Goal: Task Accomplishment & Management: Manage account settings

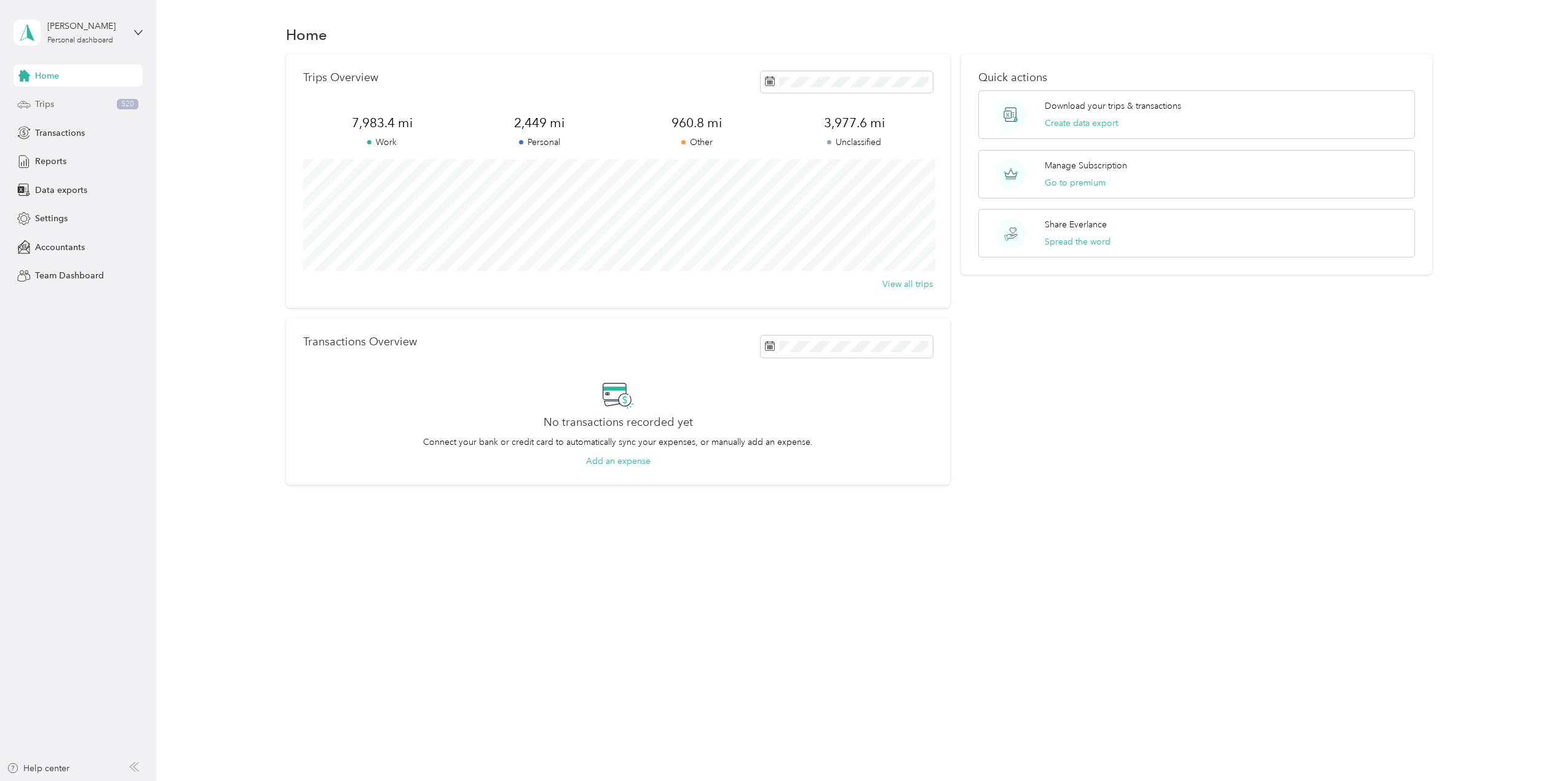
click at [62, 102] on div "Trips 520" at bounding box center [77, 104] width 129 height 23
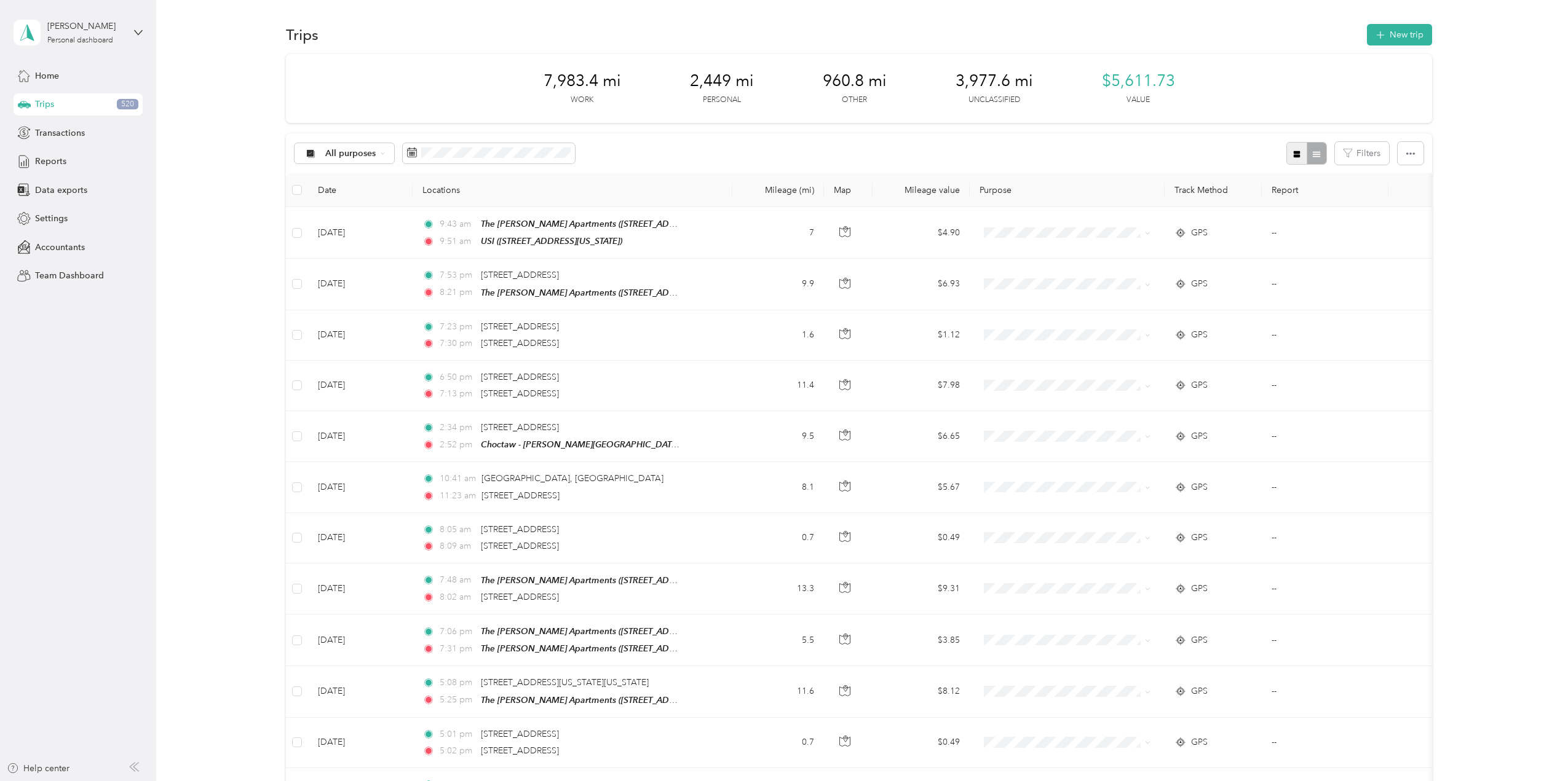
click at [1298, 157] on icon "button" at bounding box center [1298, 154] width 7 height 7
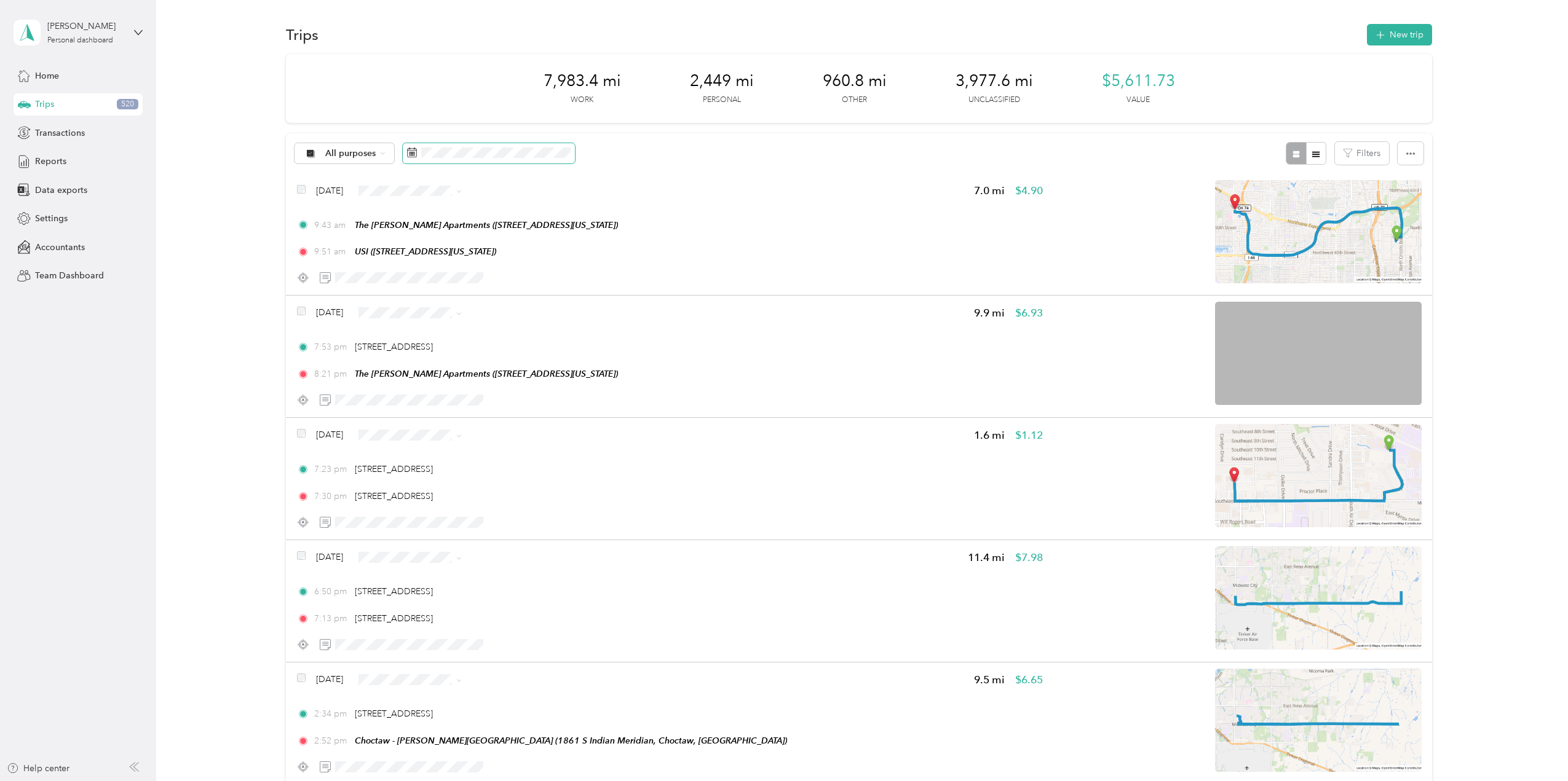
click at [479, 143] on span at bounding box center [488, 153] width 172 height 21
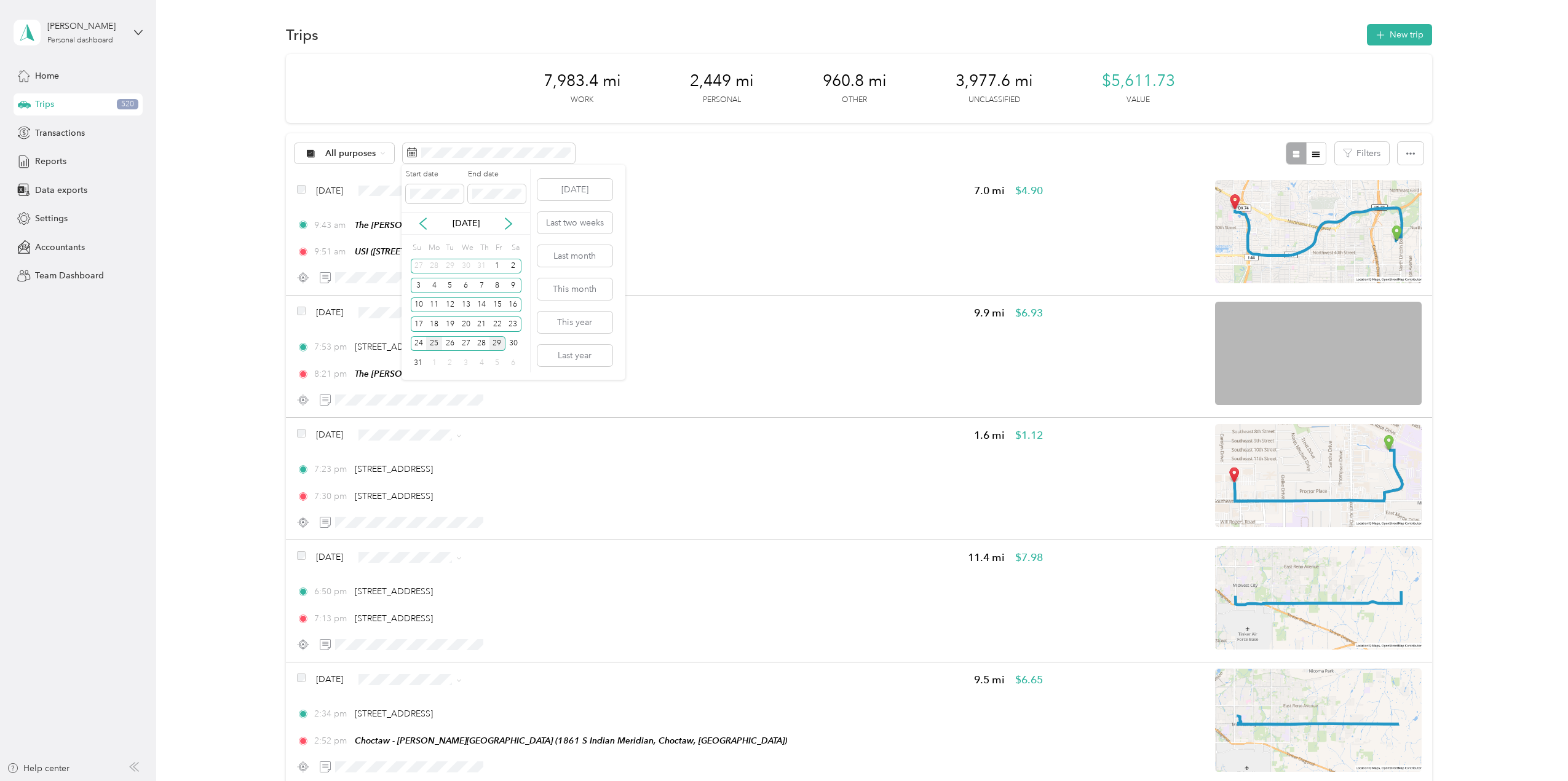
click at [433, 340] on div "25" at bounding box center [434, 343] width 16 height 15
click at [501, 346] on div "29" at bounding box center [497, 343] width 16 height 15
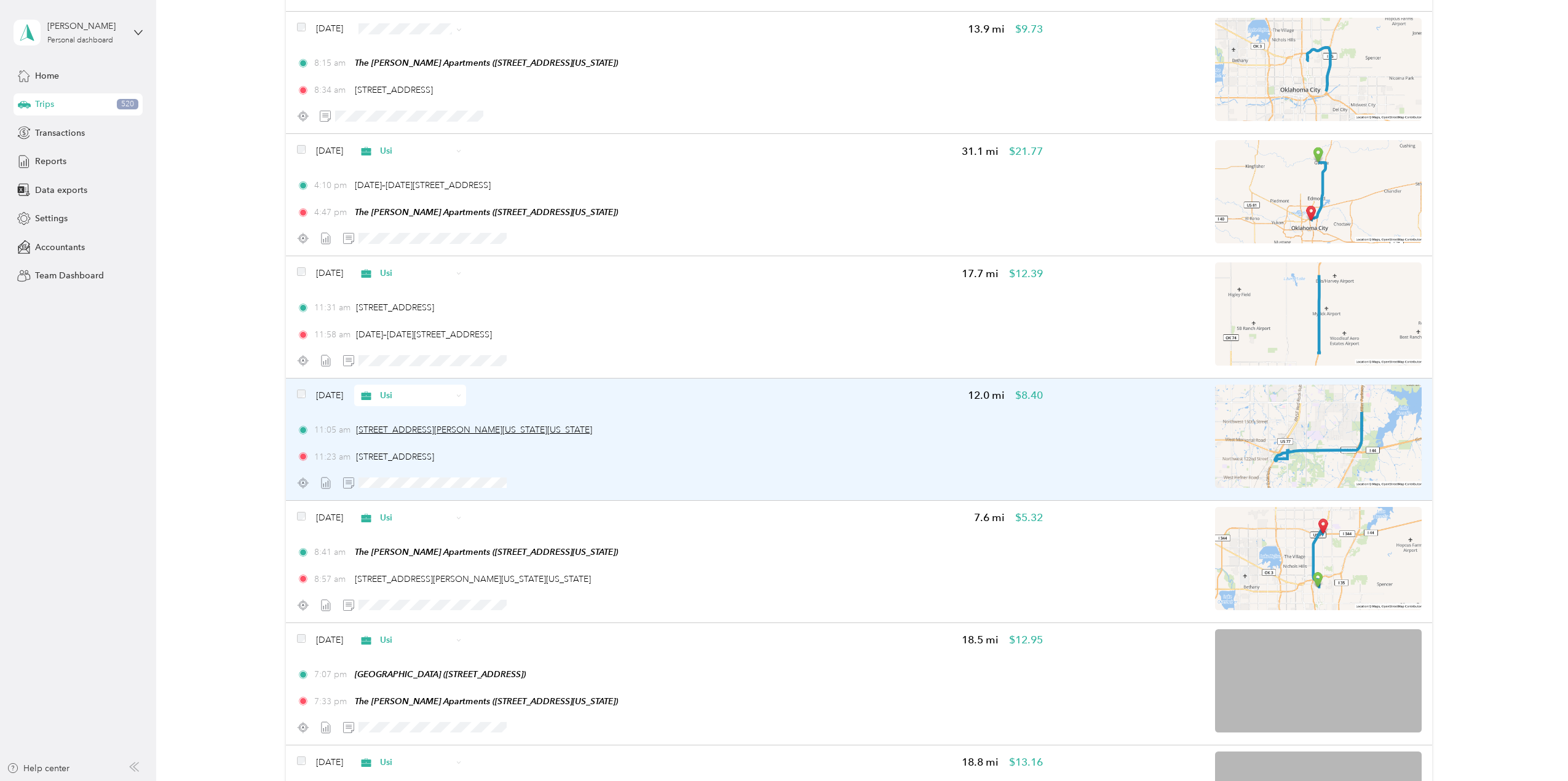
scroll to position [1629, 0]
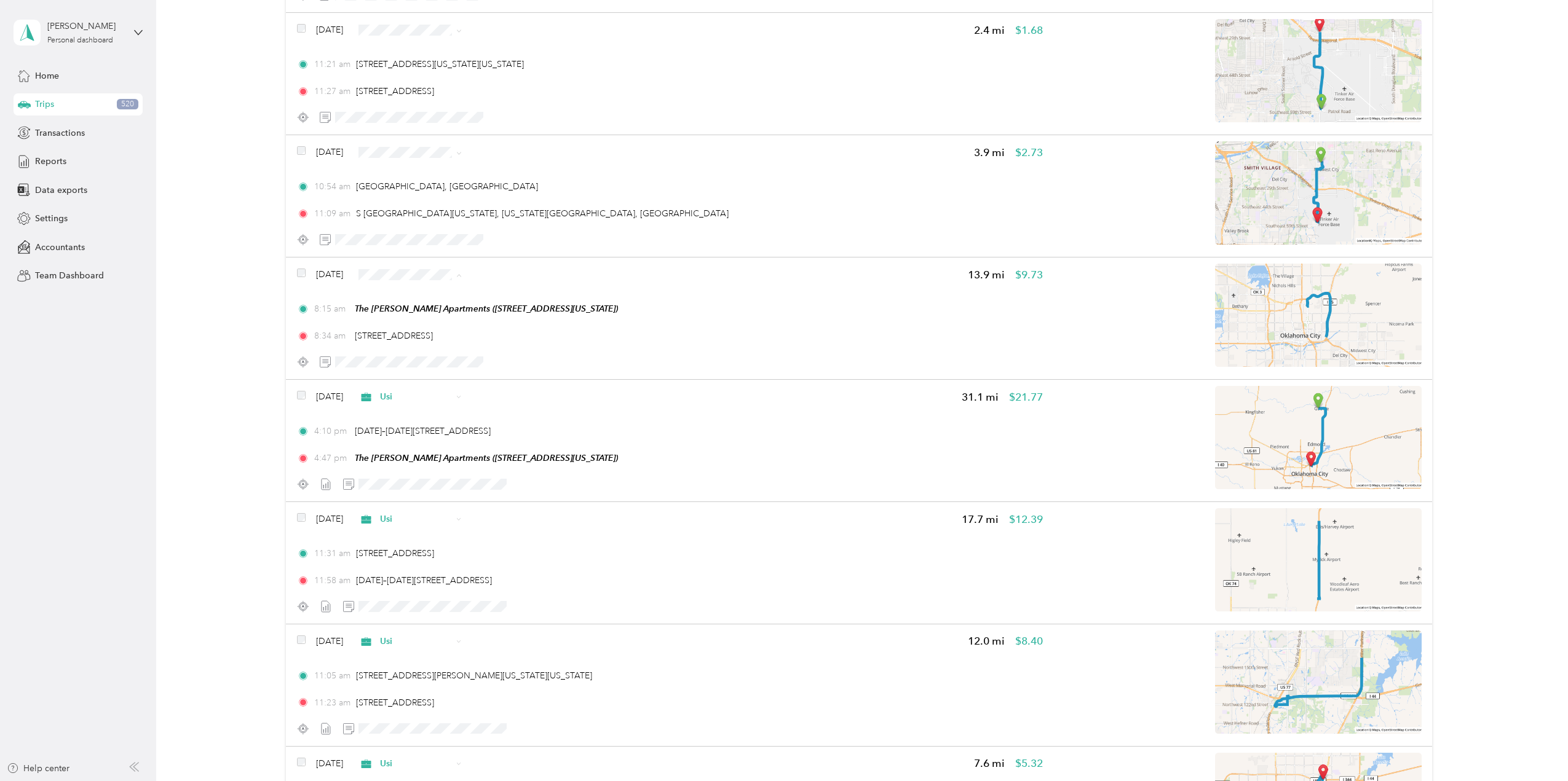
click at [433, 340] on span "Usi" at bounding box center [445, 342] width 73 height 13
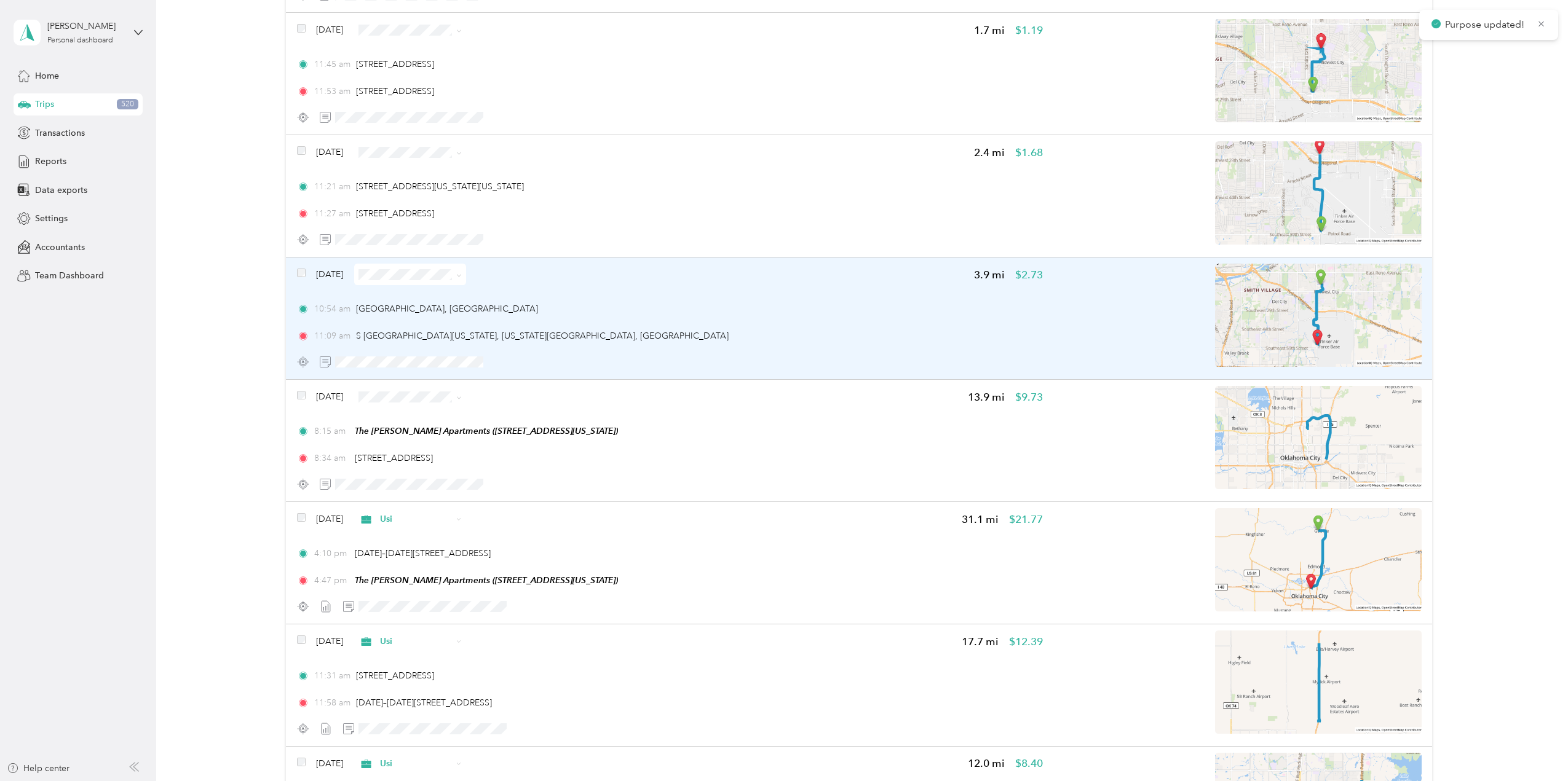
scroll to position [1505, 0]
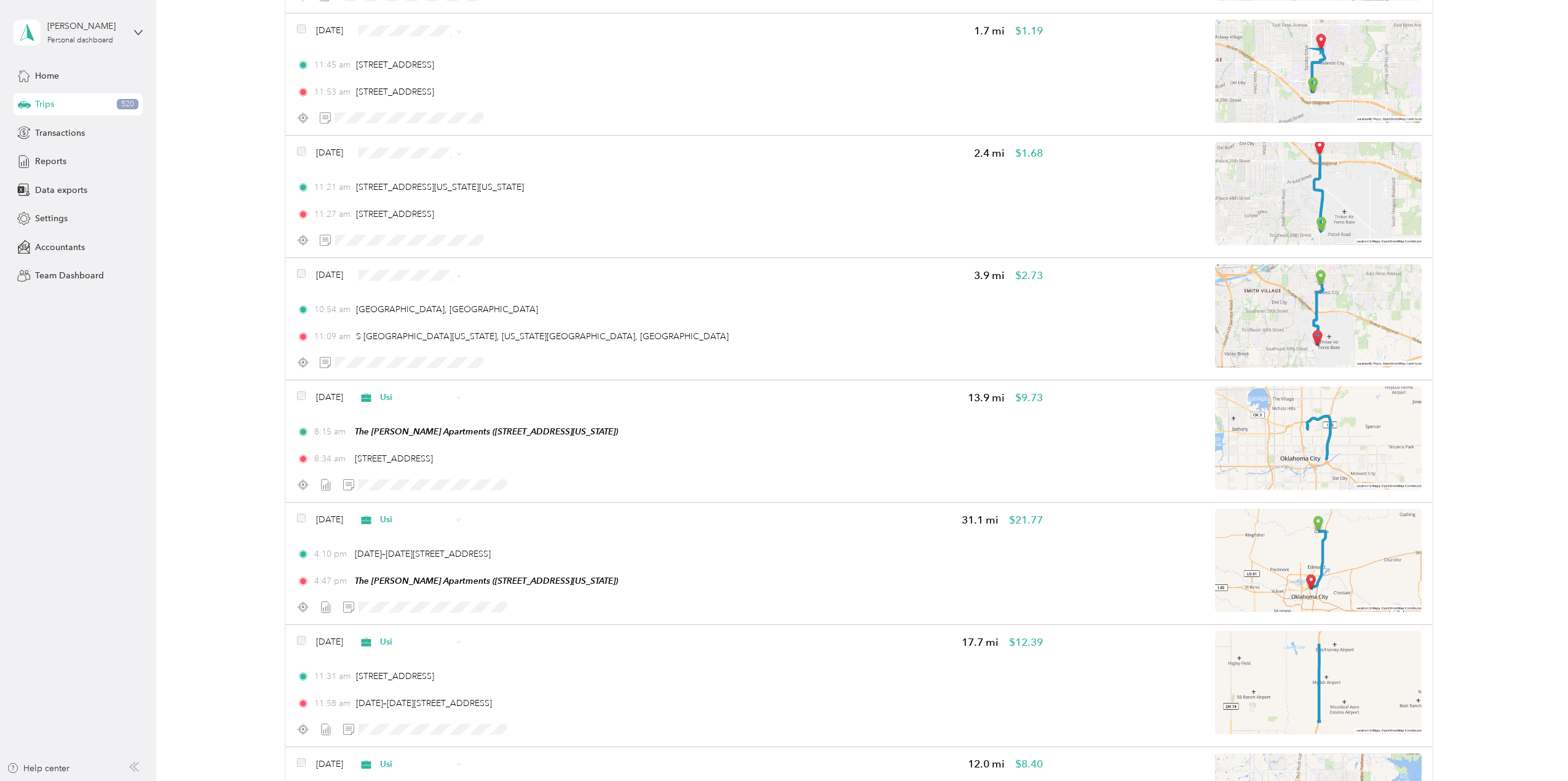
click at [439, 322] on span "Personal" at bounding box center [445, 322] width 73 height 13
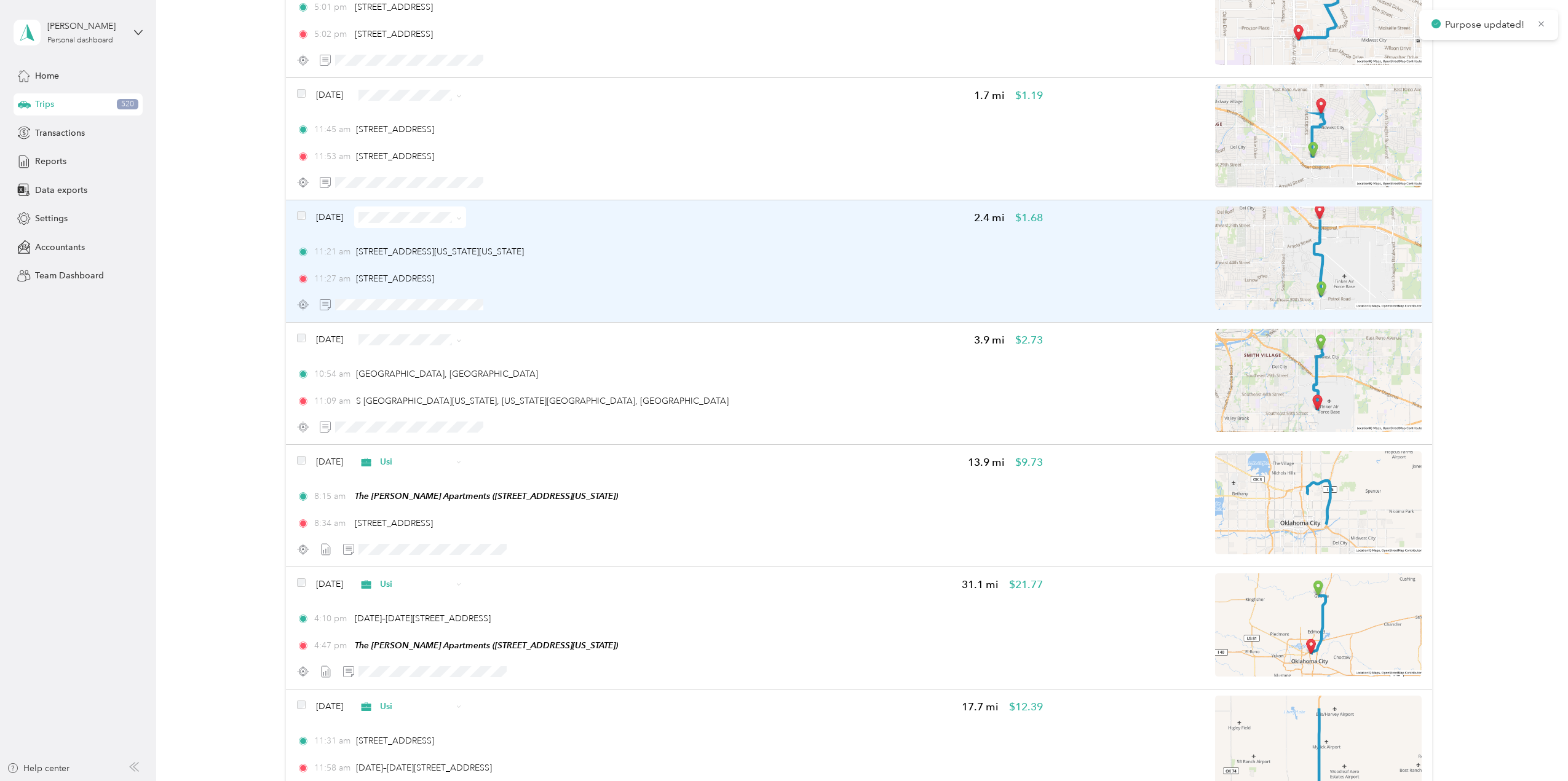
scroll to position [1383, 0]
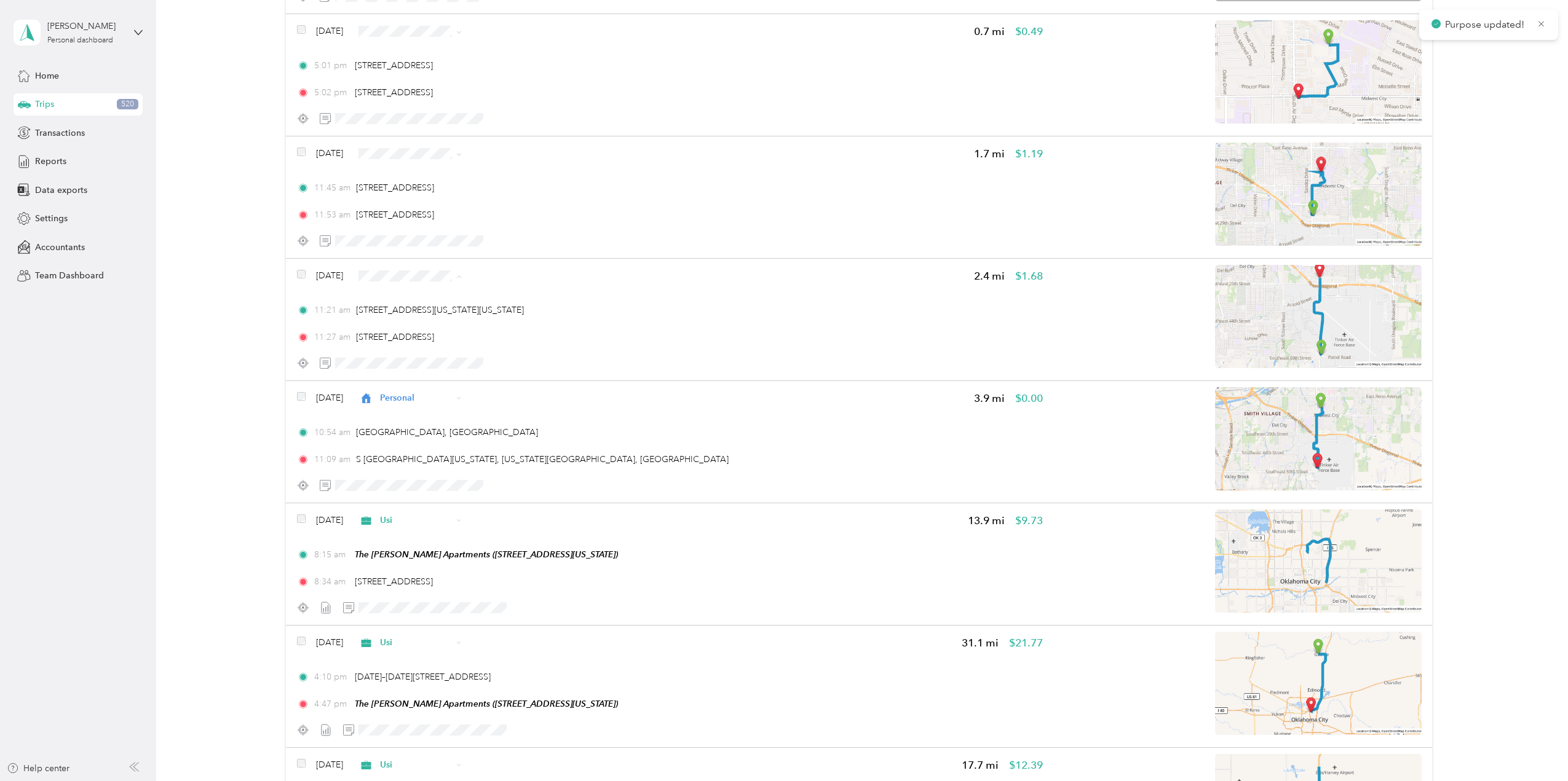
click at [406, 316] on span "Personal" at bounding box center [434, 322] width 95 height 13
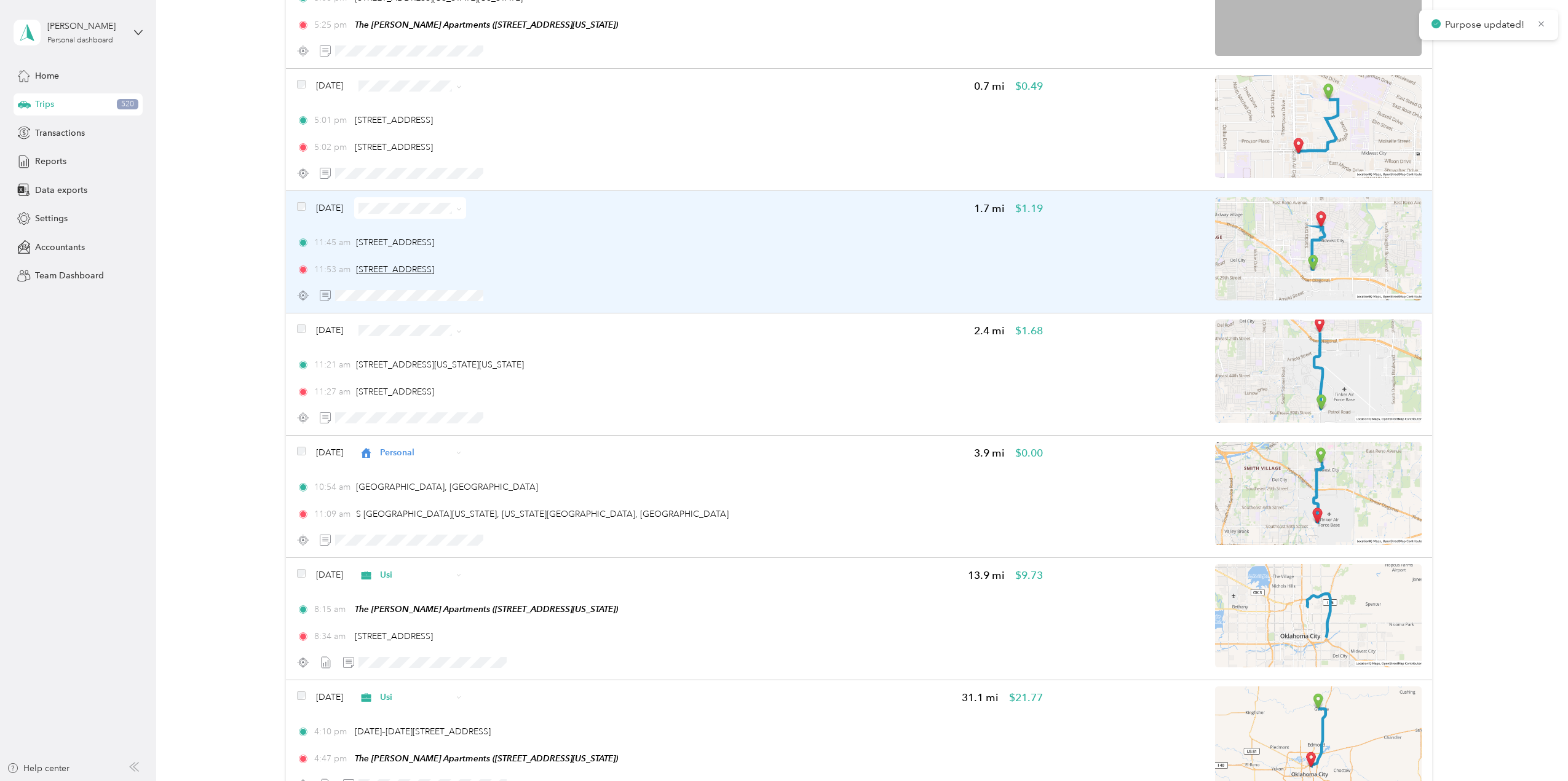
scroll to position [1259, 0]
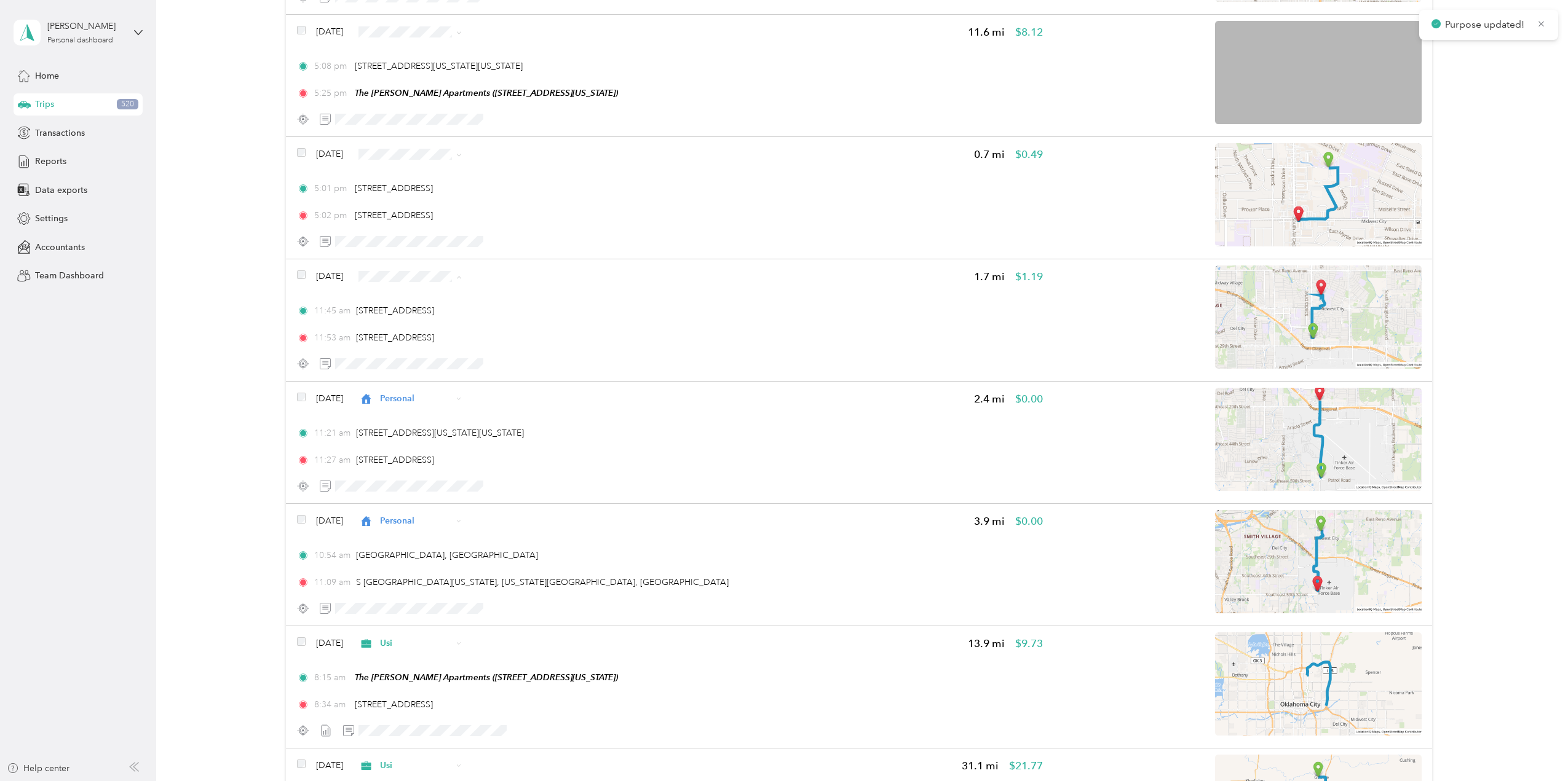
click at [427, 334] on li "Usi" at bounding box center [434, 345] width 112 height 22
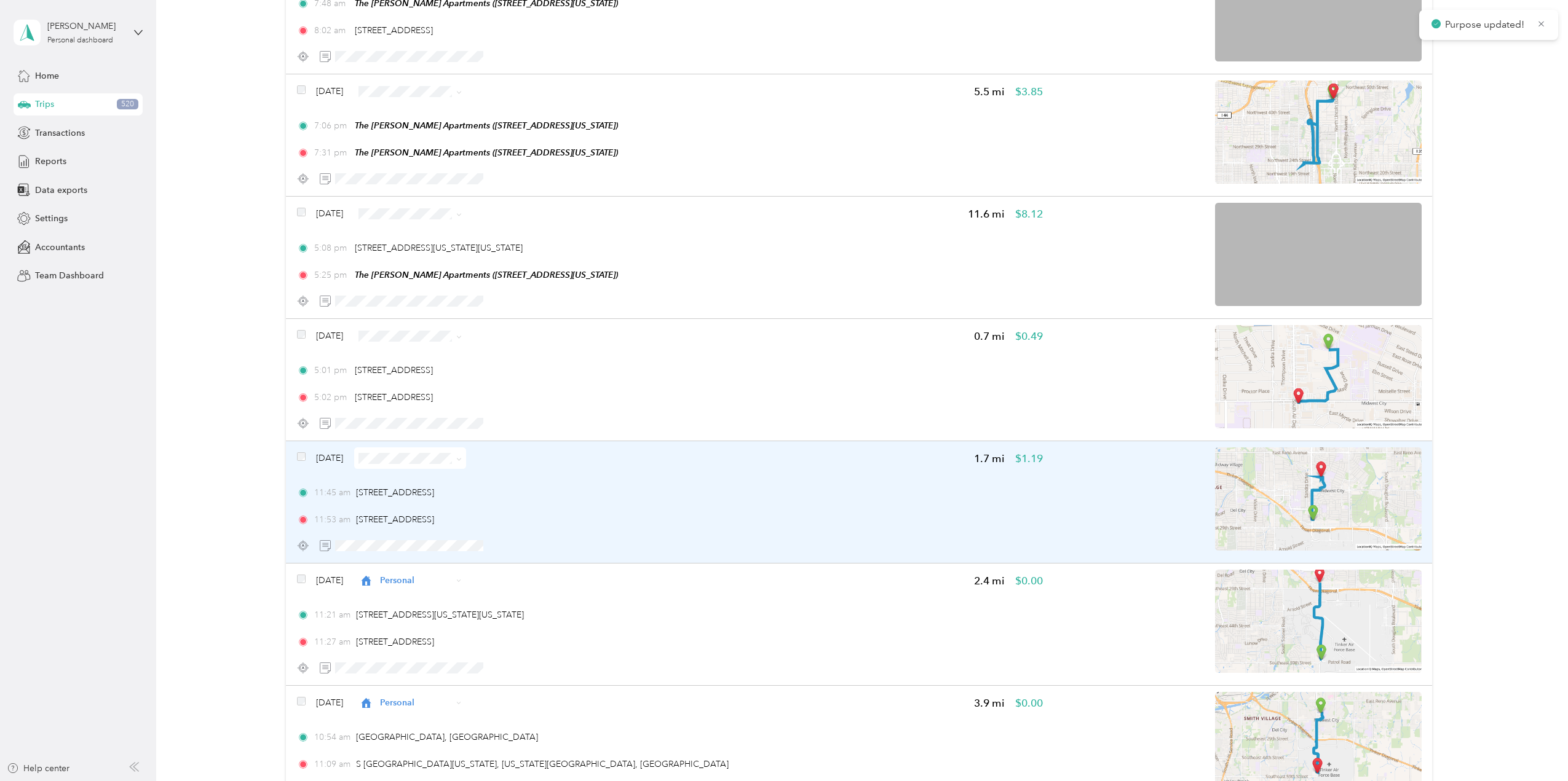
scroll to position [1076, 0]
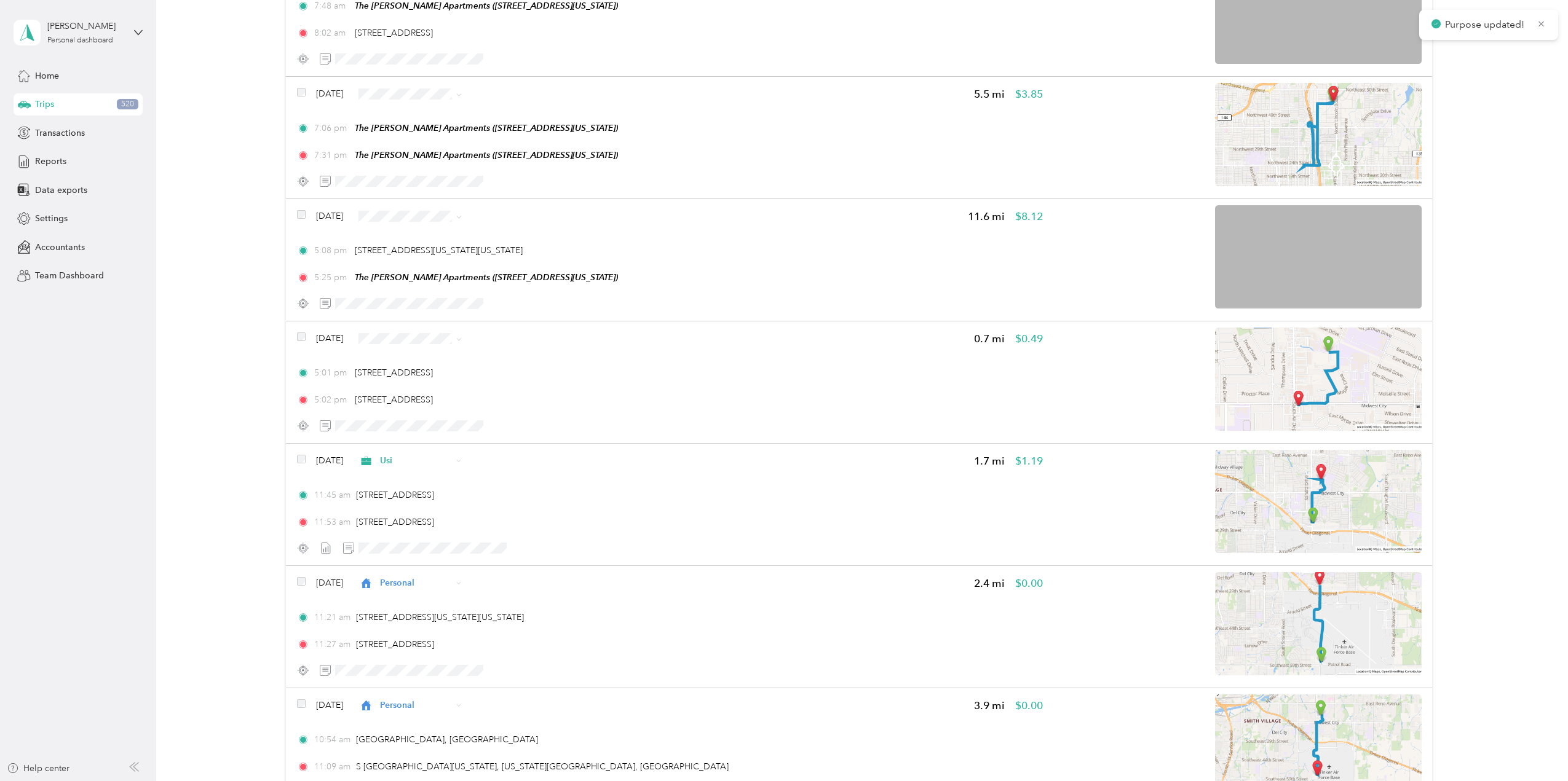
click at [415, 405] on span "Usi" at bounding box center [445, 404] width 73 height 13
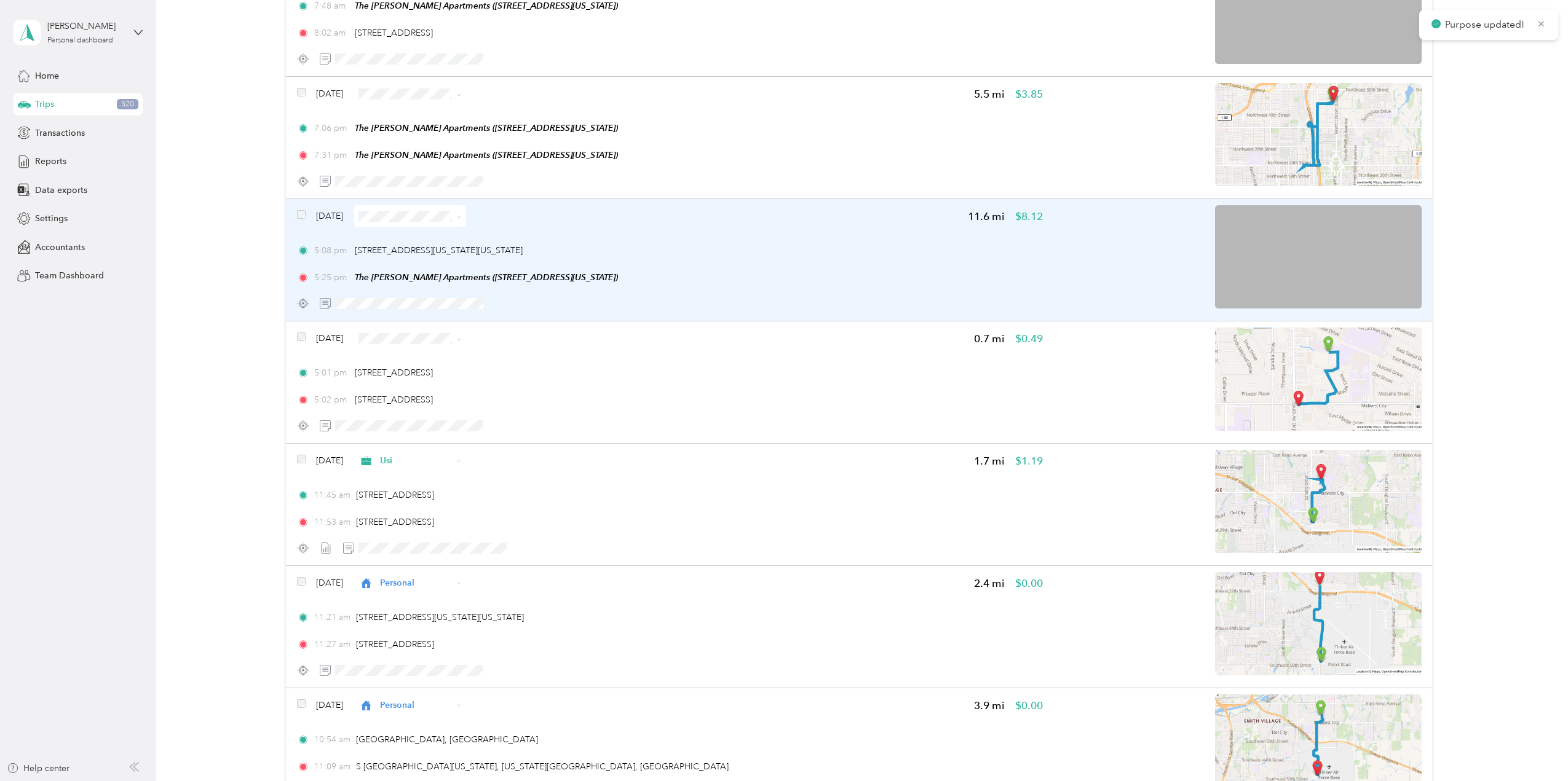
scroll to position [952, 0]
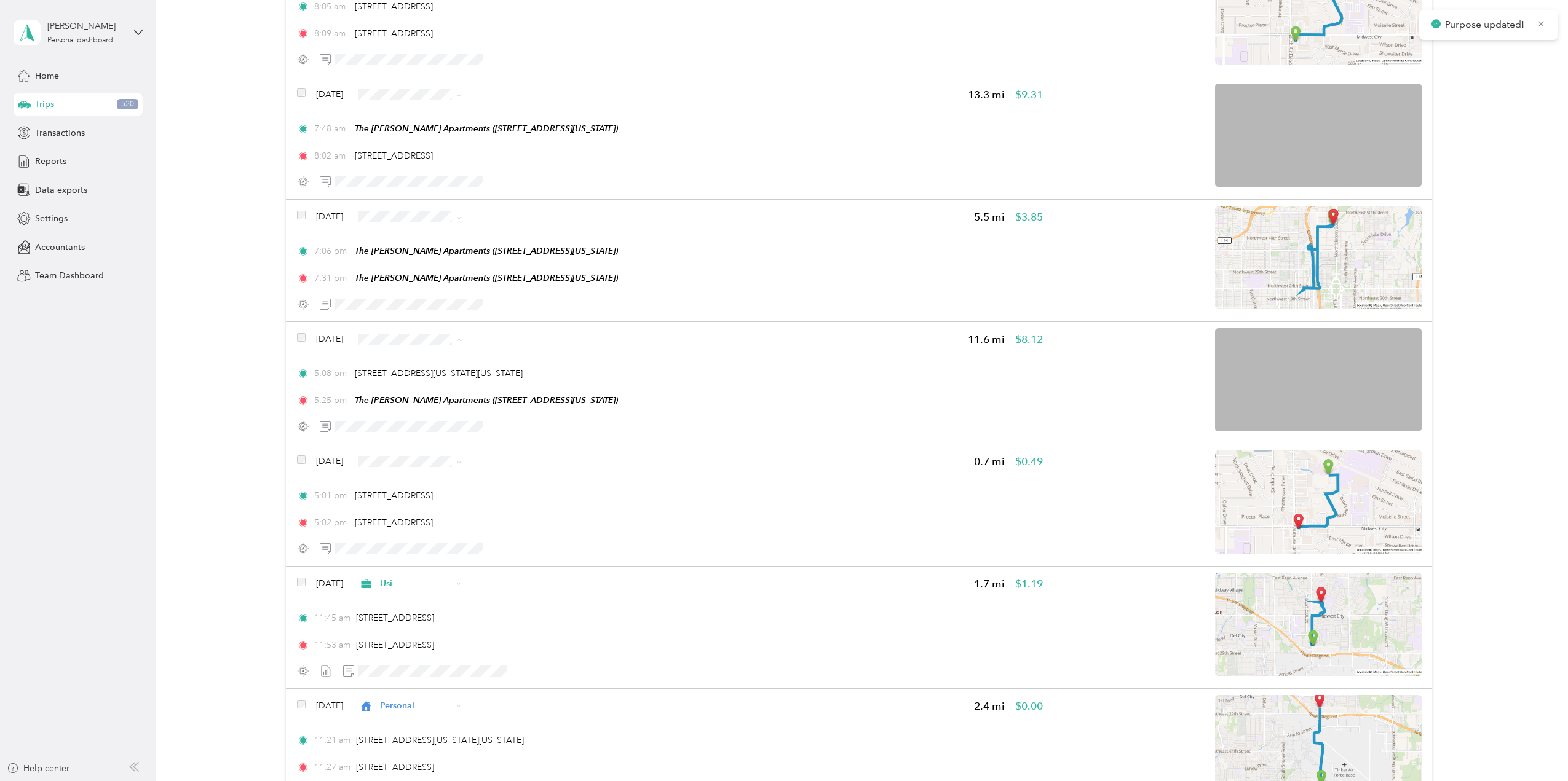
click at [439, 412] on li "Usi" at bounding box center [434, 406] width 112 height 22
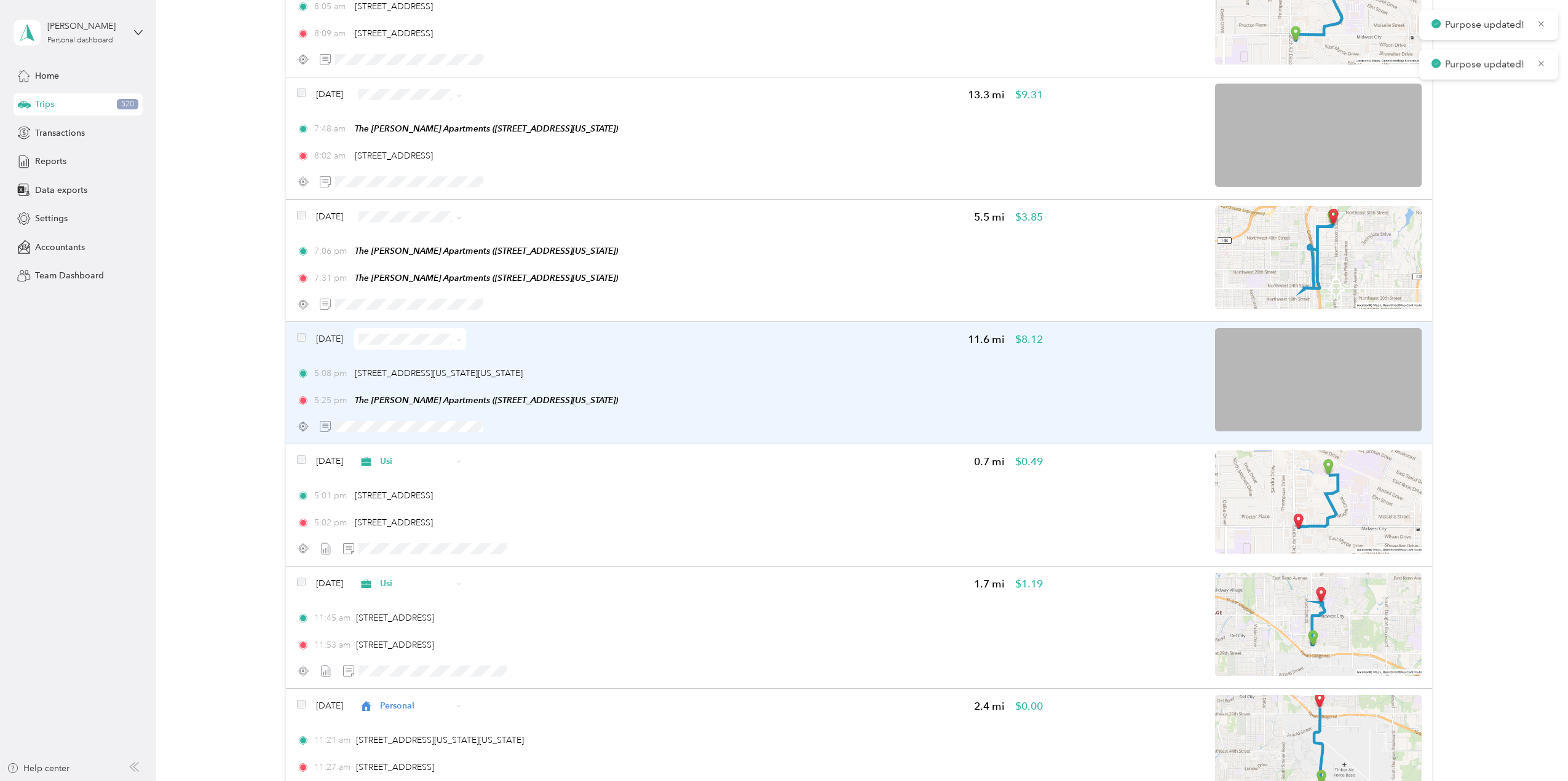
scroll to position [830, 0]
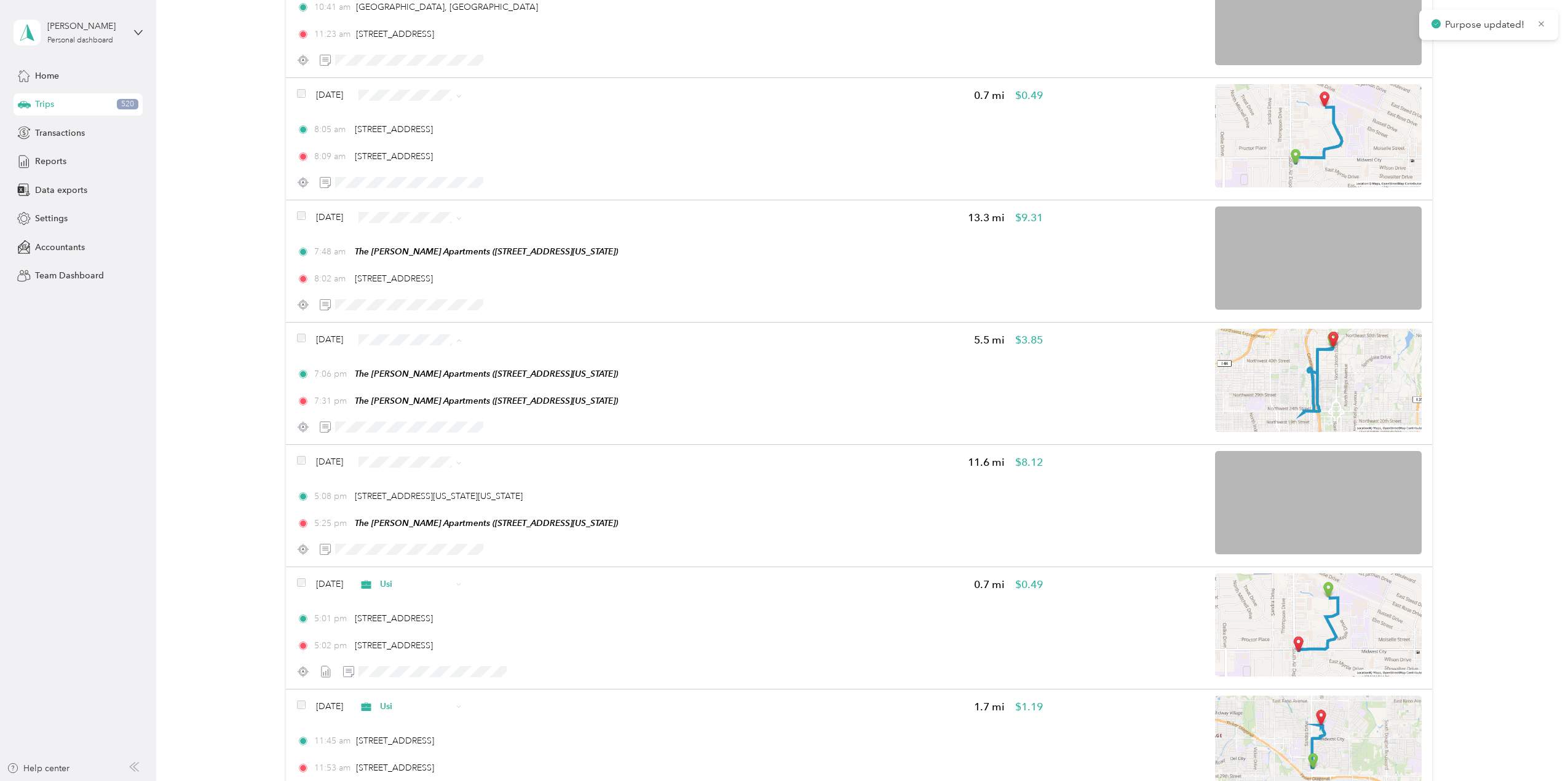
click at [421, 379] on span "Personal" at bounding box center [445, 385] width 73 height 13
click at [415, 275] on li "Usi" at bounding box center [434, 285] width 112 height 22
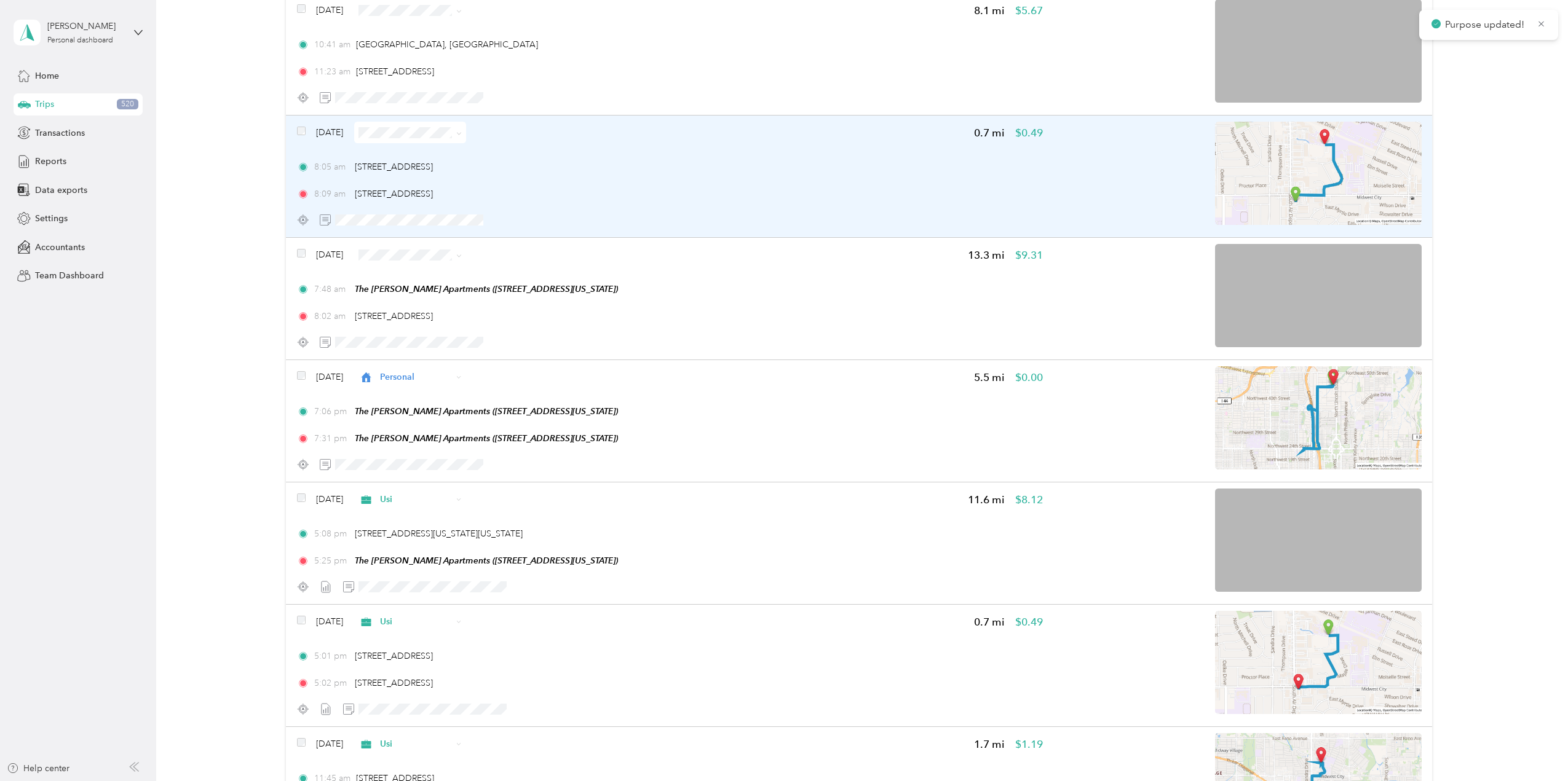
scroll to position [645, 0]
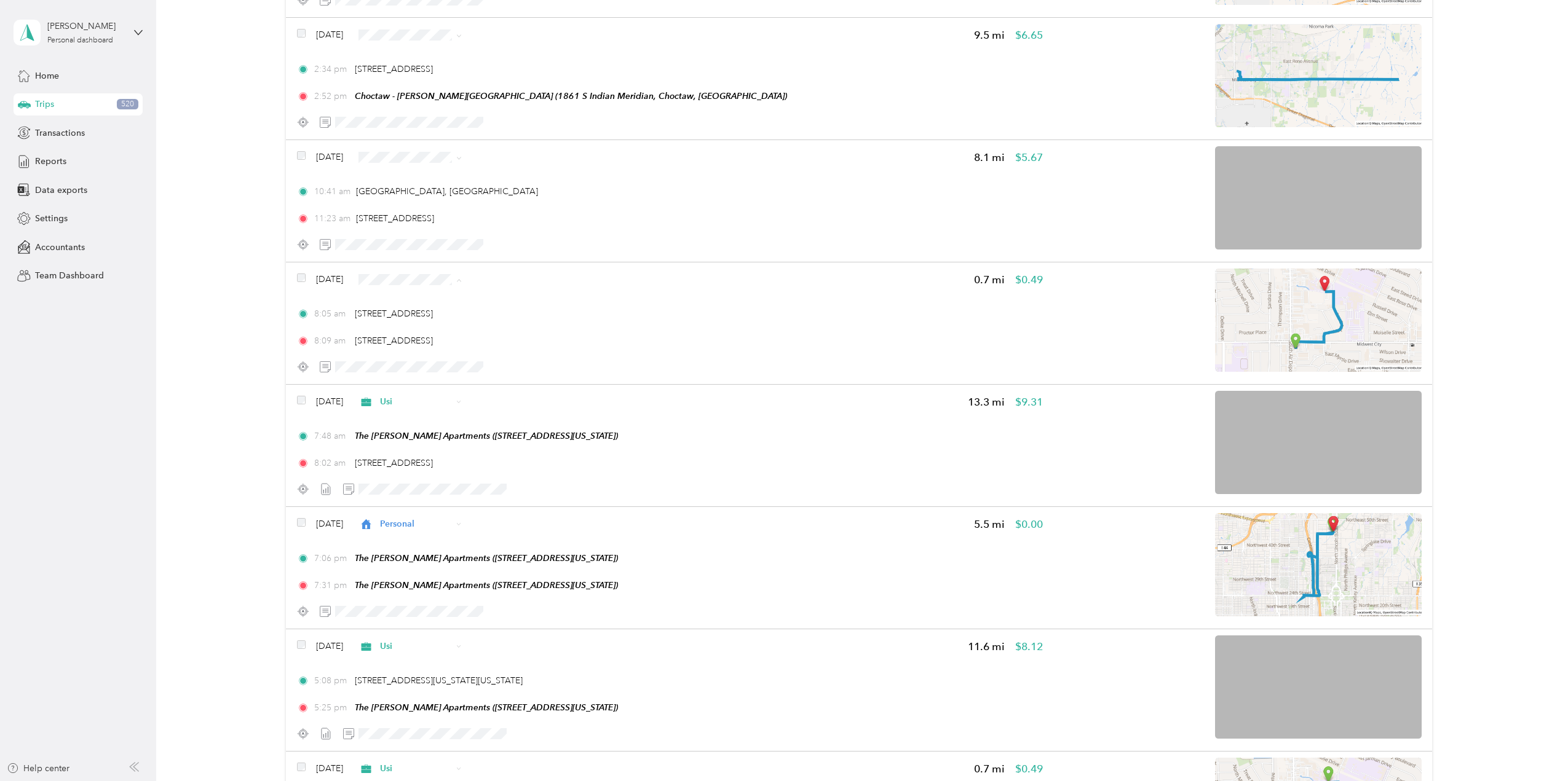
click at [417, 336] on li "Usi" at bounding box center [434, 347] width 112 height 22
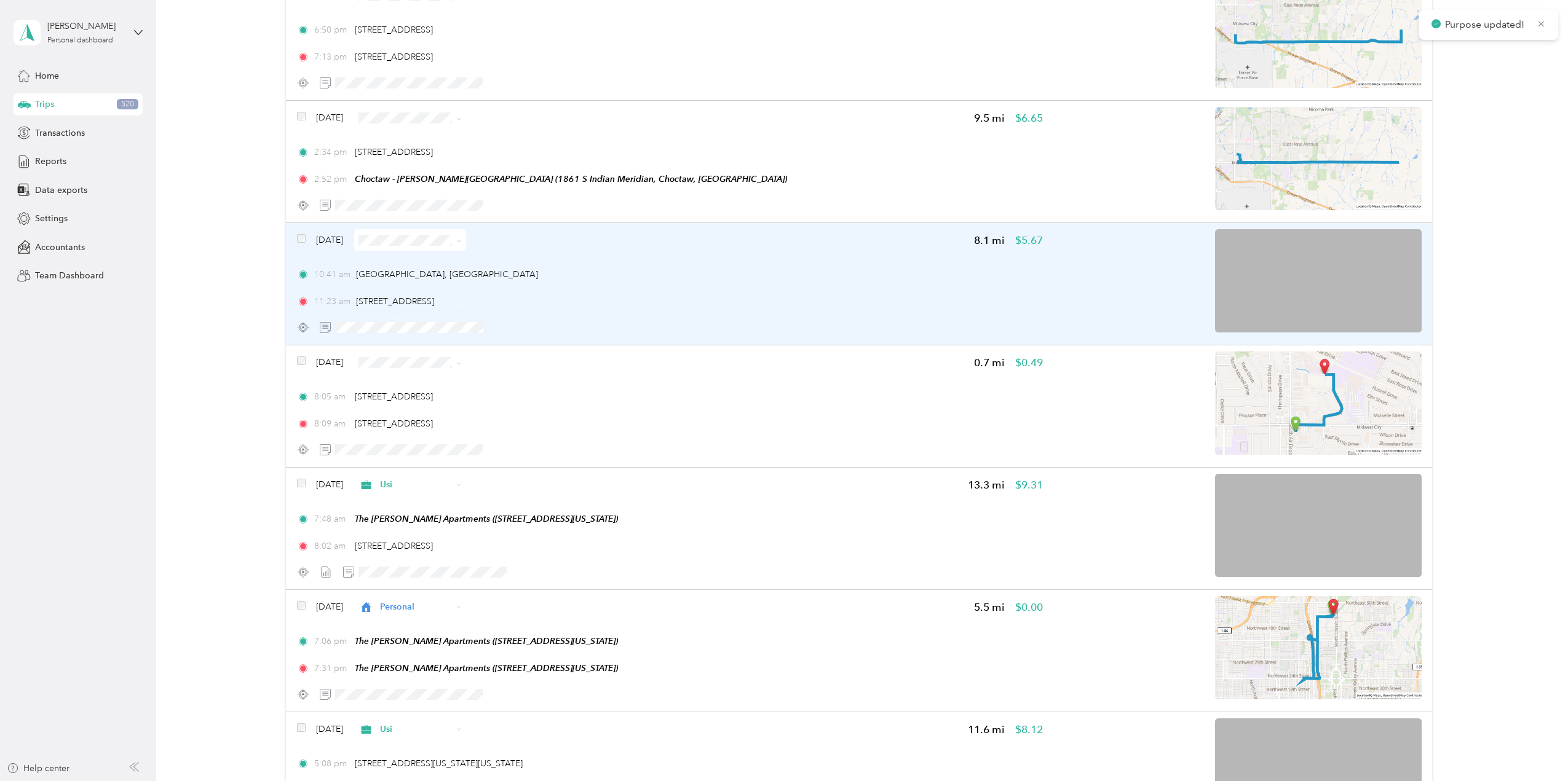
scroll to position [522, 0]
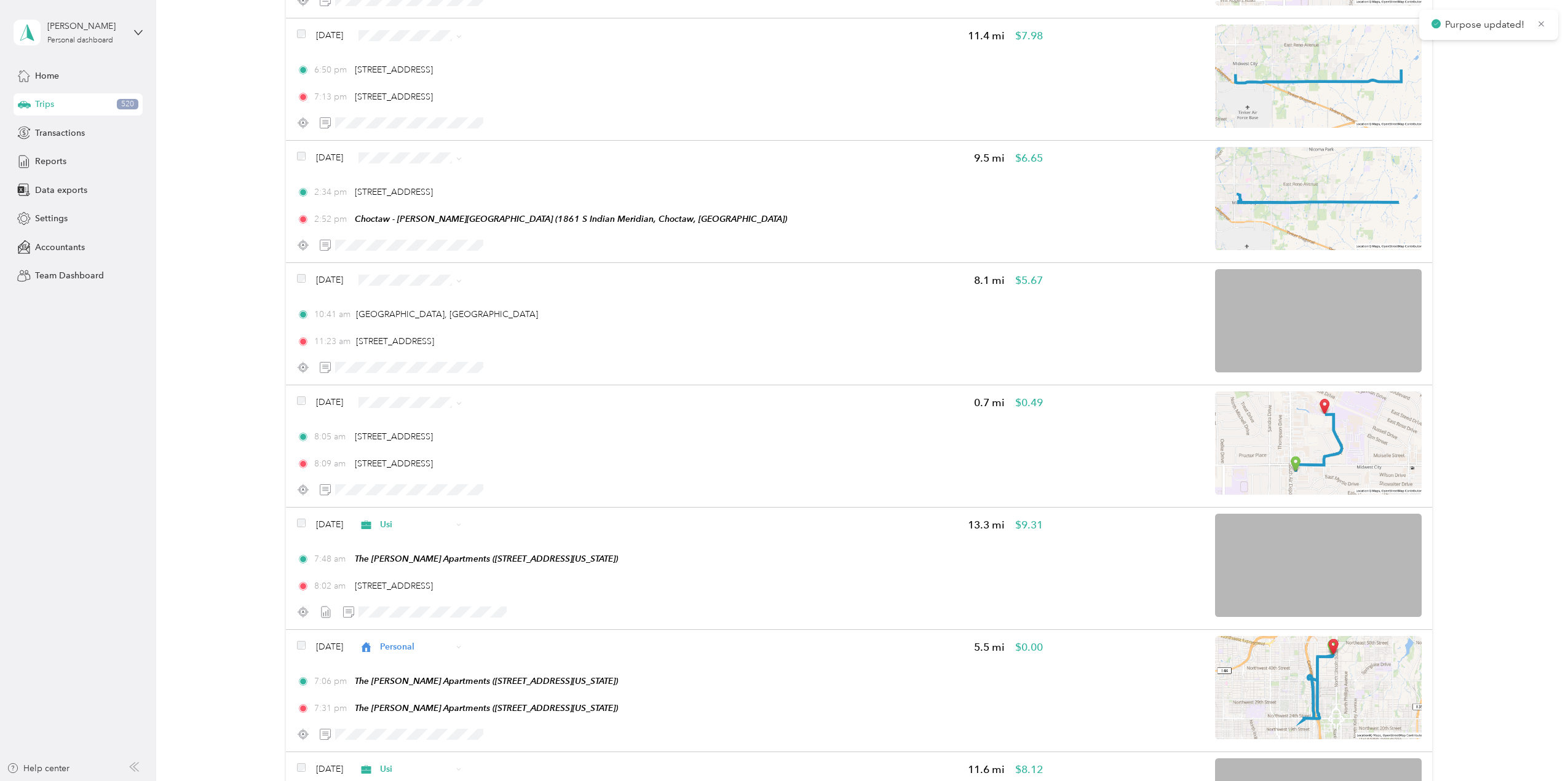
click at [434, 330] on li "Personal" at bounding box center [434, 325] width 112 height 22
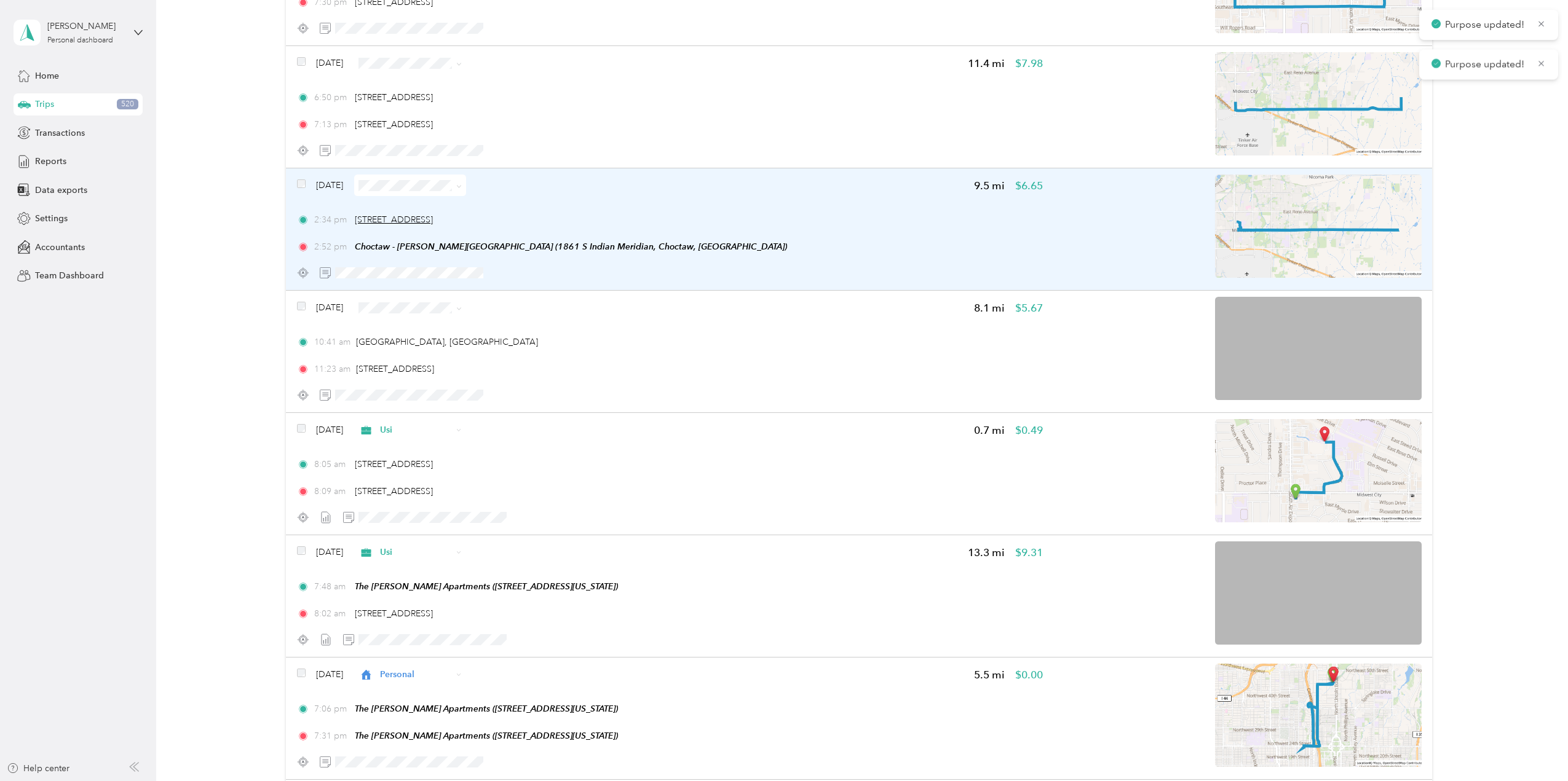
scroll to position [399, 0]
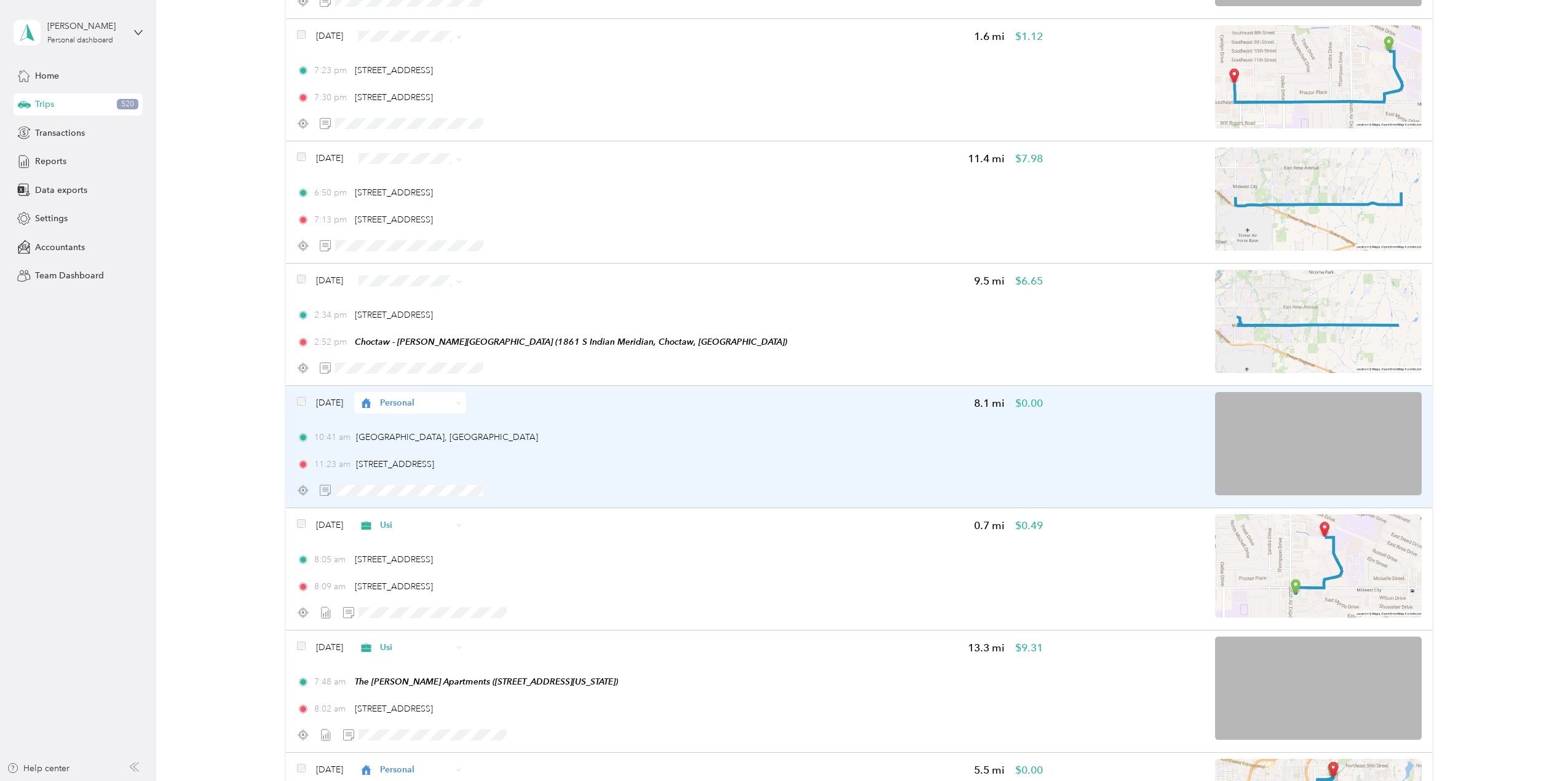
click at [1272, 429] on img at bounding box center [1317, 443] width 206 height 104
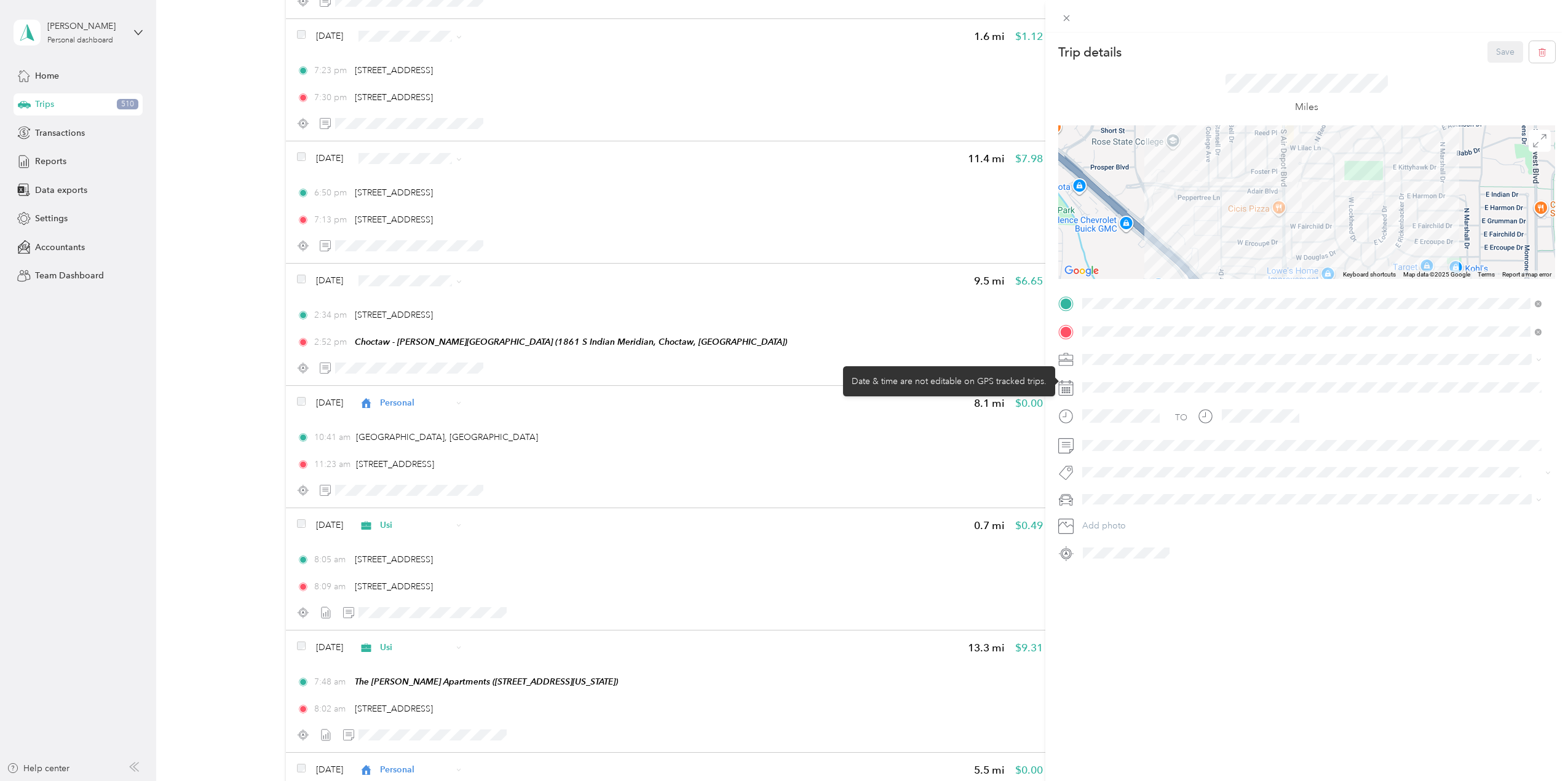
drag, startPoint x: 1391, startPoint y: 182, endPoint x: 1357, endPoint y: 388, distance: 208.8
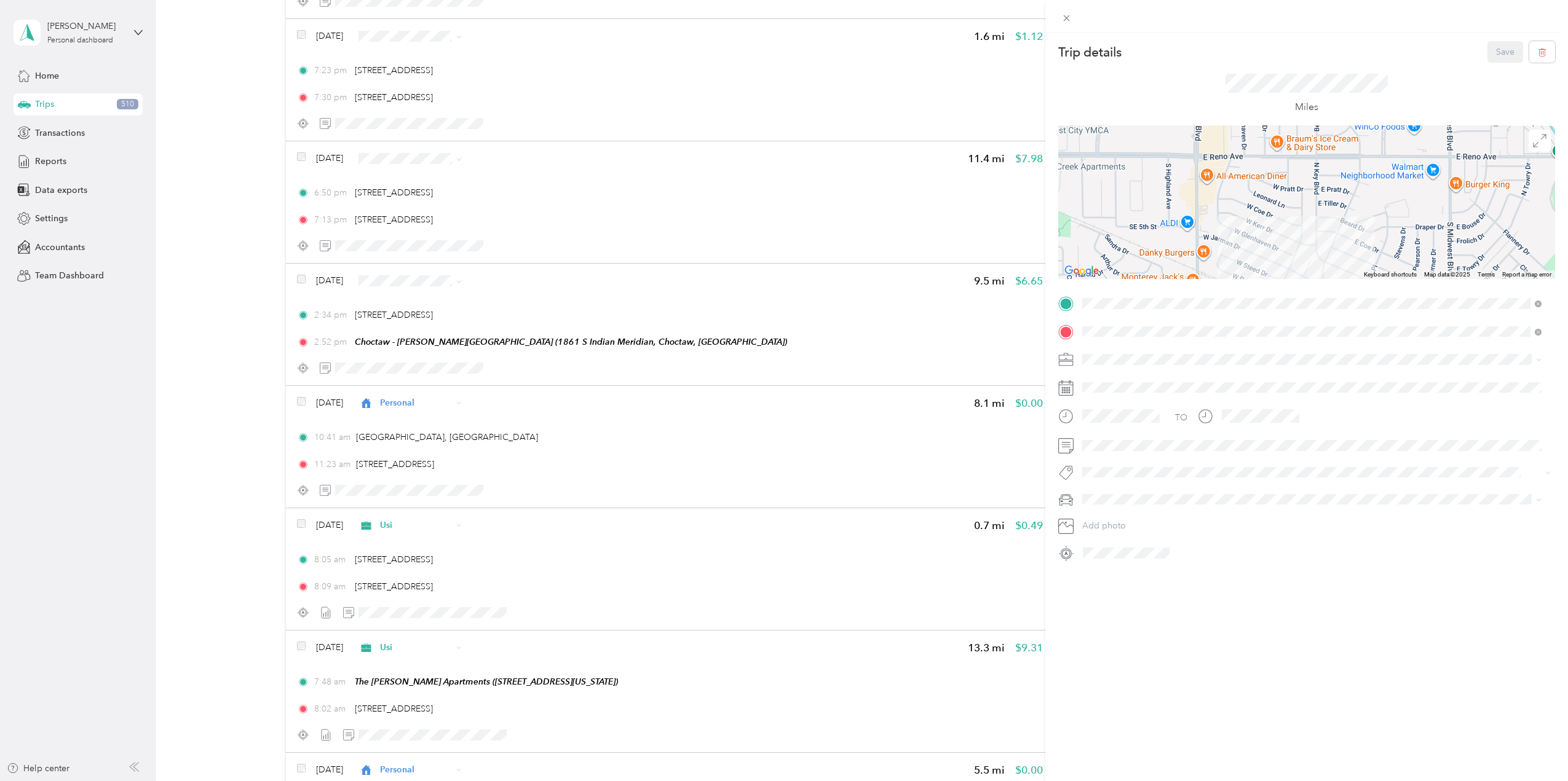
drag, startPoint x: 1306, startPoint y: 459, endPoint x: 1255, endPoint y: 203, distance: 261.0
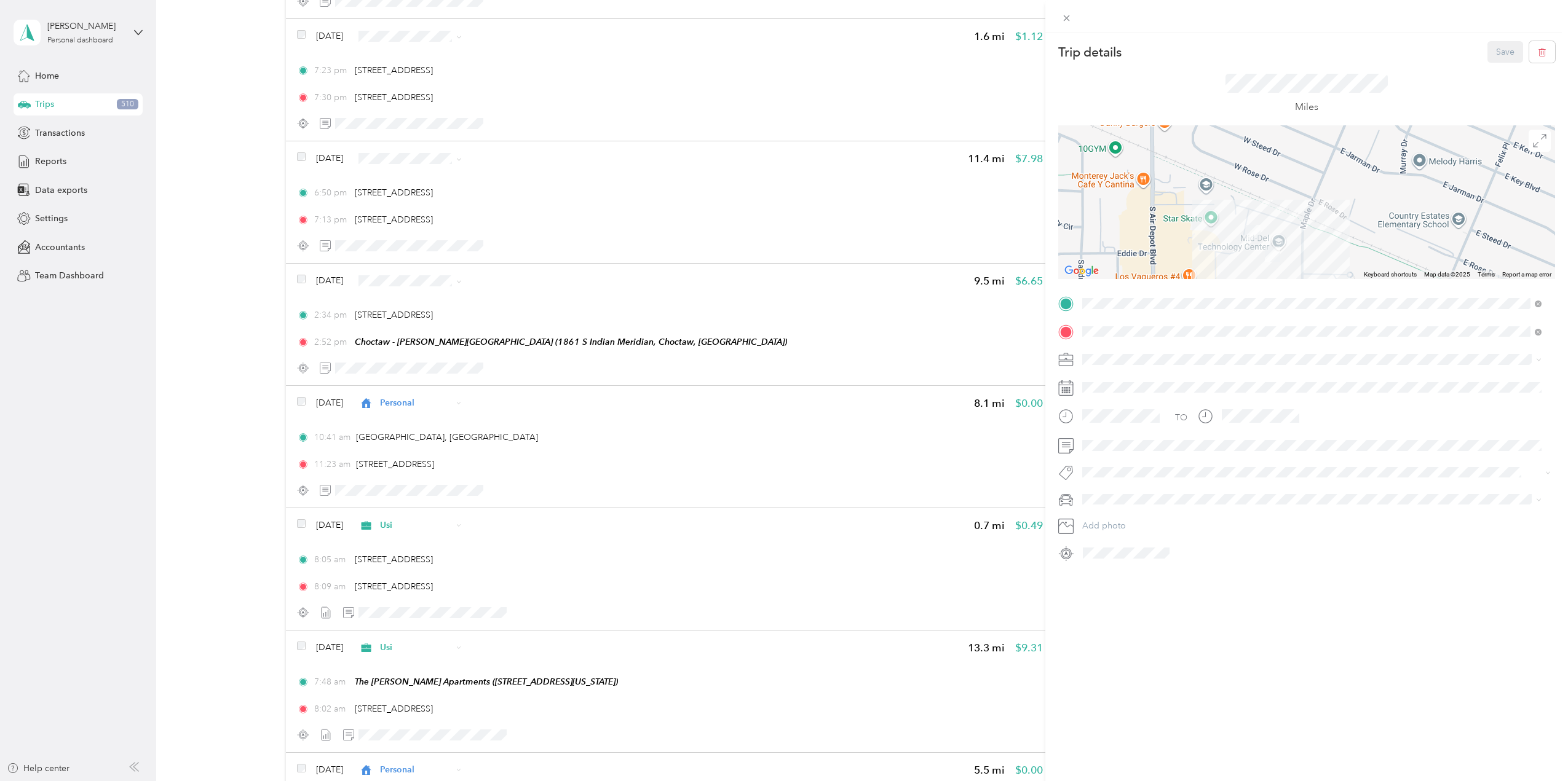
drag, startPoint x: 1246, startPoint y: 257, endPoint x: 1240, endPoint y: 181, distance: 76.2
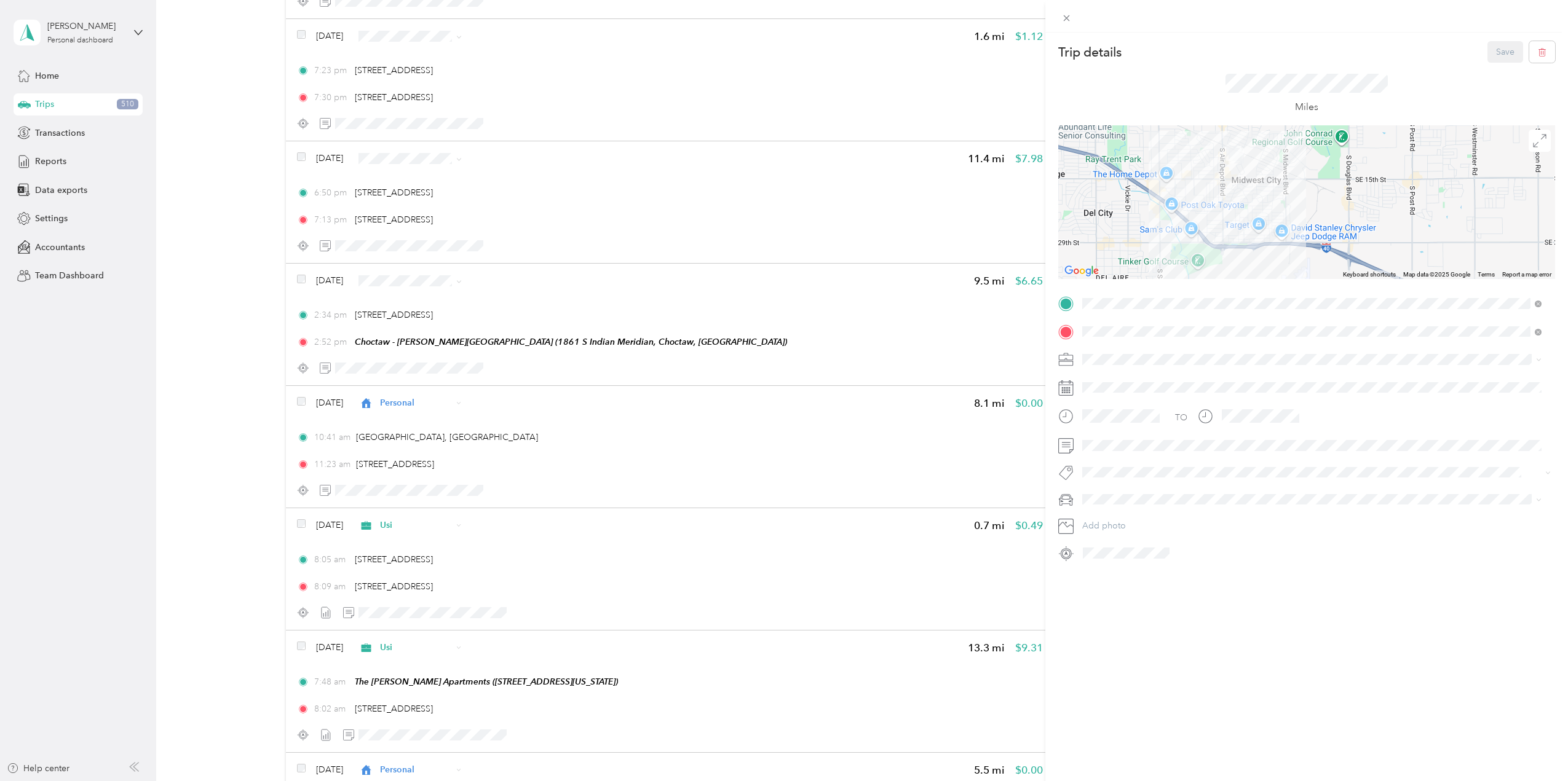
drag, startPoint x: 1197, startPoint y: 250, endPoint x: 1198, endPoint y: 139, distance: 111.0
click at [1198, 141] on div at bounding box center [1306, 202] width 497 height 154
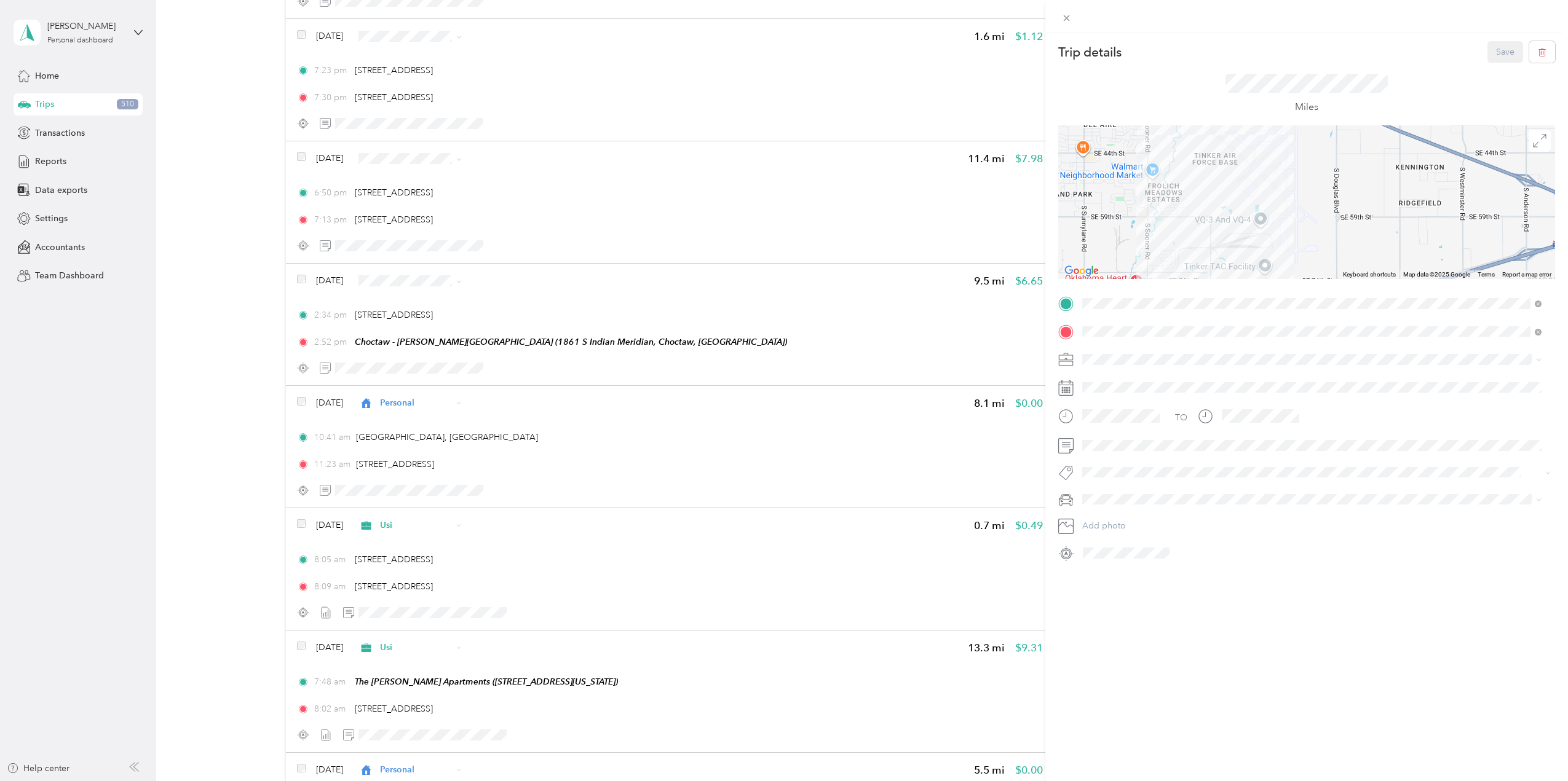
drag, startPoint x: 1209, startPoint y: 244, endPoint x: 1192, endPoint y: 177, distance: 69.1
click at [1193, 177] on div at bounding box center [1306, 202] width 497 height 154
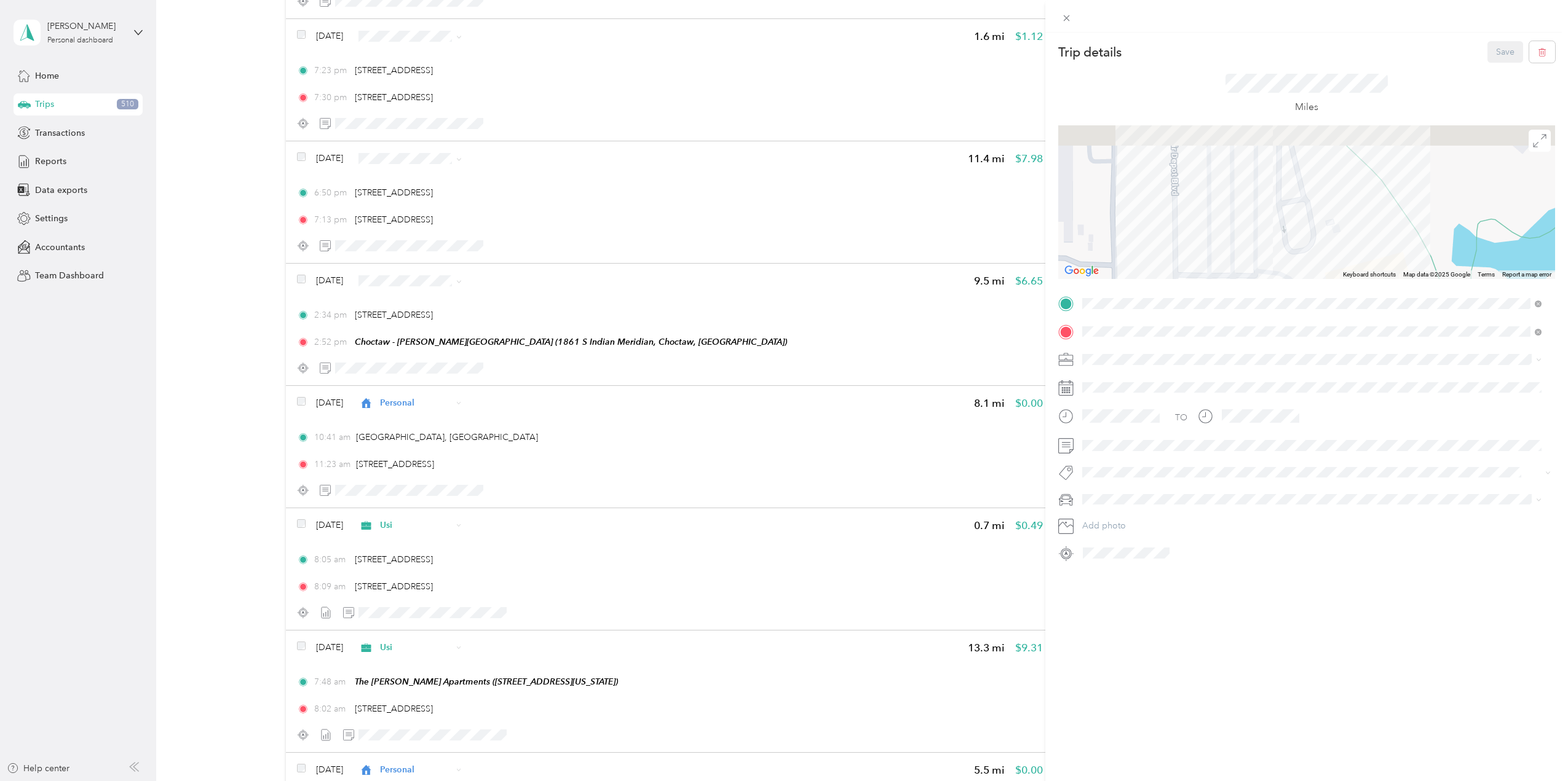
drag, startPoint x: 1260, startPoint y: 180, endPoint x: 1246, endPoint y: 274, distance: 95.0
click at [1246, 274] on div at bounding box center [1306, 202] width 497 height 154
click at [461, 314] on div "Trip details Save This trip cannot be edited because it is either under review,…" at bounding box center [784, 390] width 1568 height 781
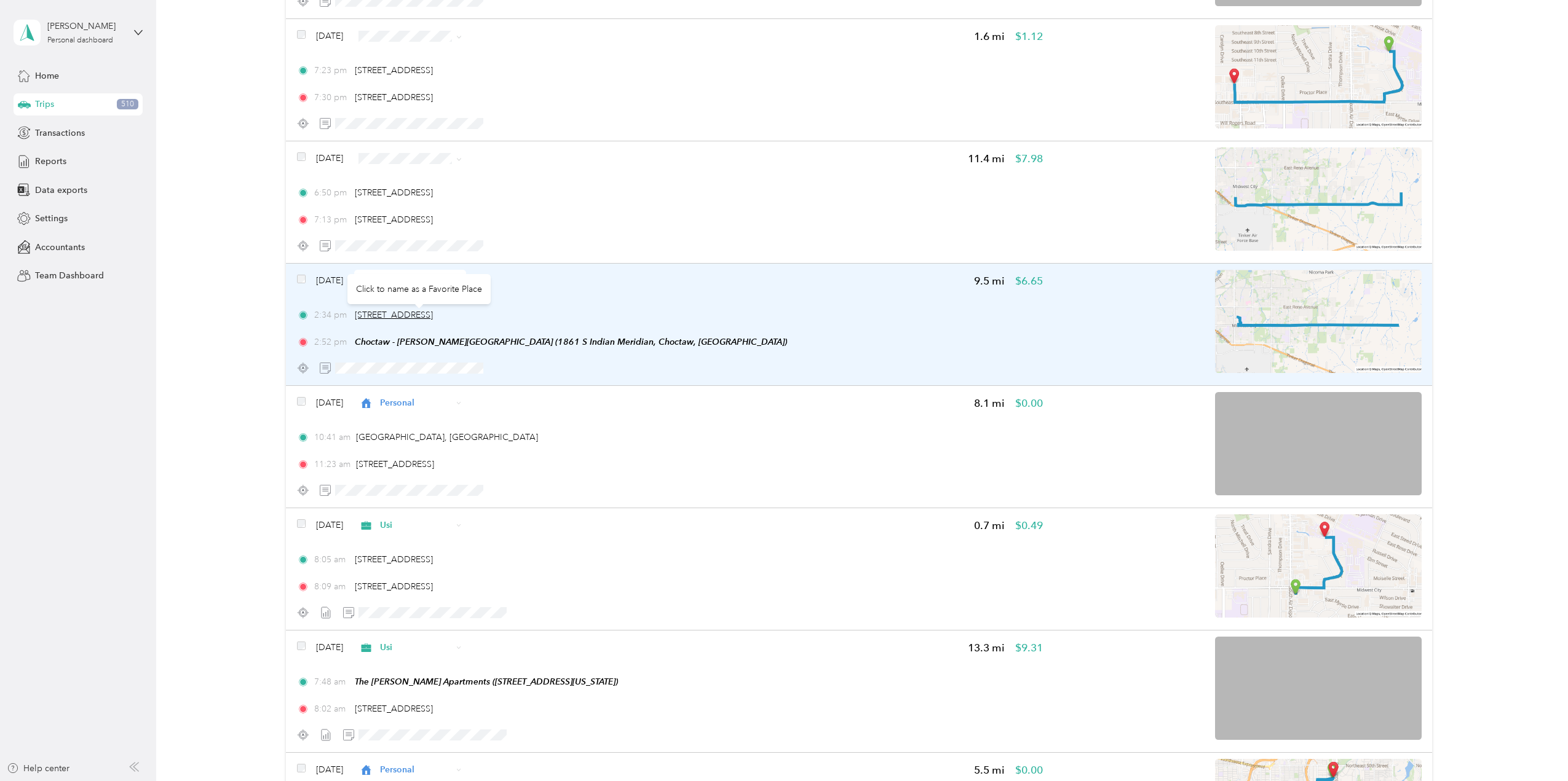
click at [433, 315] on span "[STREET_ADDRESS]" at bounding box center [394, 315] width 78 height 11
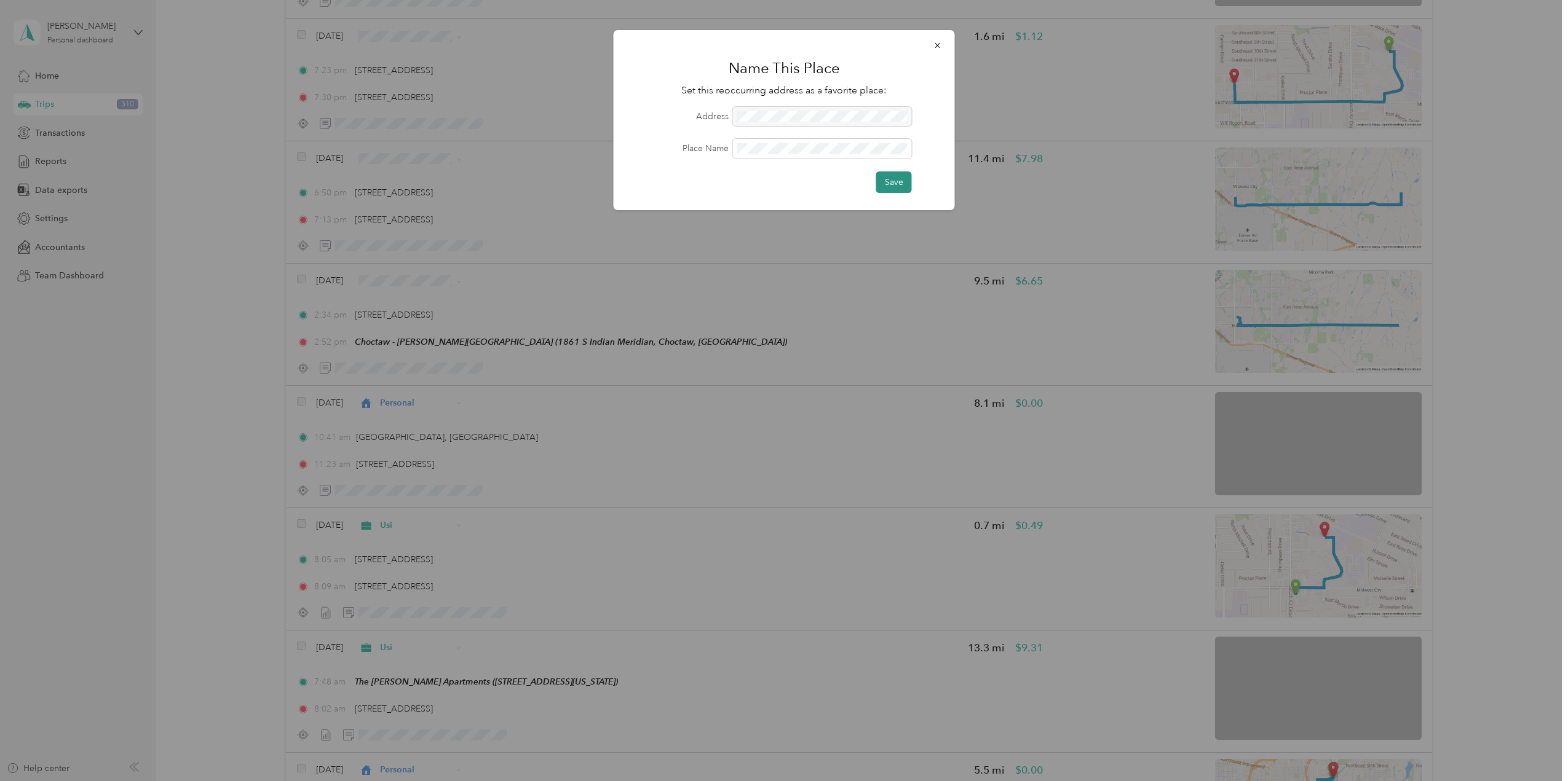
click at [899, 177] on button "Save" at bounding box center [894, 182] width 36 height 22
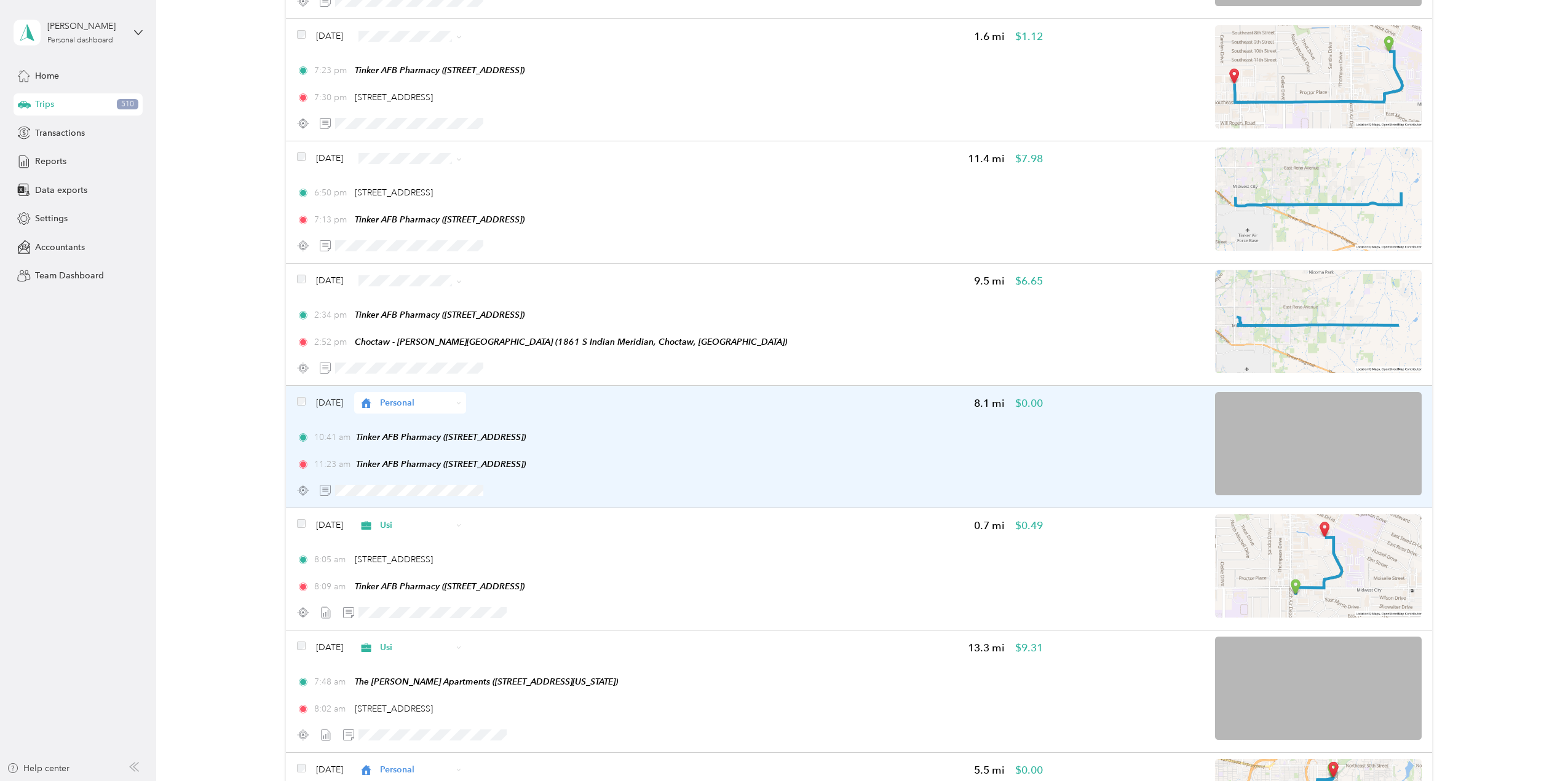
click at [1285, 446] on img at bounding box center [1317, 443] width 206 height 104
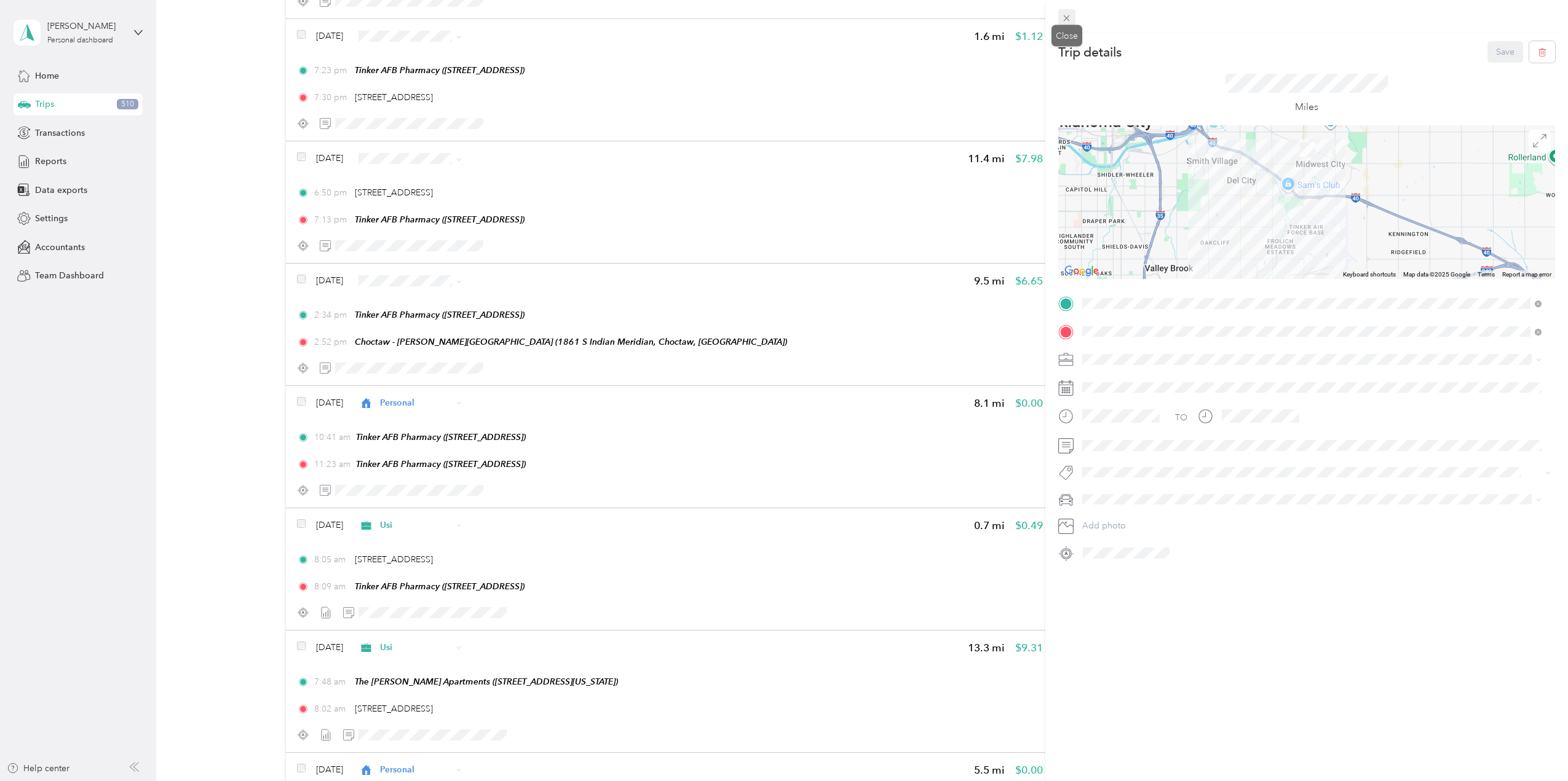
click at [1070, 18] on icon at bounding box center [1067, 18] width 11 height 11
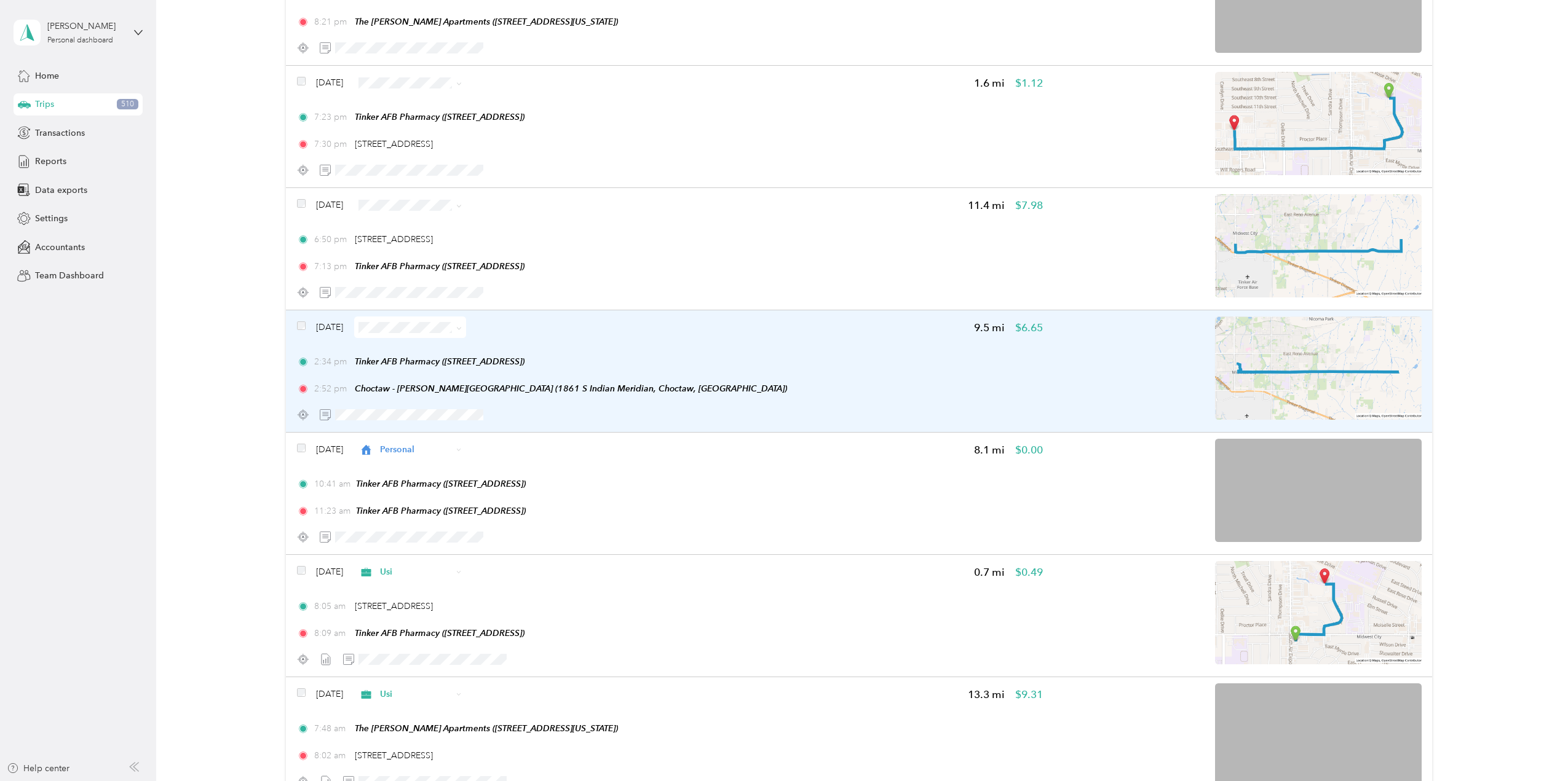
scroll to position [338, 0]
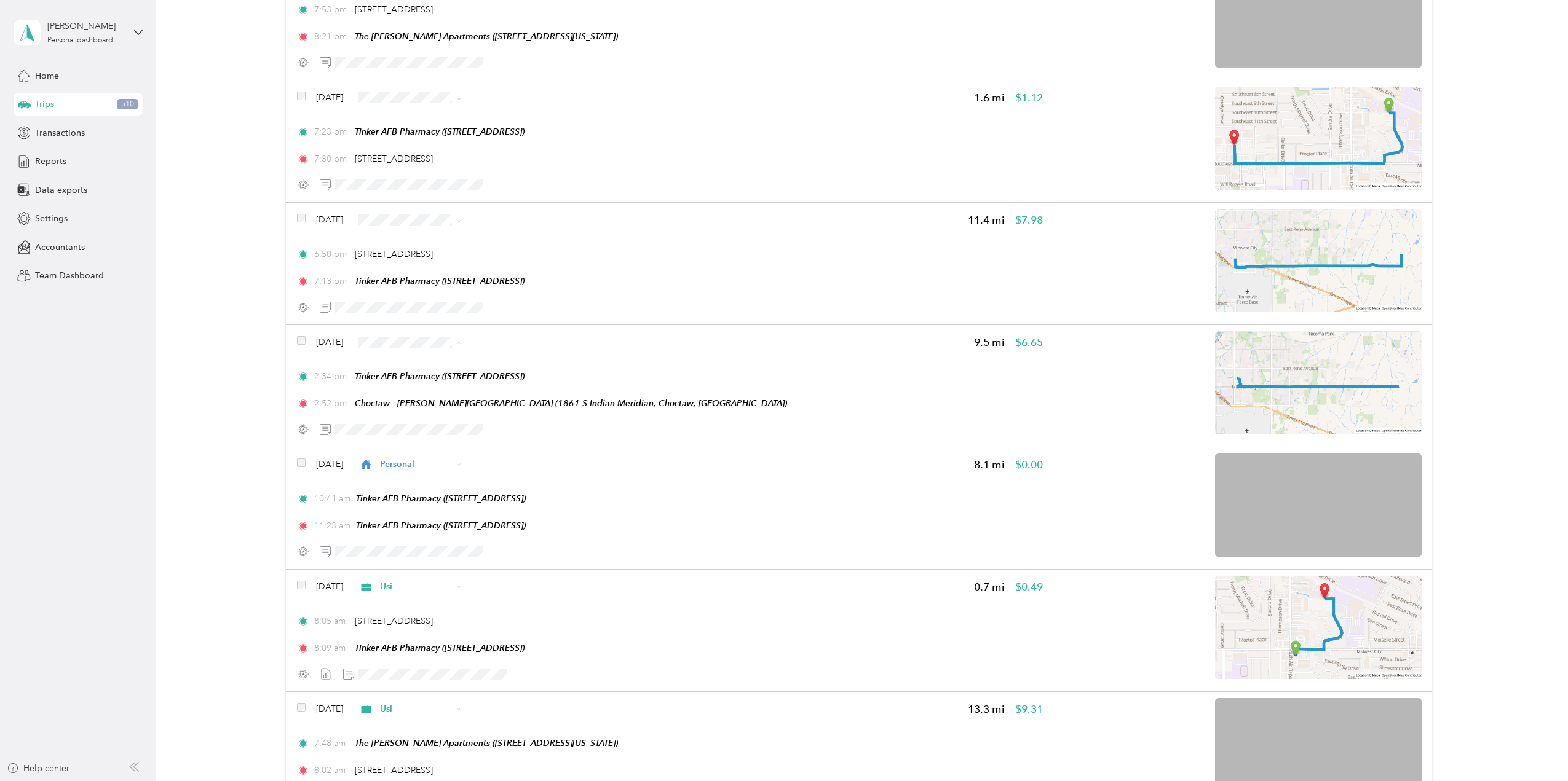
click at [436, 404] on span "Usi" at bounding box center [445, 409] width 73 height 13
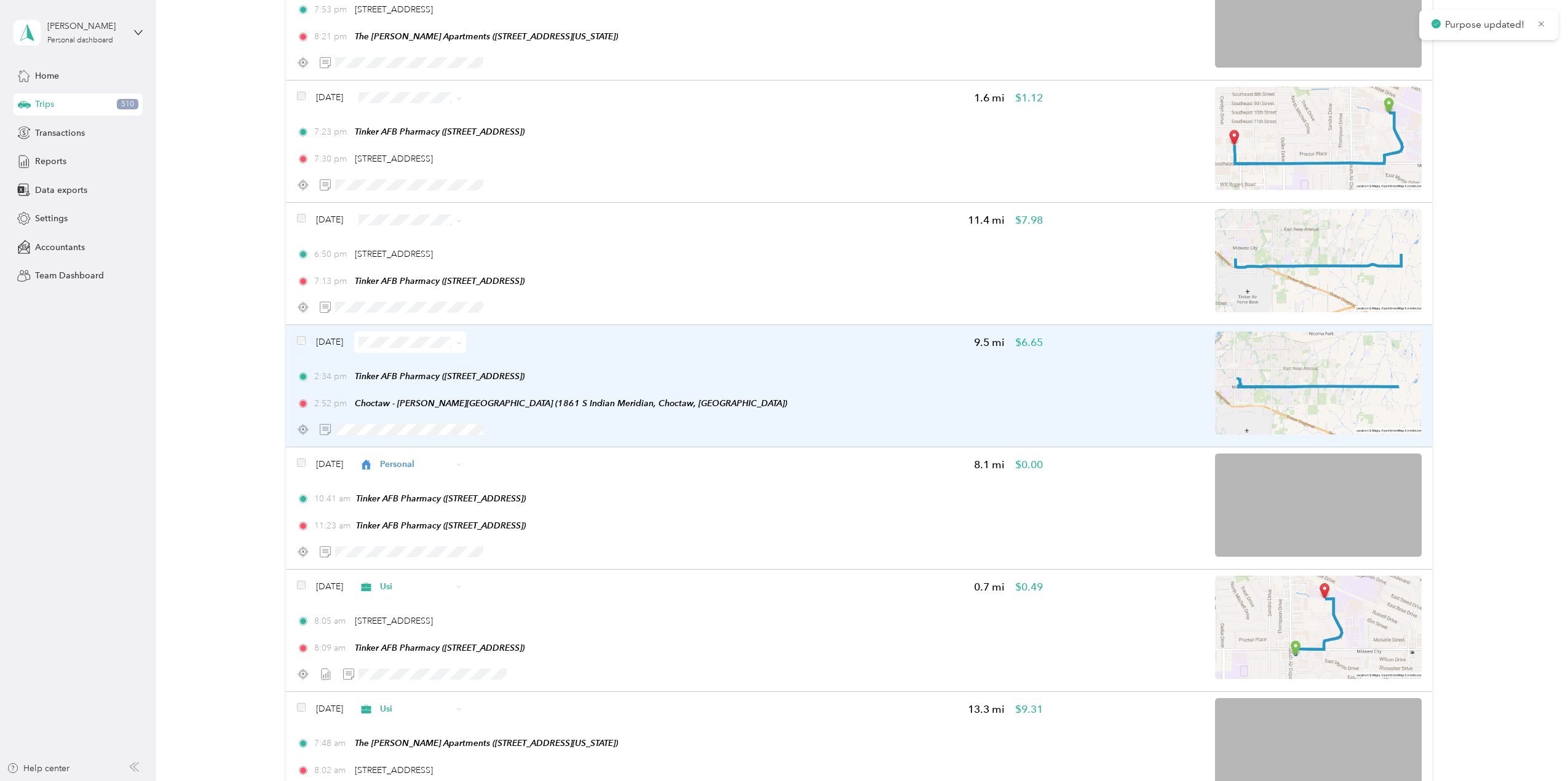
scroll to position [214, 0]
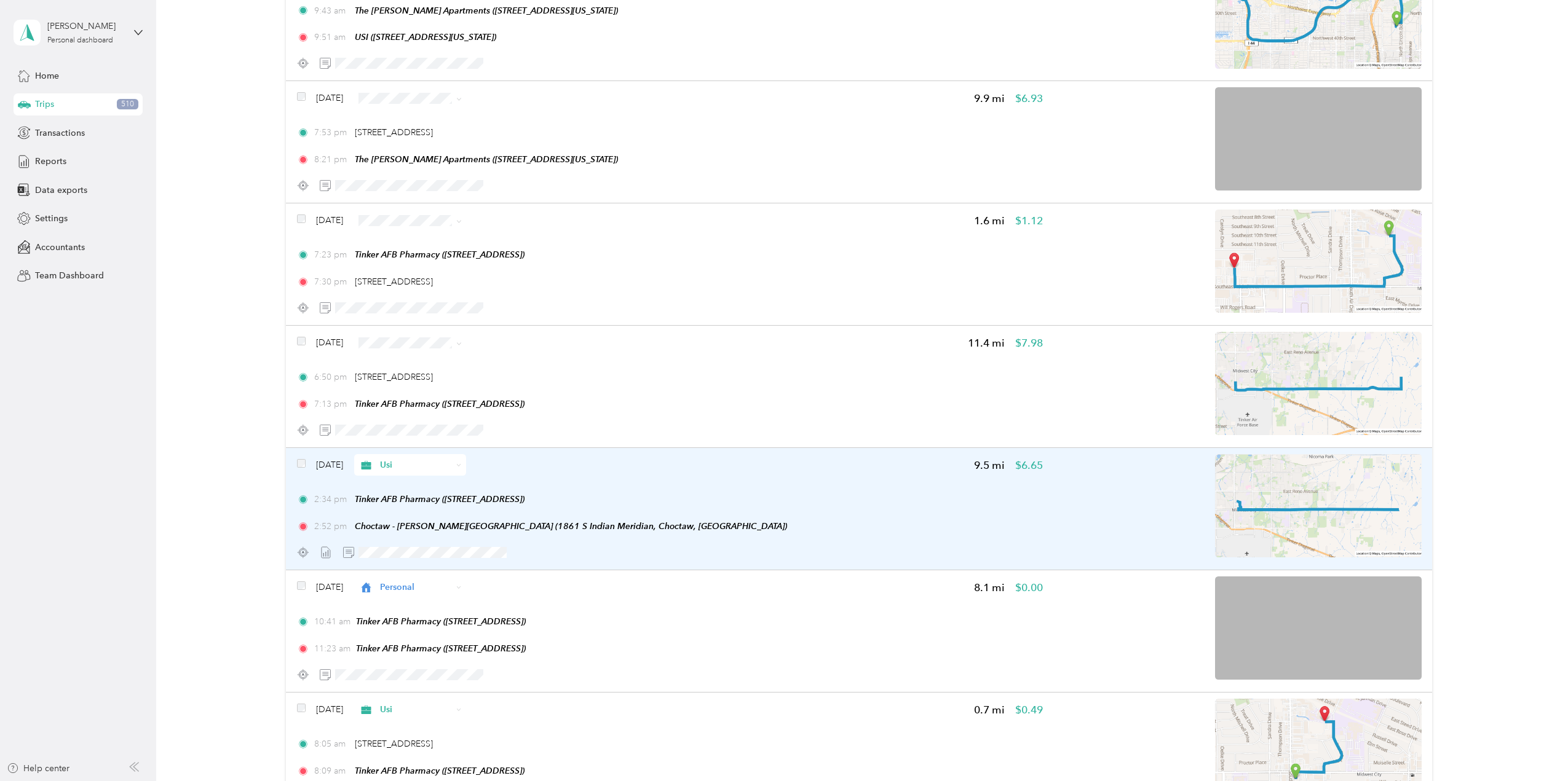
click at [1252, 490] on img at bounding box center [1317, 505] width 206 height 104
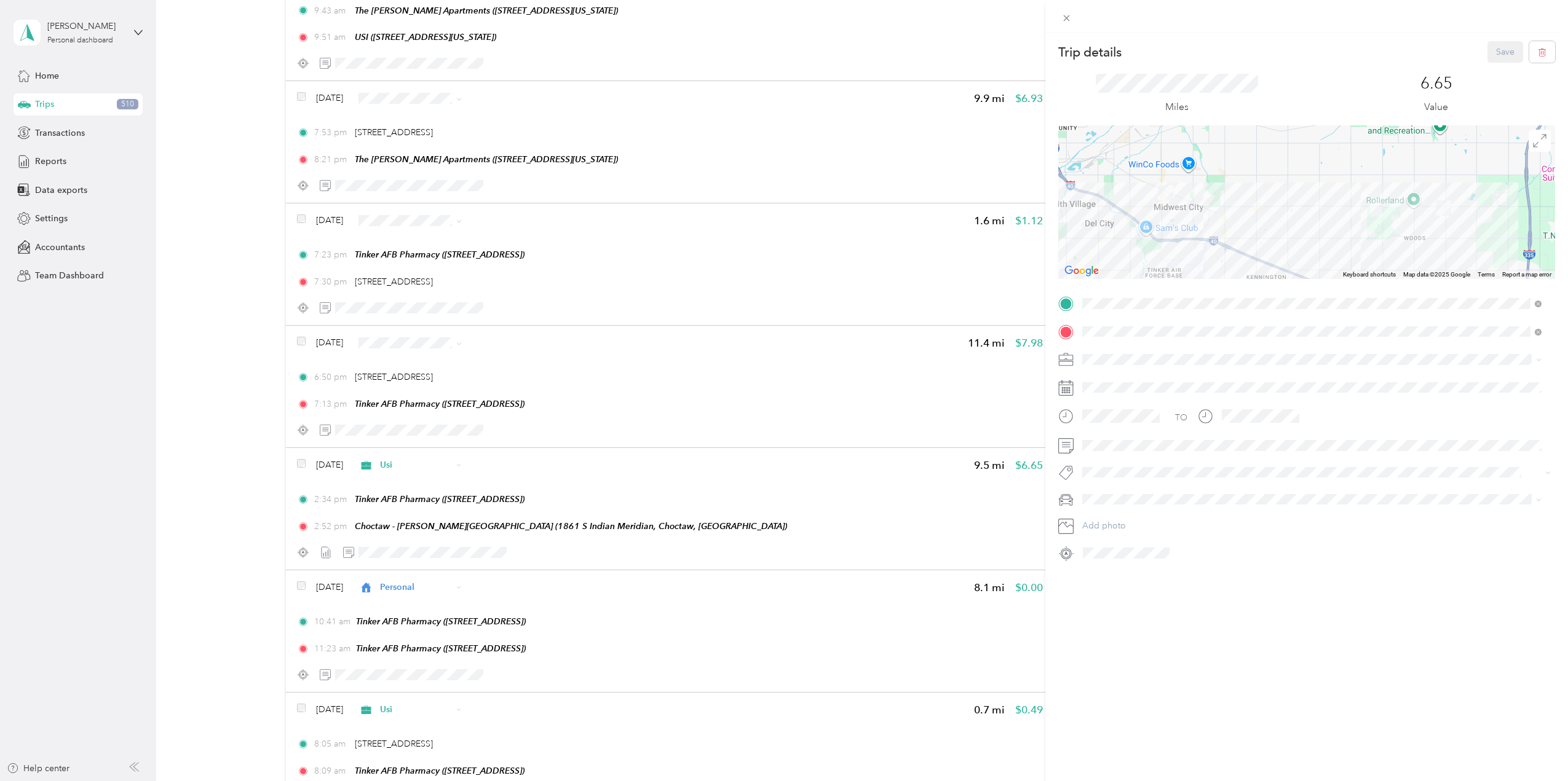
click at [455, 496] on div "Trip details Save This trip cannot be edited because it is either under review,…" at bounding box center [784, 390] width 1568 height 781
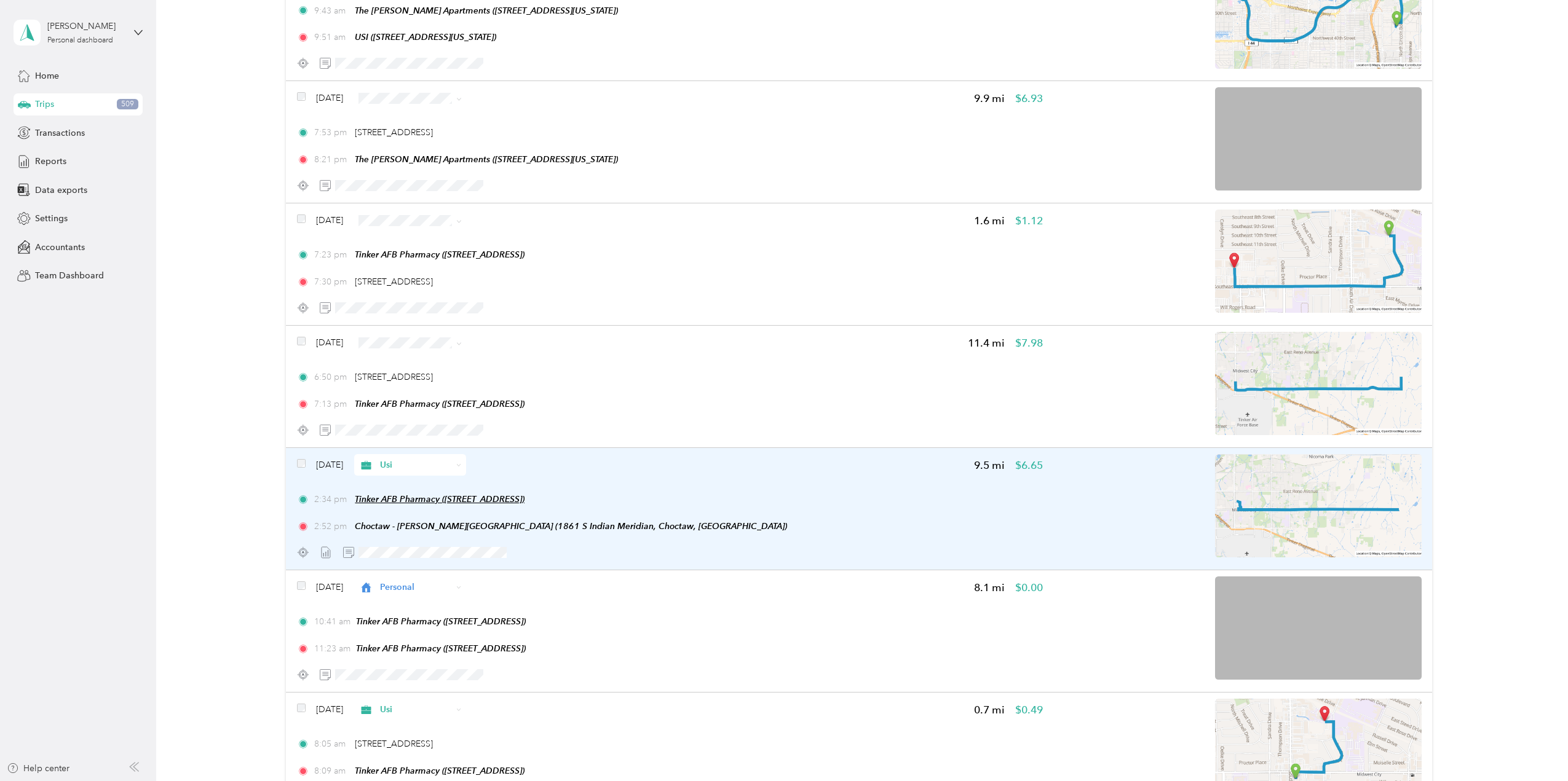
click at [456, 501] on span "Tinker AFB Pharmacy ([STREET_ADDRESS])" at bounding box center [440, 499] width 169 height 10
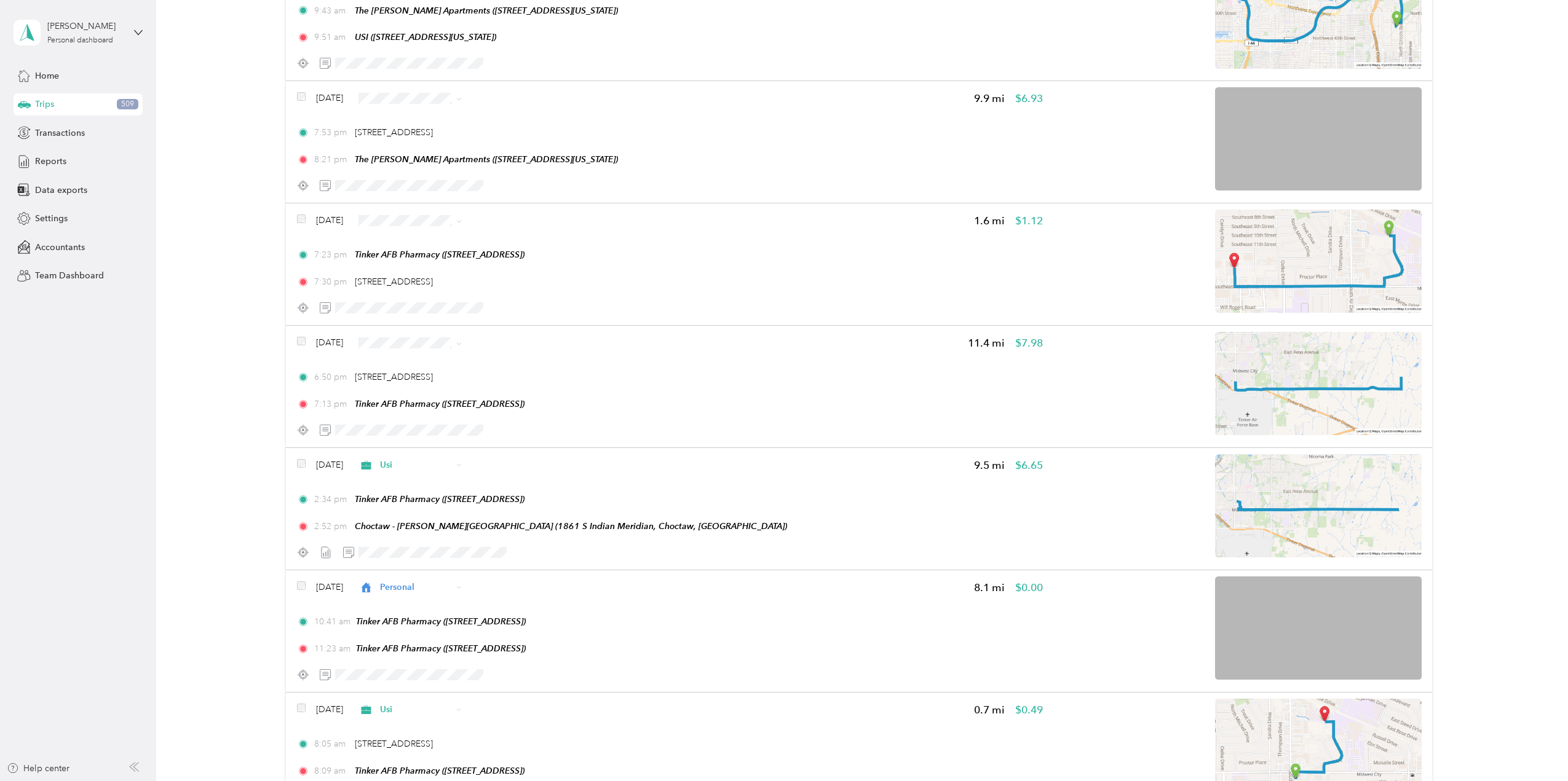
click at [404, 473] on button "Edit Place" at bounding box center [394, 471] width 70 height 22
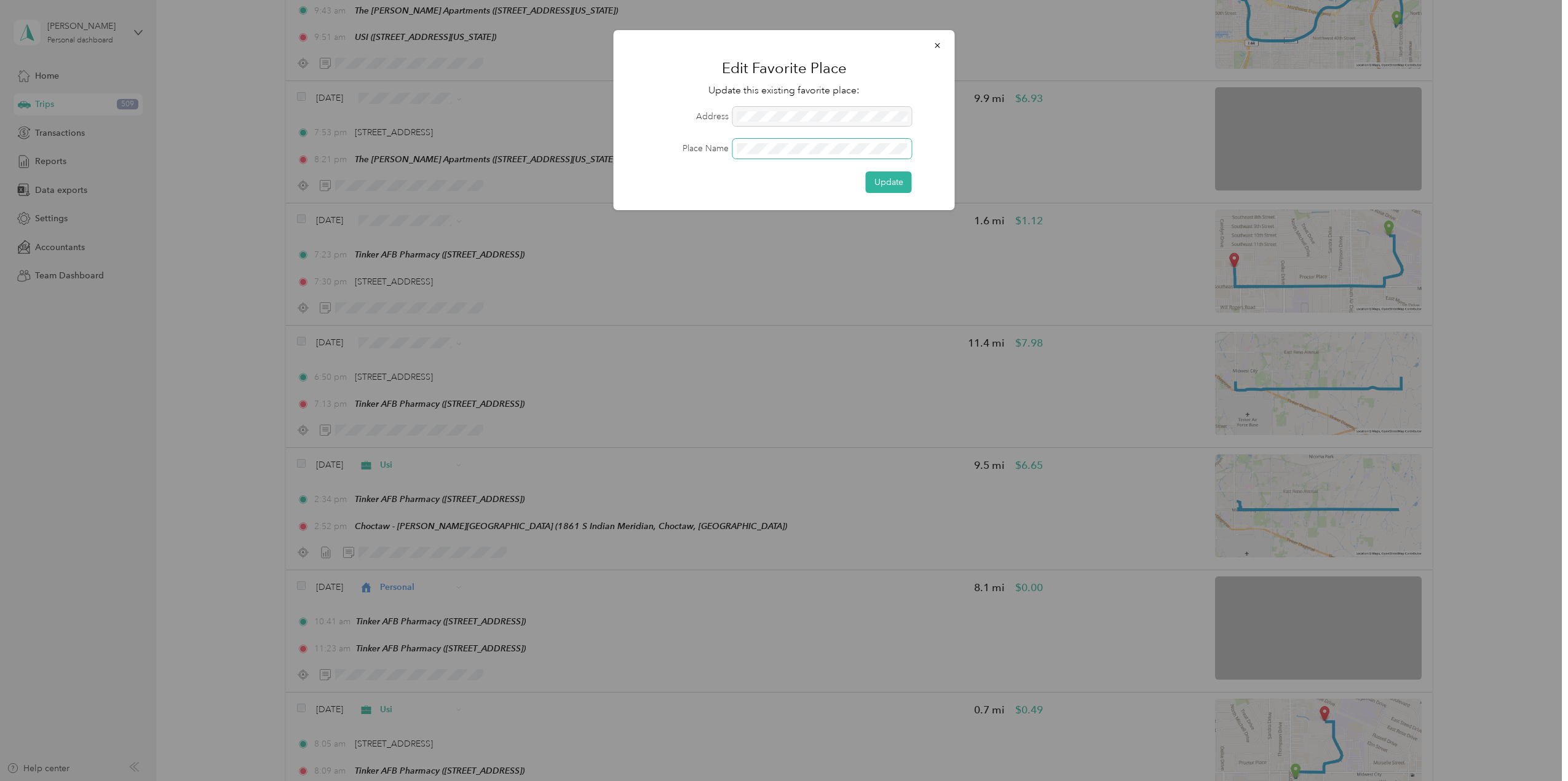
click at [660, 154] on div "Place Name" at bounding box center [784, 149] width 307 height 20
click at [866, 171] on button "Update" at bounding box center [889, 182] width 46 height 22
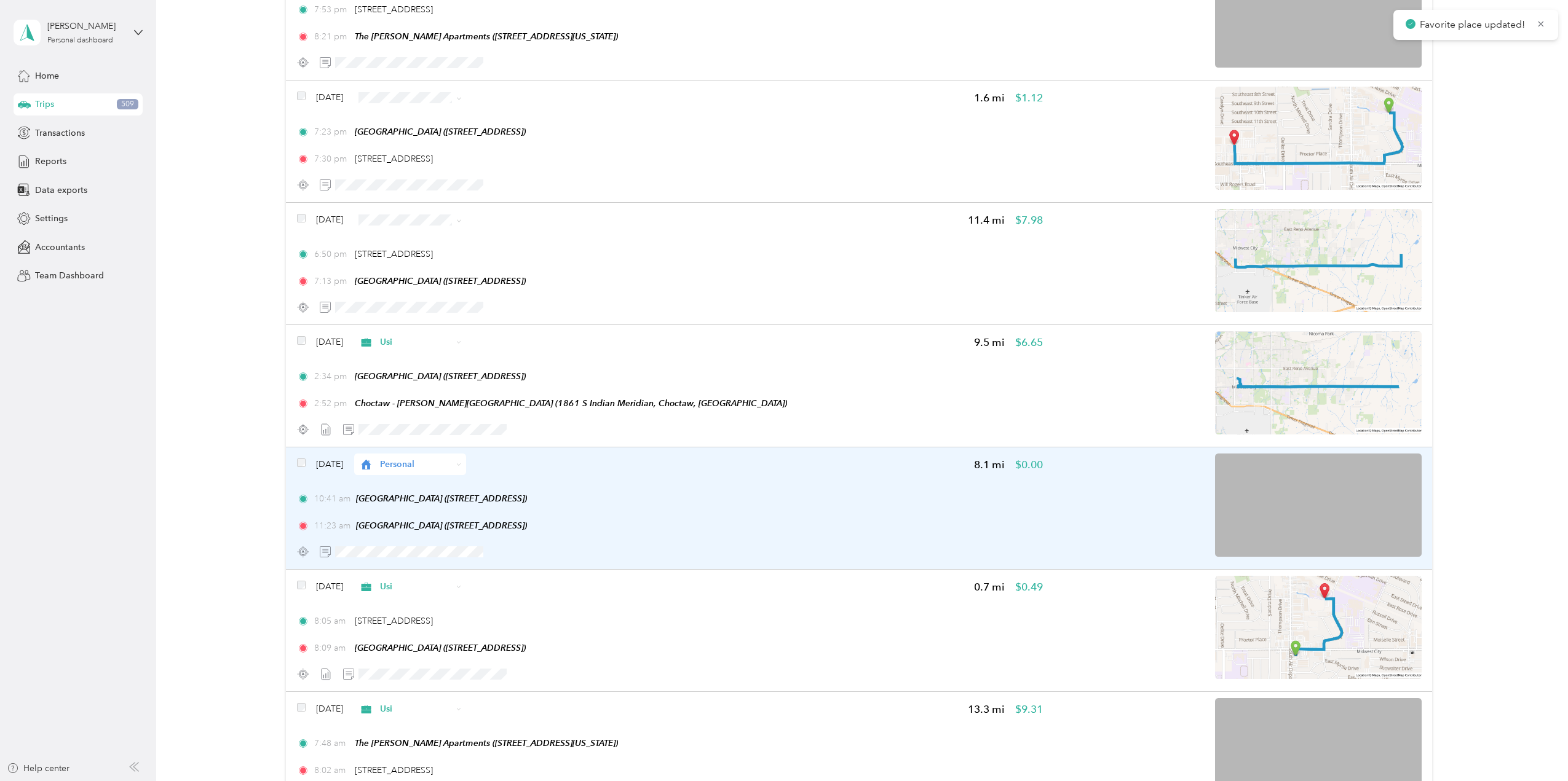
scroll to position [460, 0]
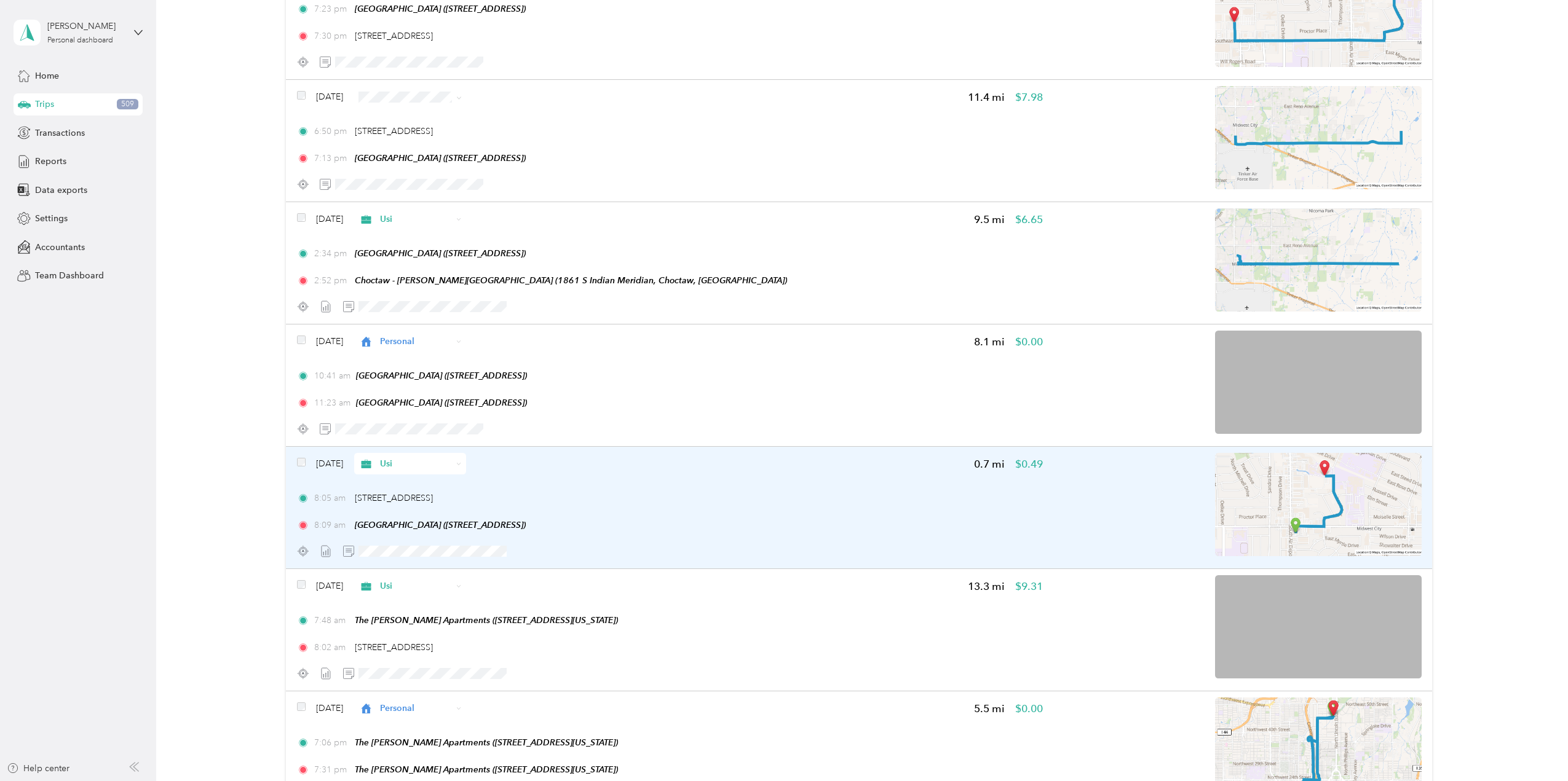
click at [1294, 498] on img at bounding box center [1317, 504] width 206 height 104
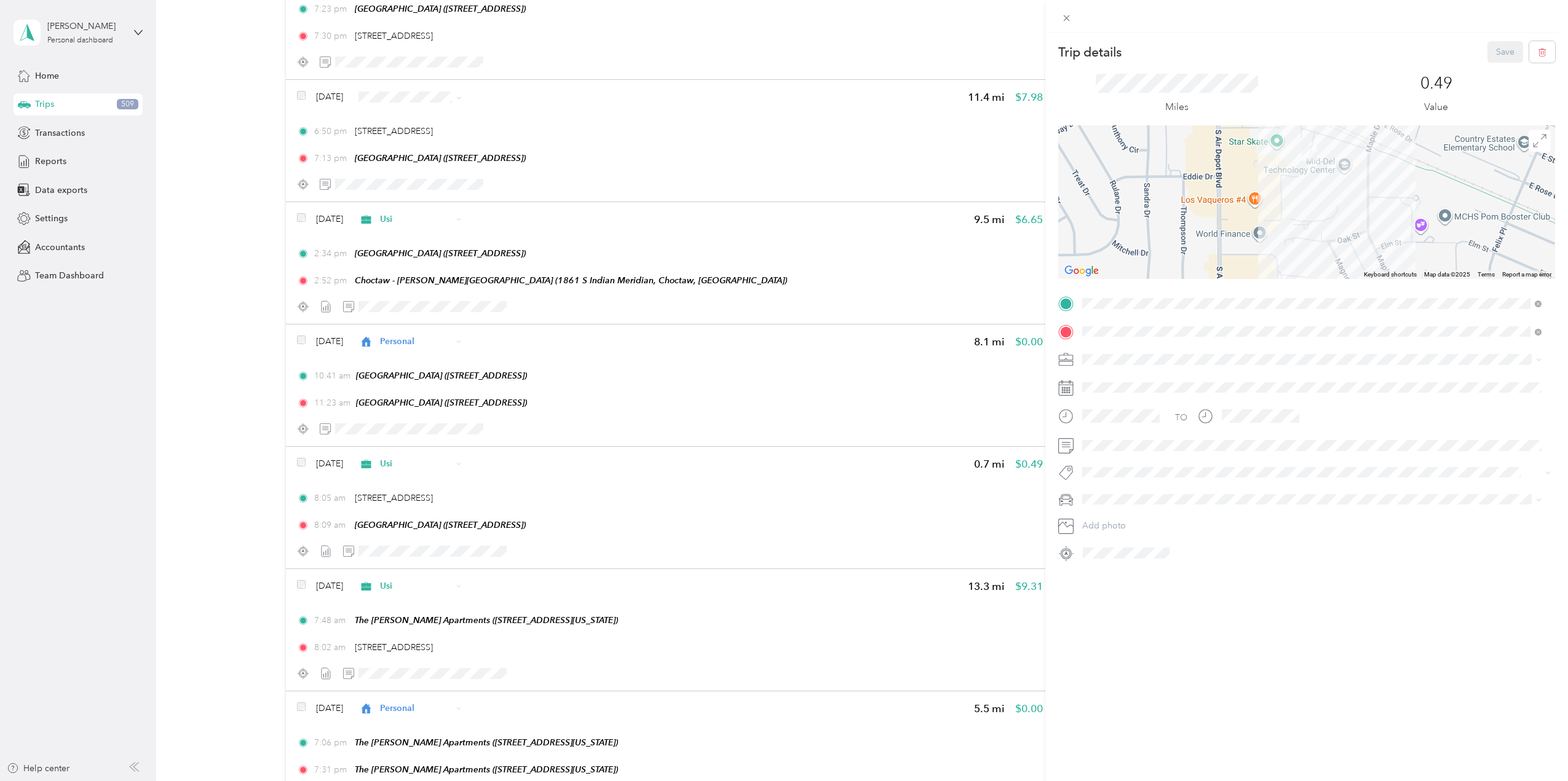
drag, startPoint x: 1280, startPoint y: 210, endPoint x: 1283, endPoint y: 112, distance: 98.0
click at [1282, 113] on div "Trip details Save This trip cannot be edited because it is either under review,…" at bounding box center [1306, 302] width 497 height 522
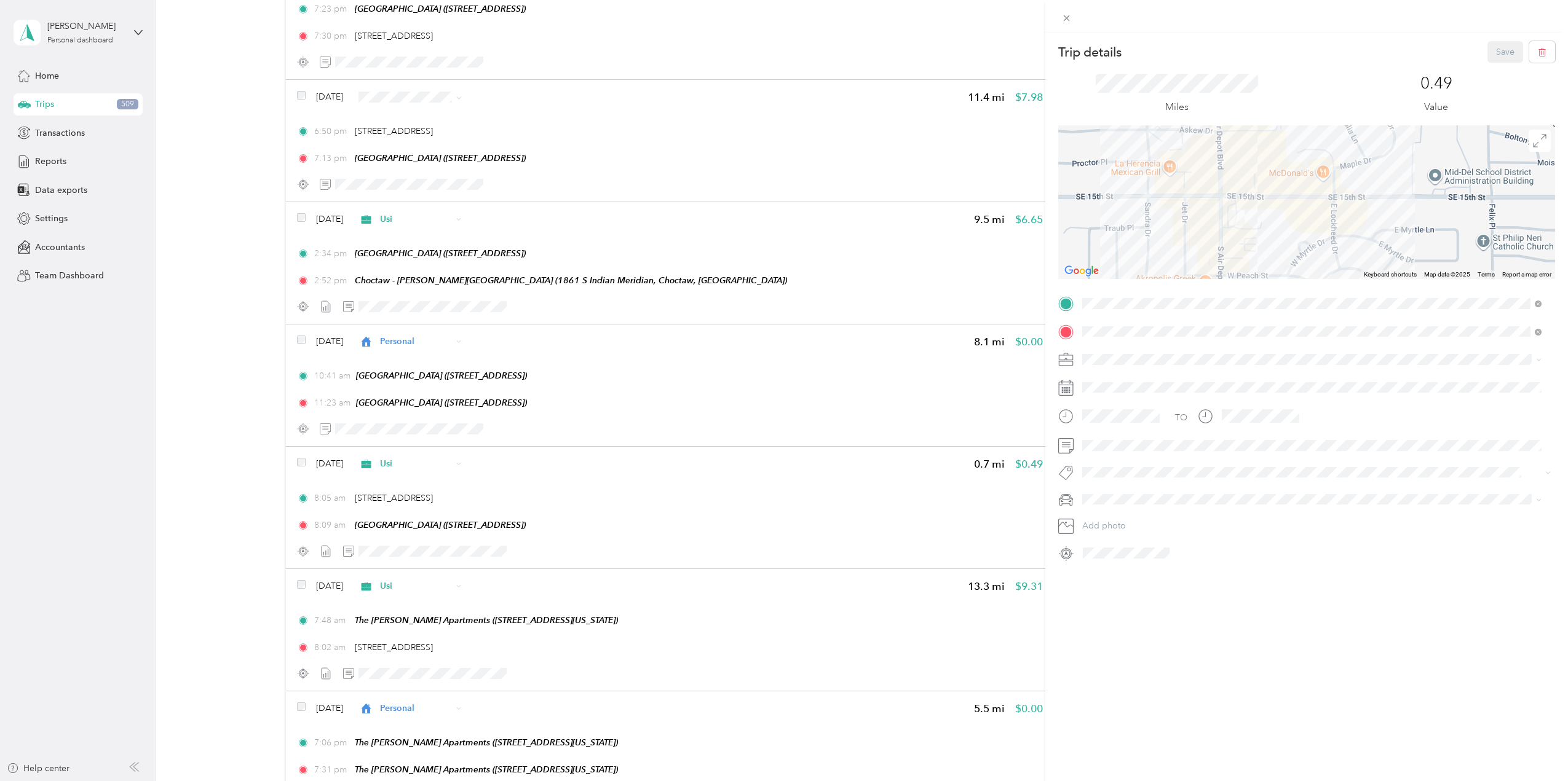
drag, startPoint x: 1231, startPoint y: 233, endPoint x: 1230, endPoint y: 214, distance: 19.0
click at [1231, 216] on img at bounding box center [1236, 217] width 15 height 15
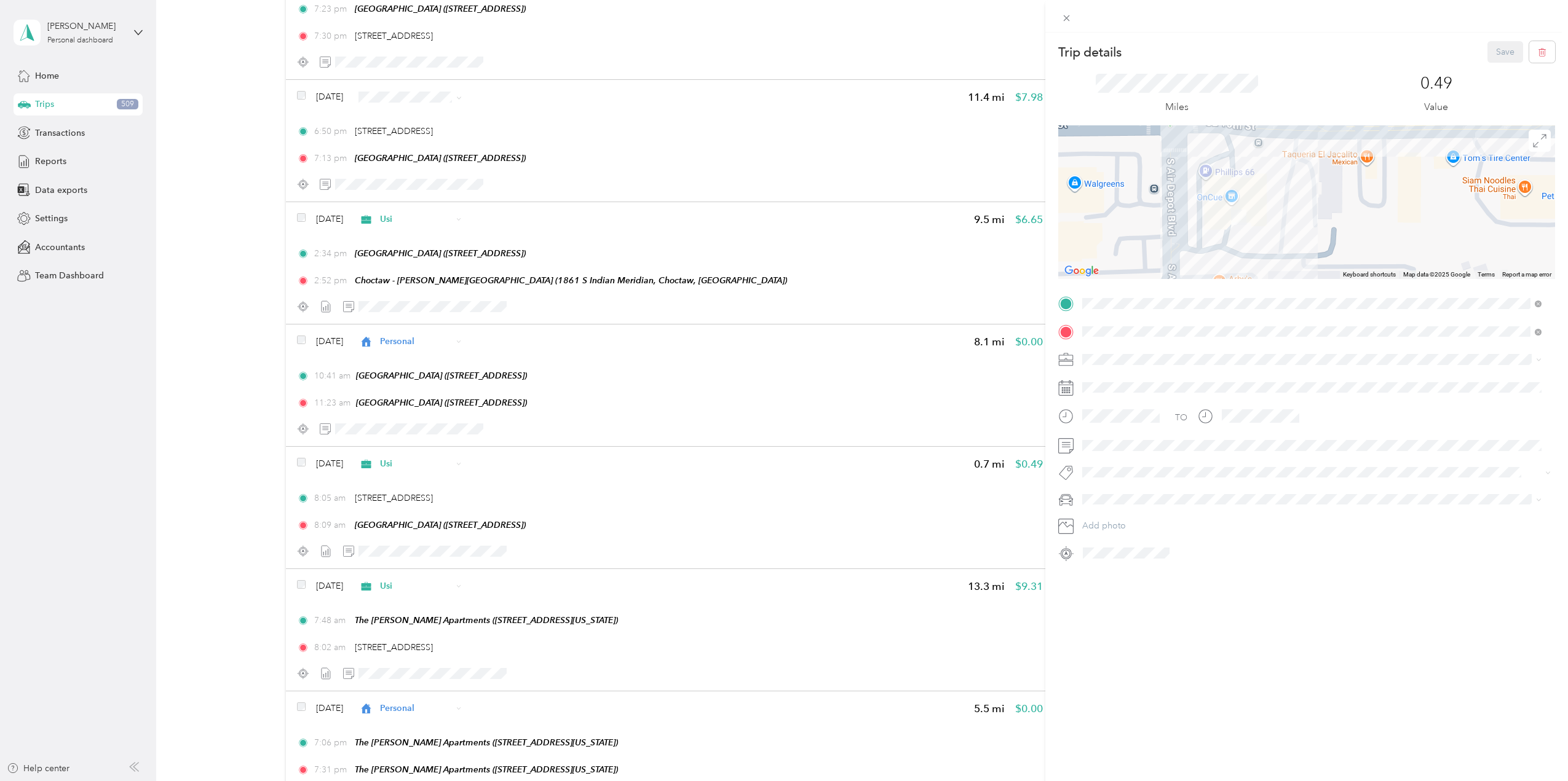
click at [673, 624] on div "Trip details Save This trip cannot be edited because it is either under review,…" at bounding box center [784, 390] width 1568 height 781
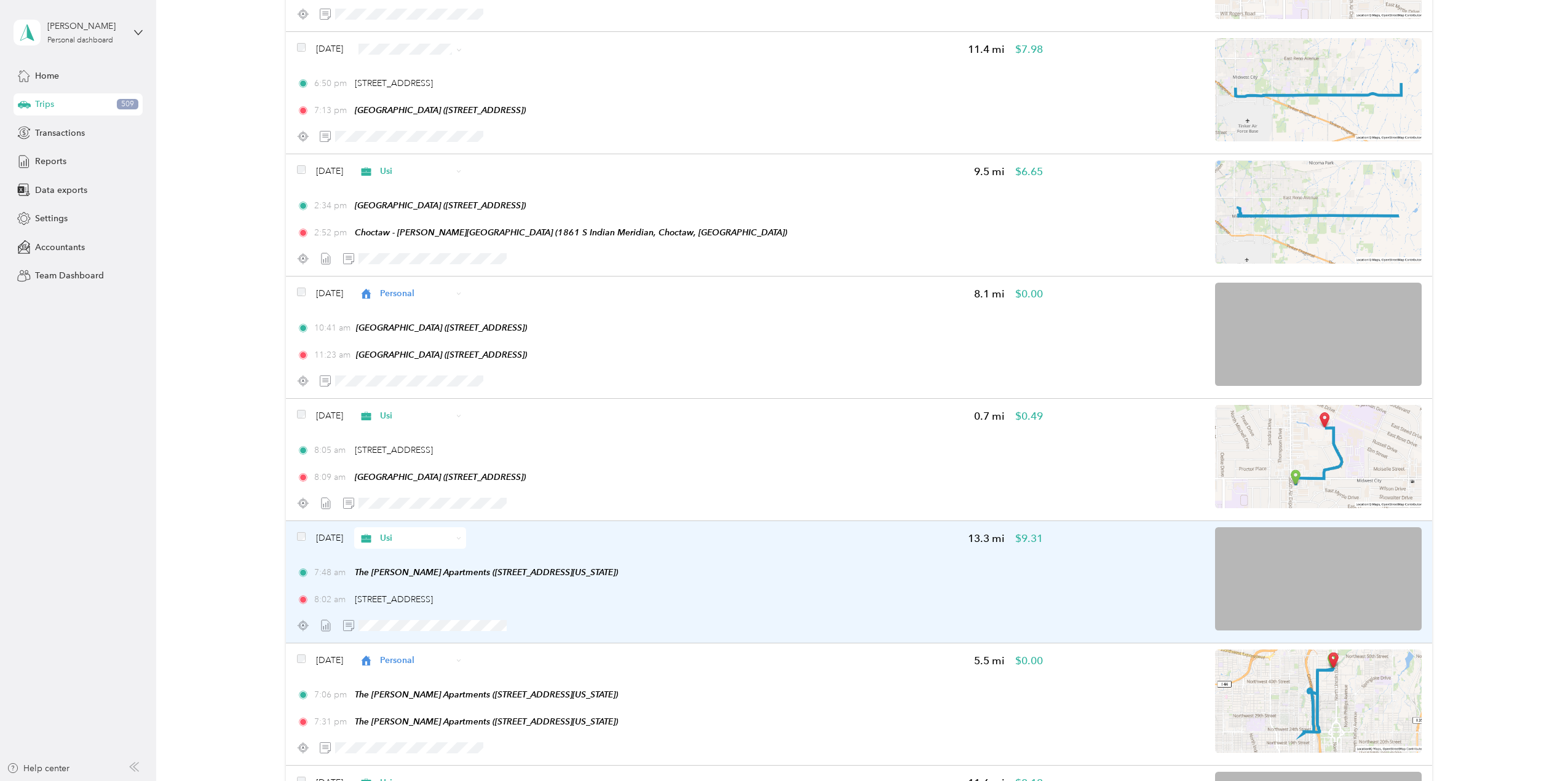
scroll to position [522, 0]
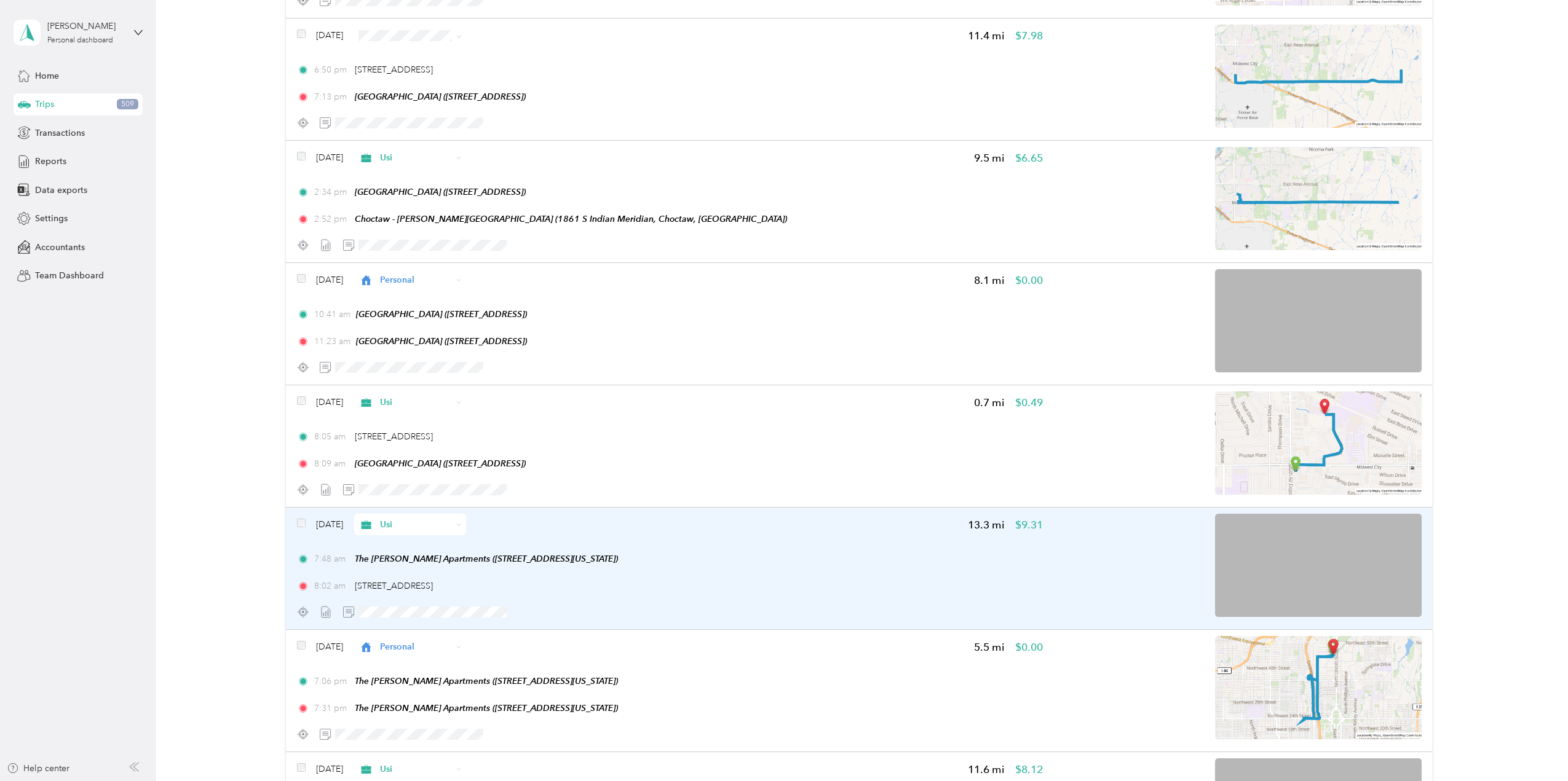
click at [1322, 597] on img at bounding box center [1317, 565] width 206 height 104
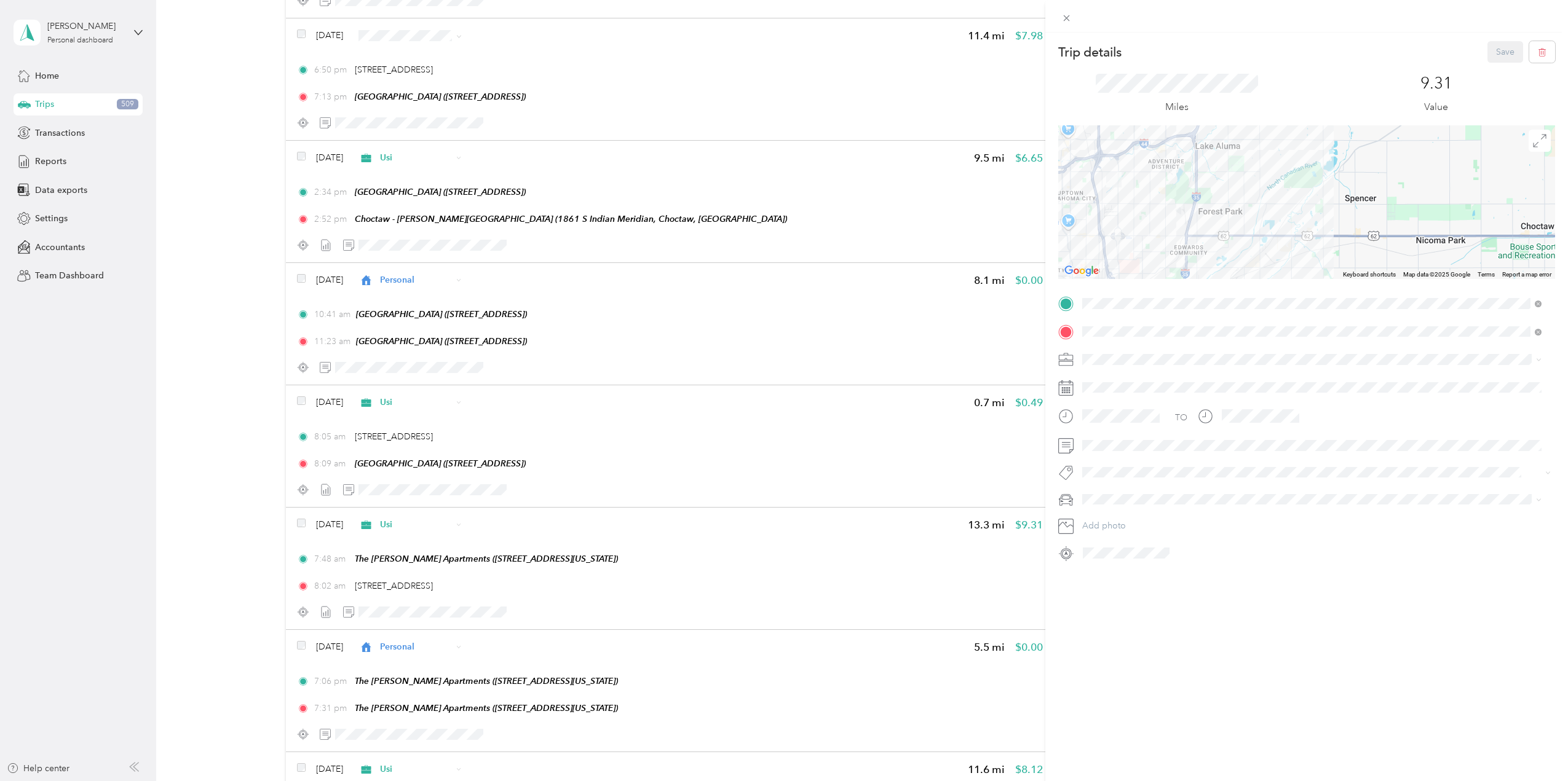
drag, startPoint x: 1108, startPoint y: 156, endPoint x: 1118, endPoint y: 204, distance: 49.0
click at [1118, 204] on div at bounding box center [1306, 202] width 497 height 154
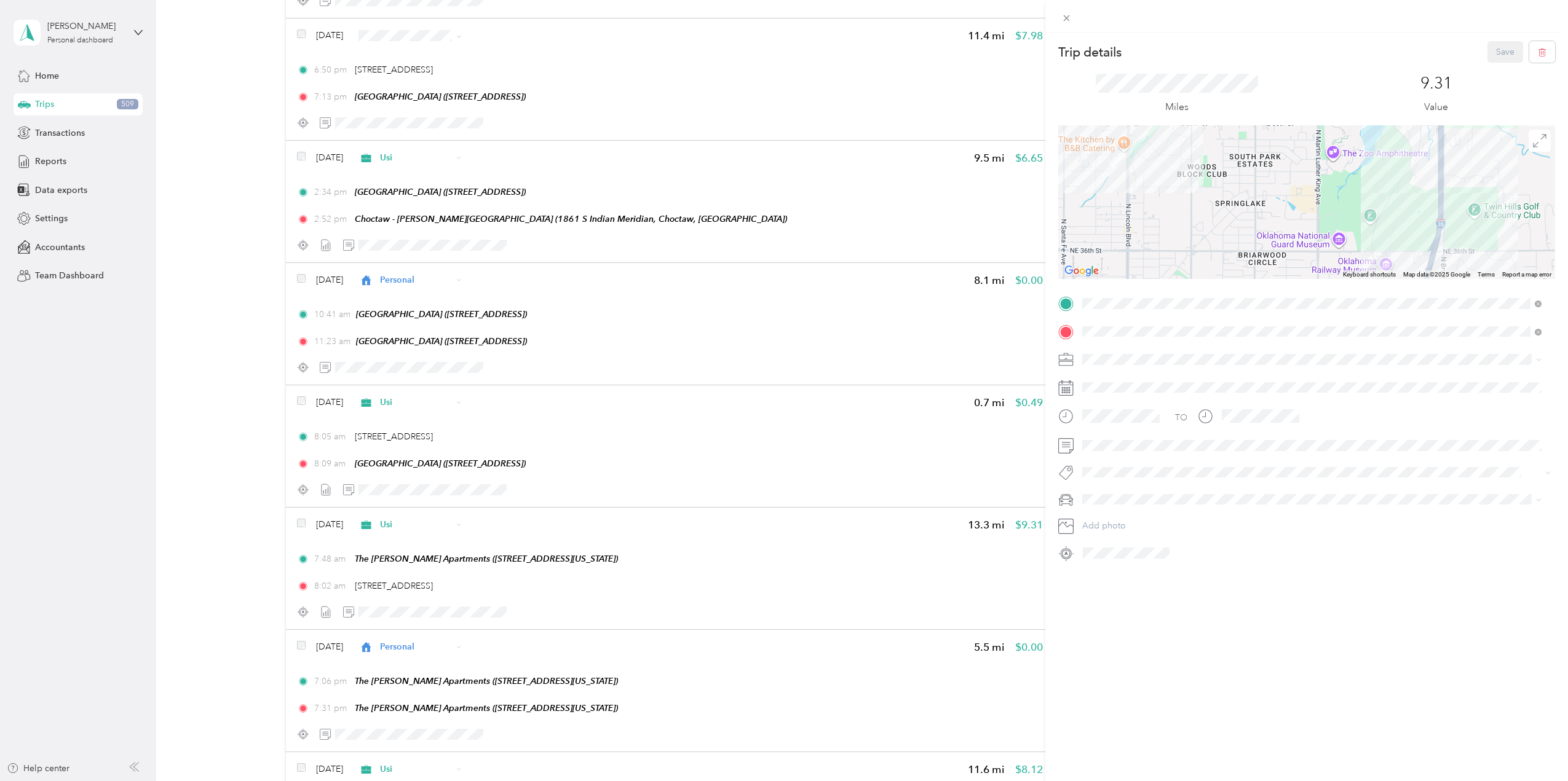
drag, startPoint x: 1117, startPoint y: 208, endPoint x: 1129, endPoint y: 242, distance: 36.1
click at [1129, 242] on div at bounding box center [1306, 202] width 497 height 154
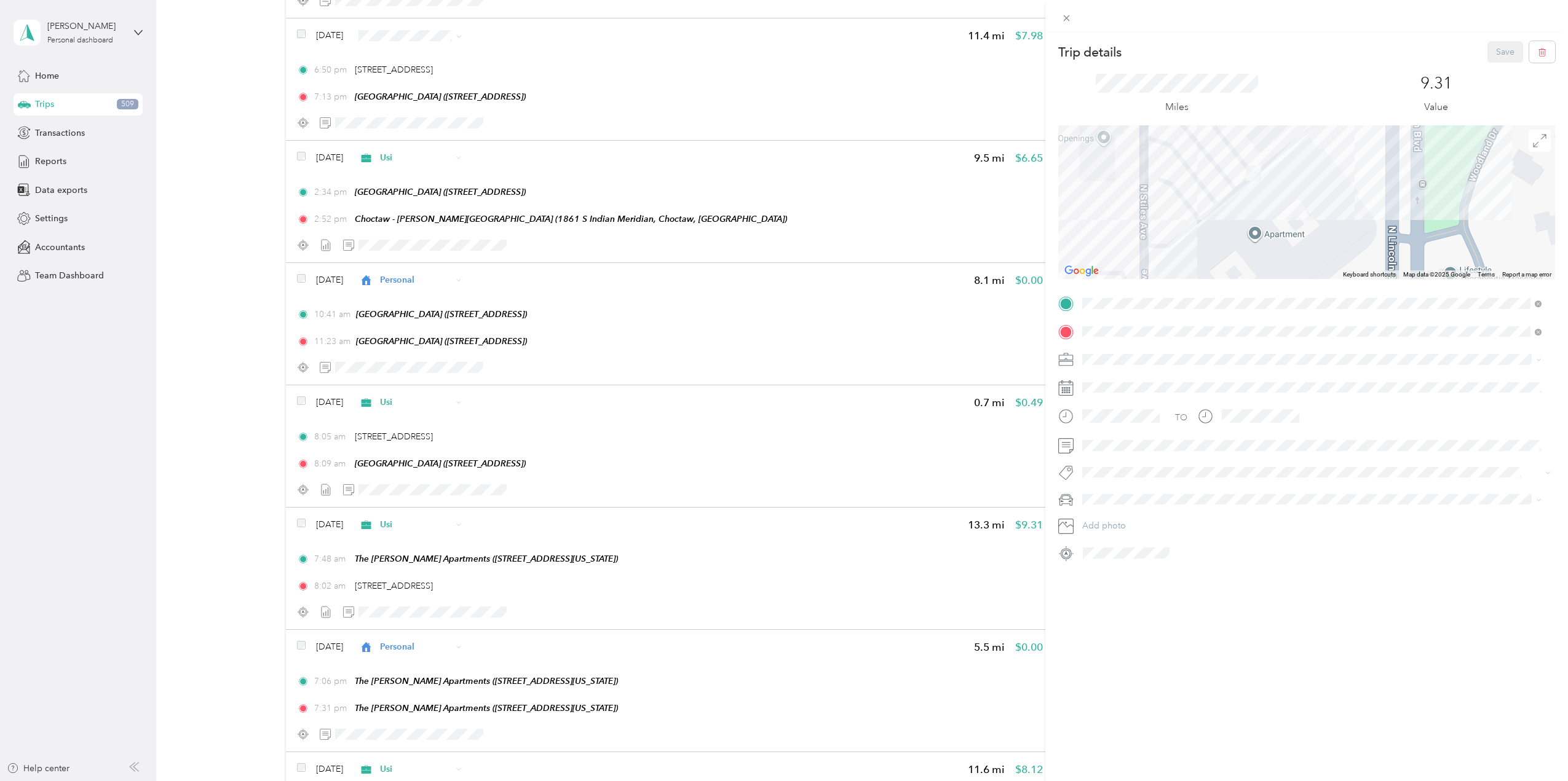
drag, startPoint x: 1231, startPoint y: 186, endPoint x: 1226, endPoint y: 228, distance: 42.3
click at [1226, 228] on div at bounding box center [1306, 202] width 497 height 154
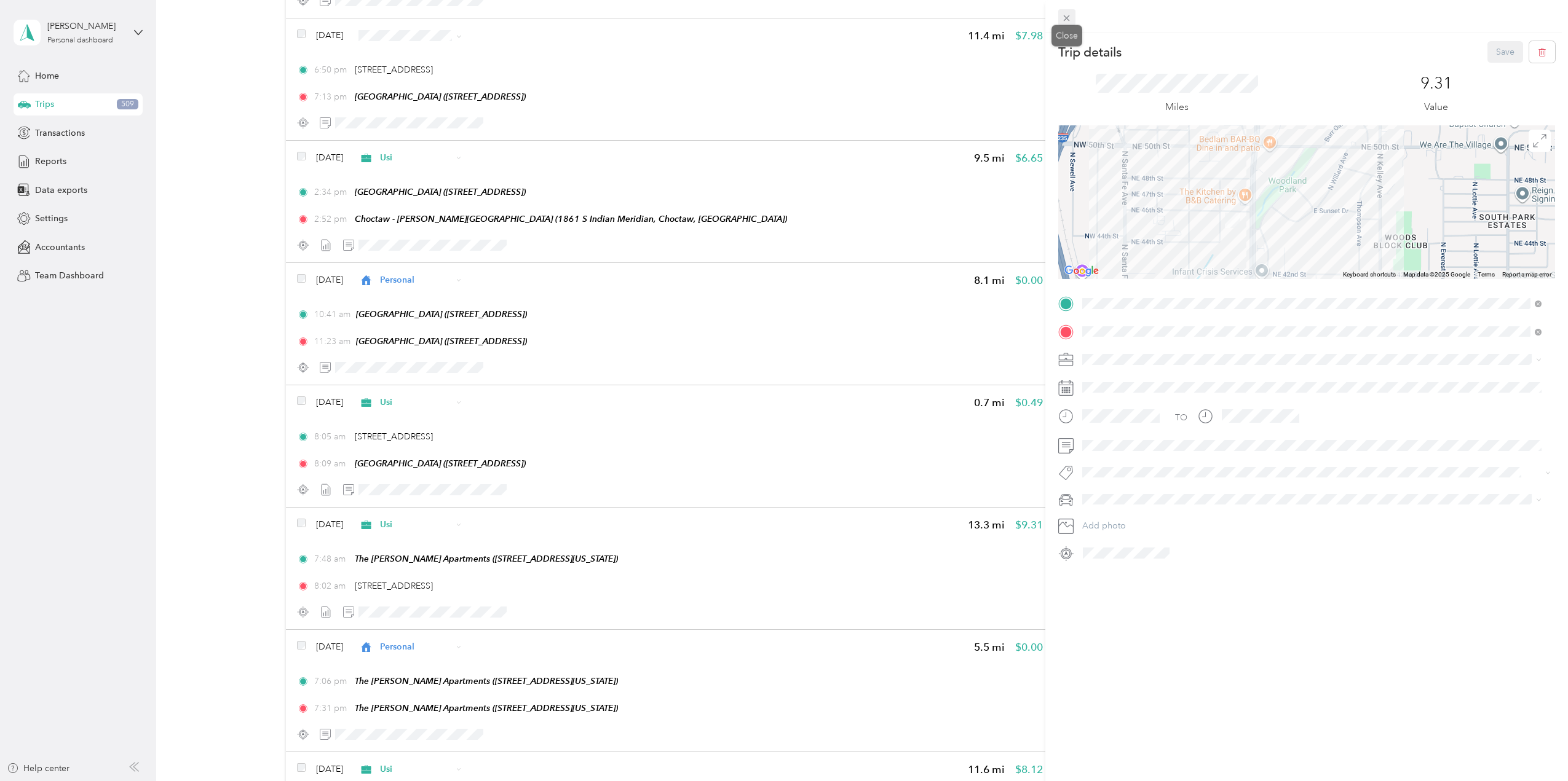
click at [1066, 18] on icon at bounding box center [1067, 18] width 6 height 6
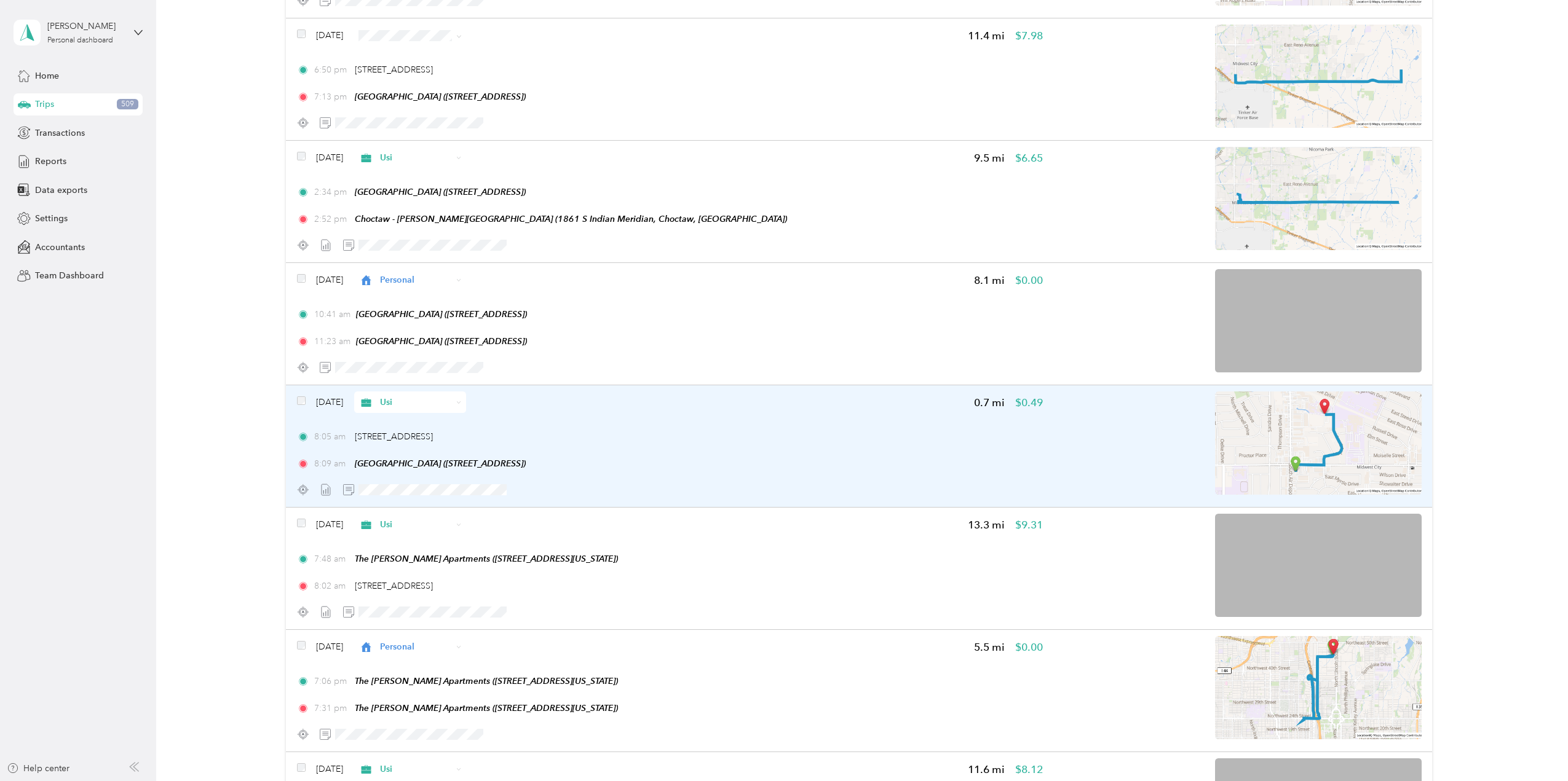
click at [742, 479] on div "[DATE] Usi 0.7 mi $0.49 8:05 am [STREET_ADDRESS] 8:09 am [GEOGRAPHIC_DATA] ([ST…" at bounding box center [670, 446] width 746 height 109
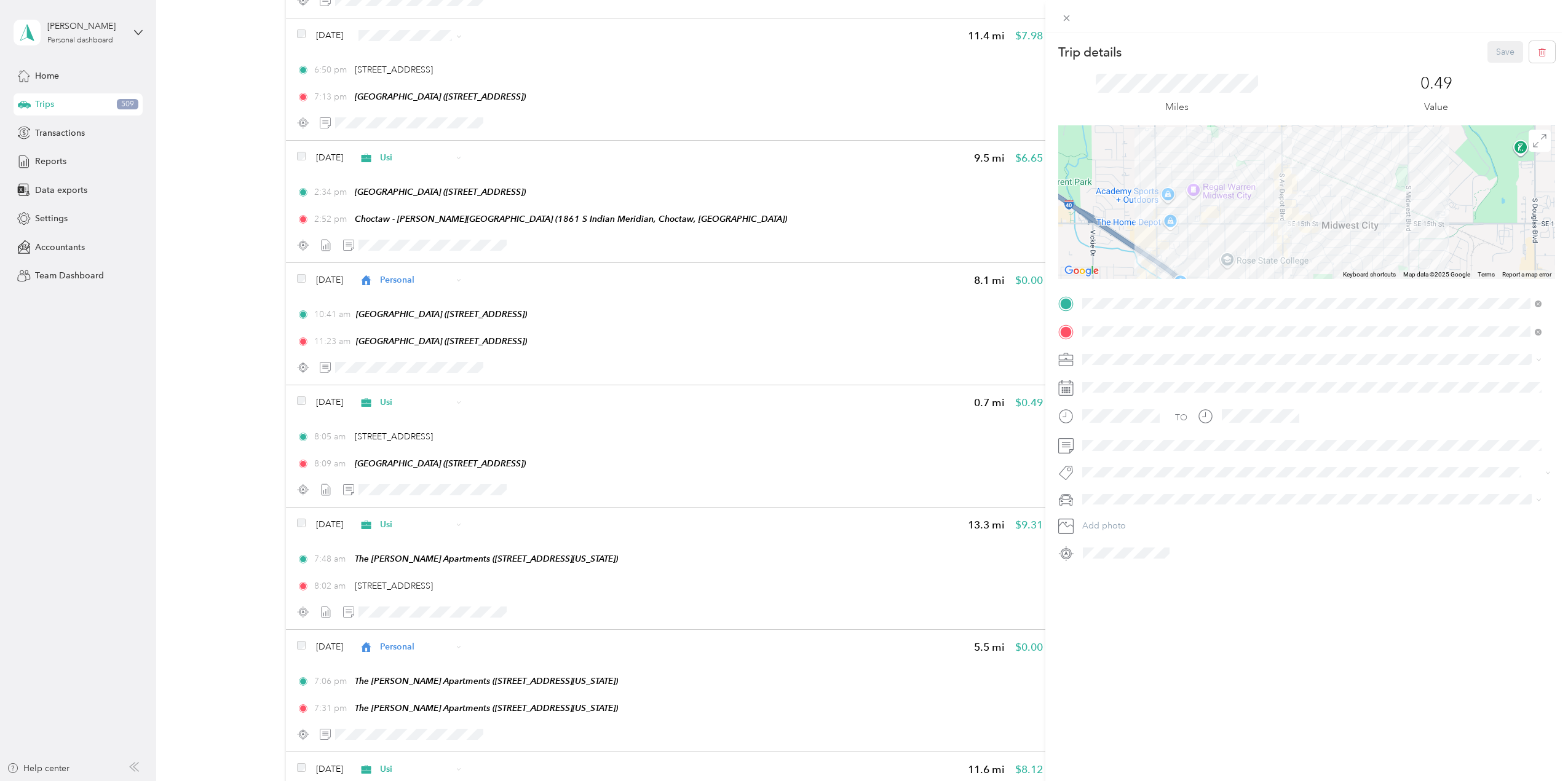
click at [1265, 241] on div at bounding box center [1306, 202] width 497 height 154
click at [820, 531] on div "Trip details Save This trip cannot be edited because it is either under review,…" at bounding box center [784, 390] width 1568 height 781
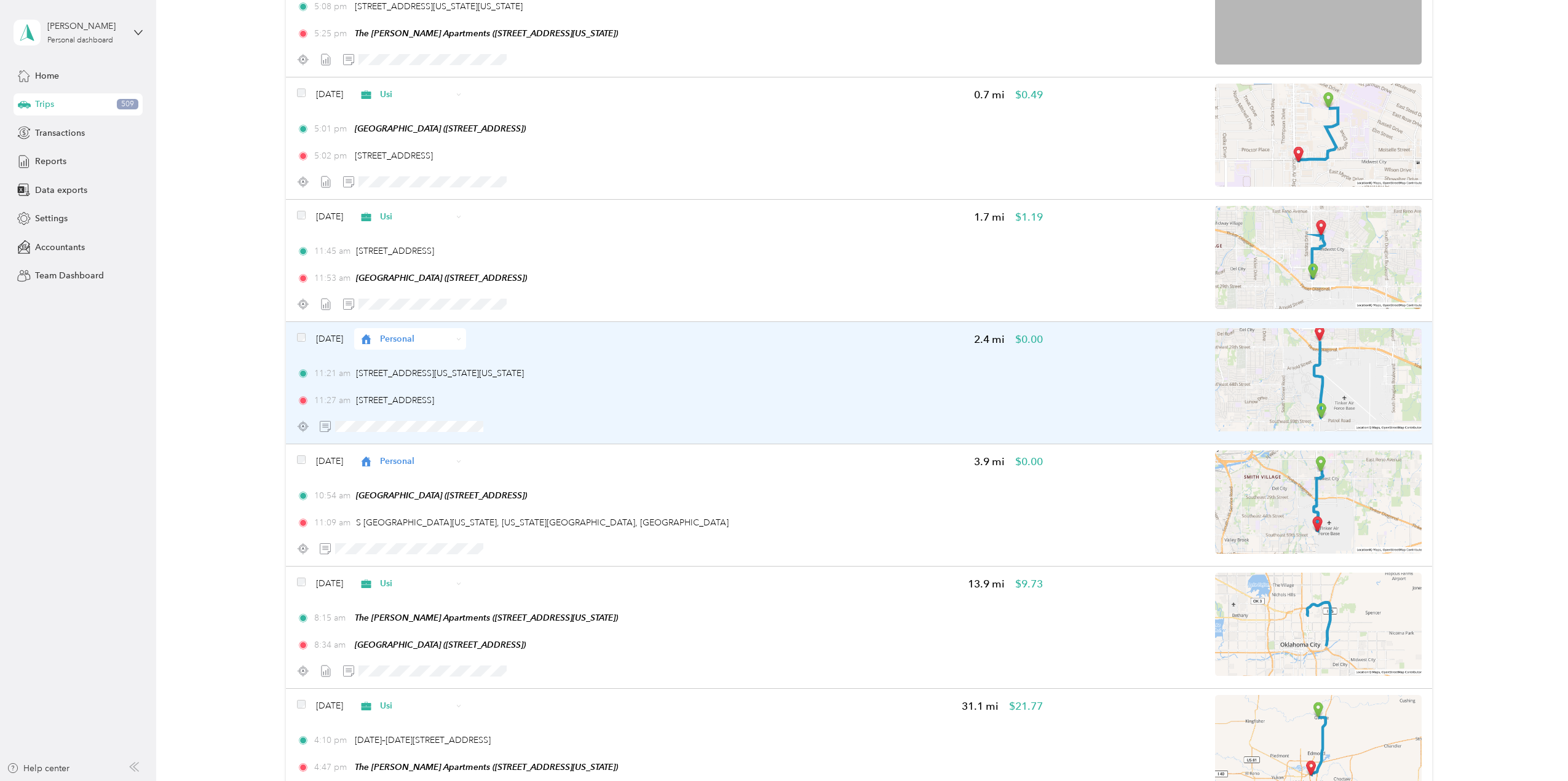
scroll to position [1321, 0]
click at [1285, 380] on img at bounding box center [1317, 377] width 206 height 104
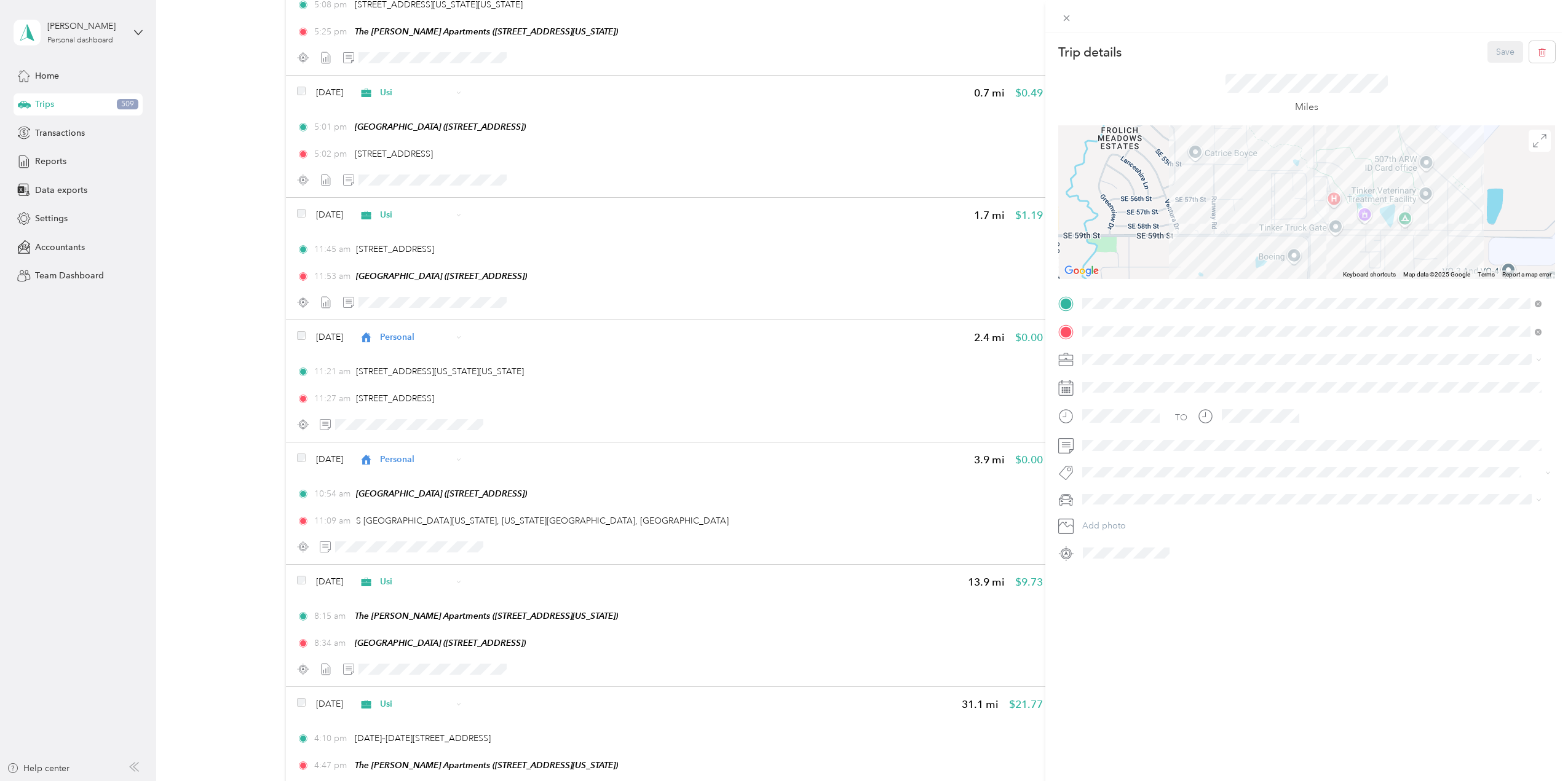
drag, startPoint x: 1321, startPoint y: 212, endPoint x: 1312, endPoint y: 266, distance: 54.7
click at [1312, 266] on div at bounding box center [1306, 202] width 497 height 154
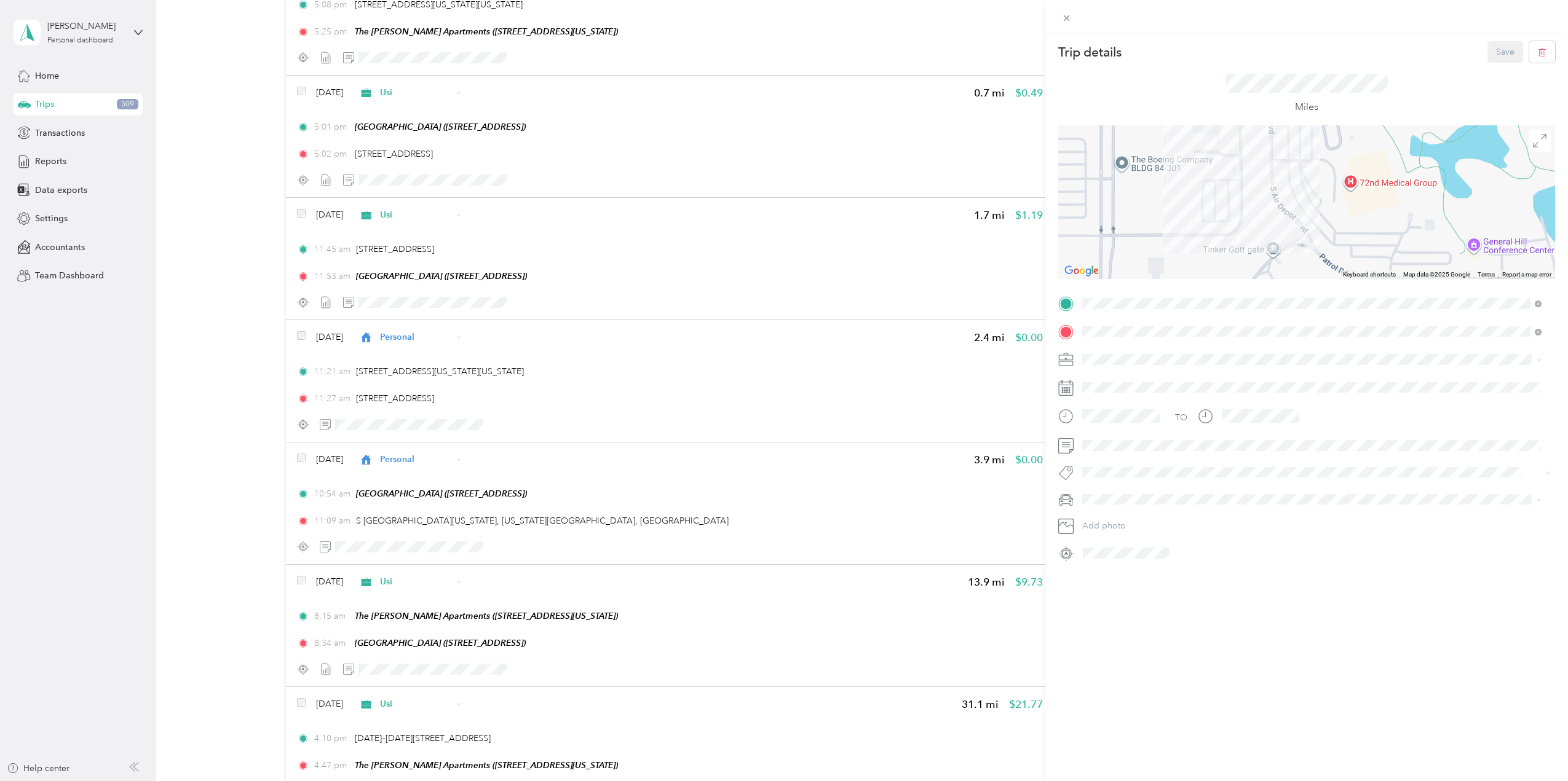
click at [1299, 220] on img at bounding box center [1303, 219] width 15 height 15
click at [1331, 549] on div at bounding box center [1317, 553] width 477 height 20
click at [476, 377] on div "Trip details Save This trip cannot be edited because it is either under review,…" at bounding box center [784, 390] width 1568 height 781
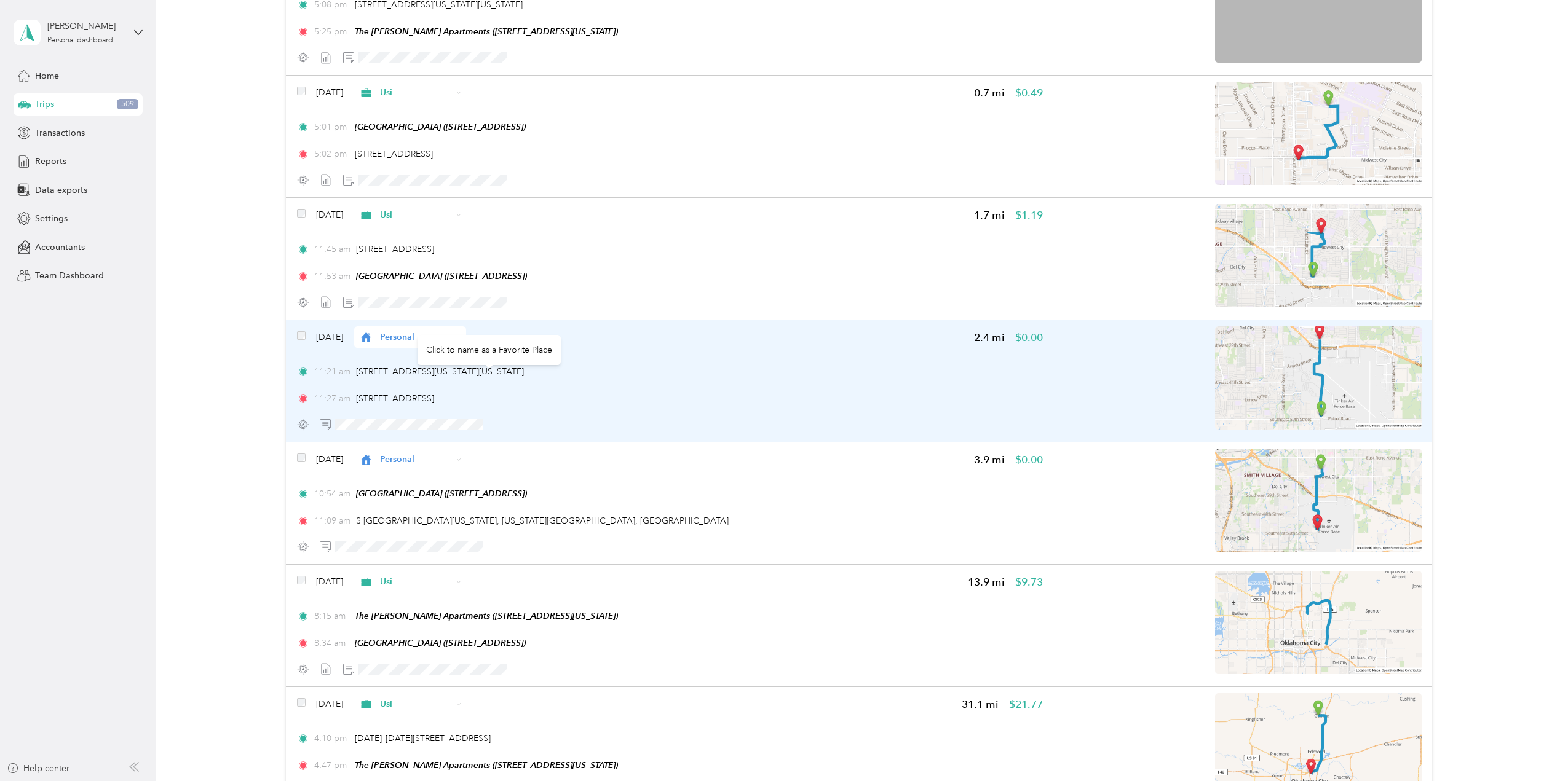
click at [477, 377] on span "[STREET_ADDRESS][US_STATE][US_STATE]" at bounding box center [440, 372] width 168 height 11
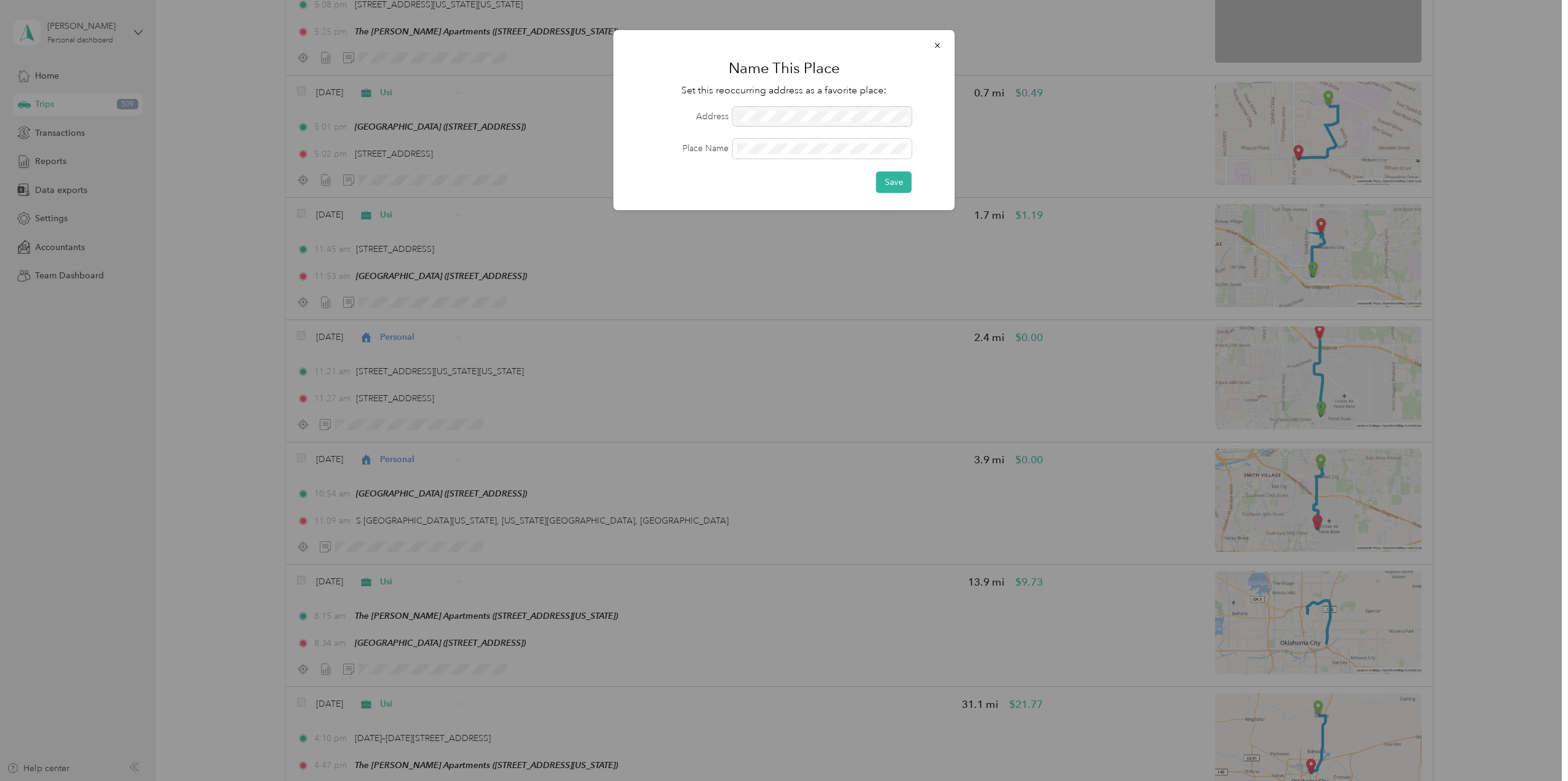
click at [822, 186] on div "Save" at bounding box center [784, 182] width 307 height 22
click at [896, 191] on button "Save" at bounding box center [894, 182] width 36 height 22
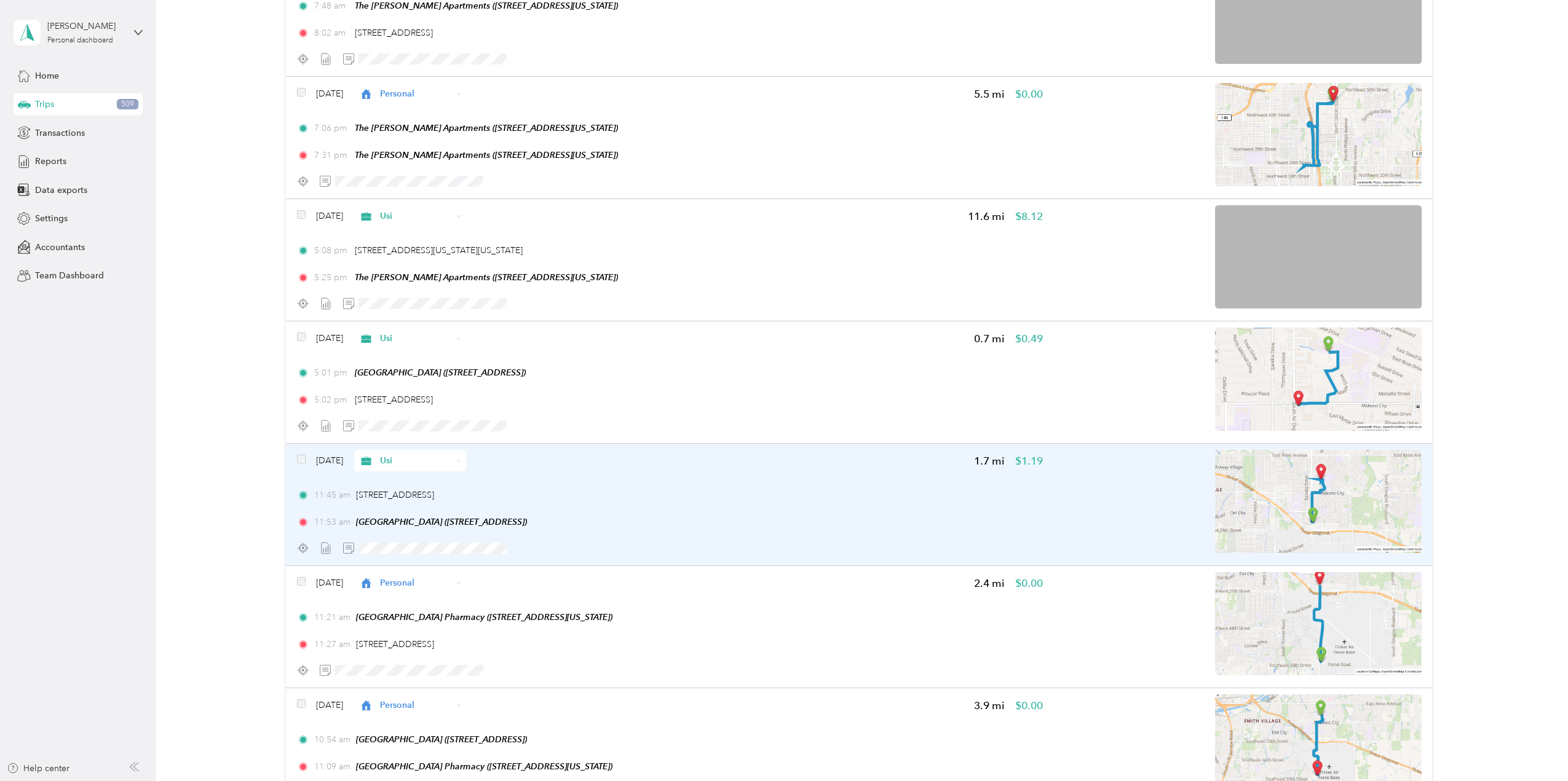
scroll to position [1013, 0]
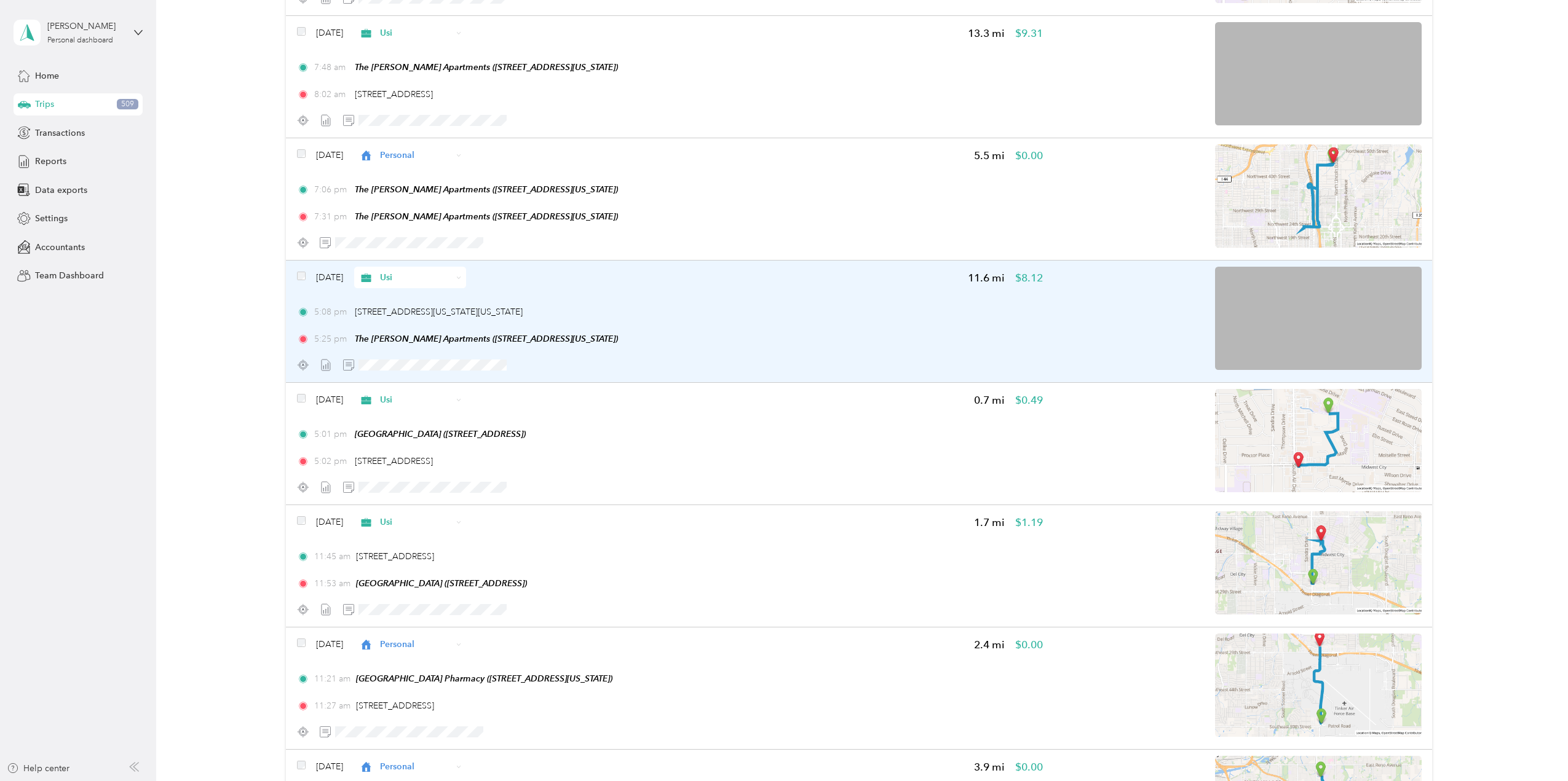
click at [1349, 337] on img at bounding box center [1317, 318] width 206 height 104
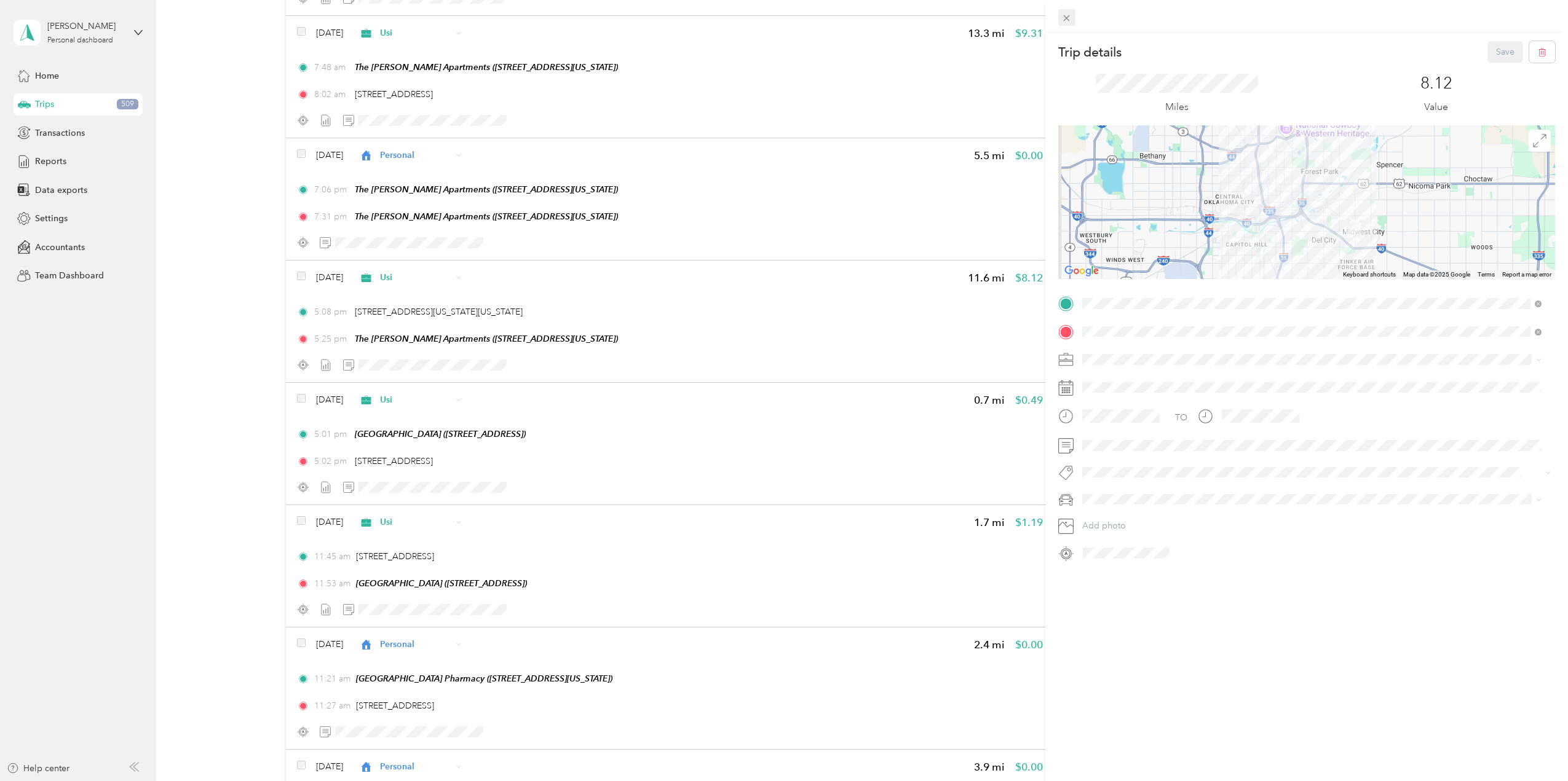
click at [1064, 18] on icon at bounding box center [1067, 18] width 11 height 11
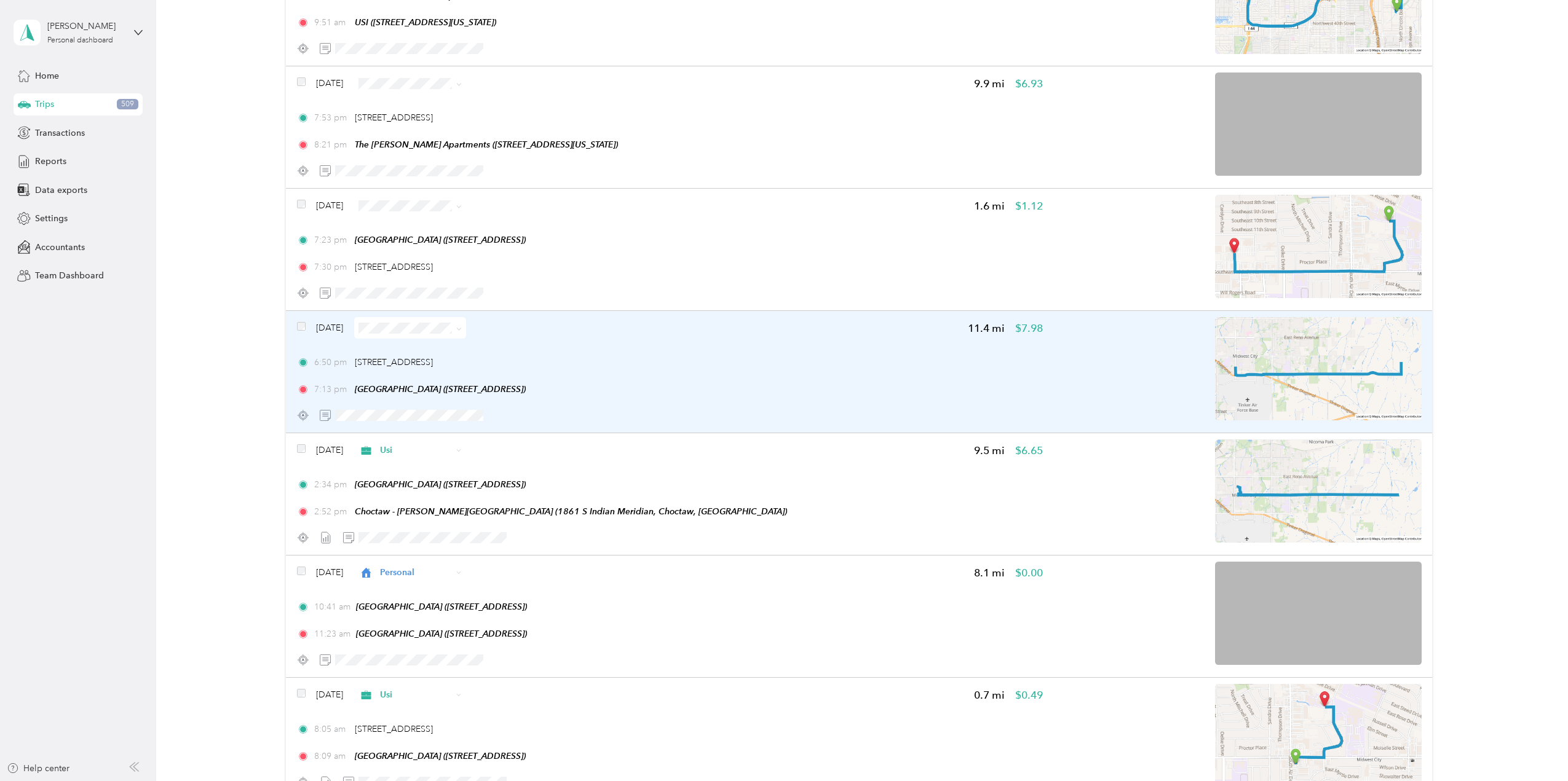
scroll to position [214, 0]
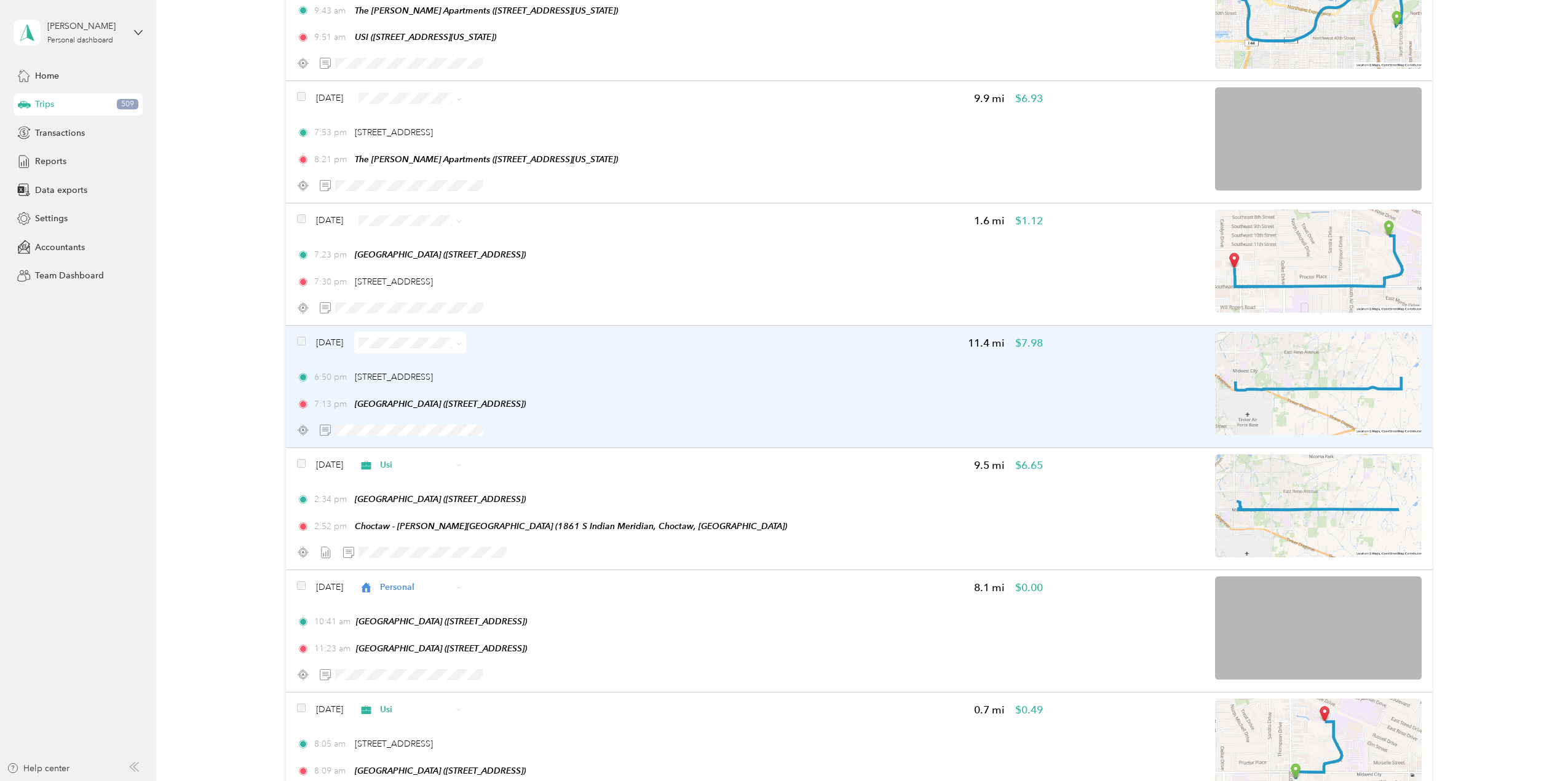
click at [441, 338] on span at bounding box center [410, 342] width 112 height 22
click at [415, 408] on span "Usi" at bounding box center [445, 410] width 73 height 13
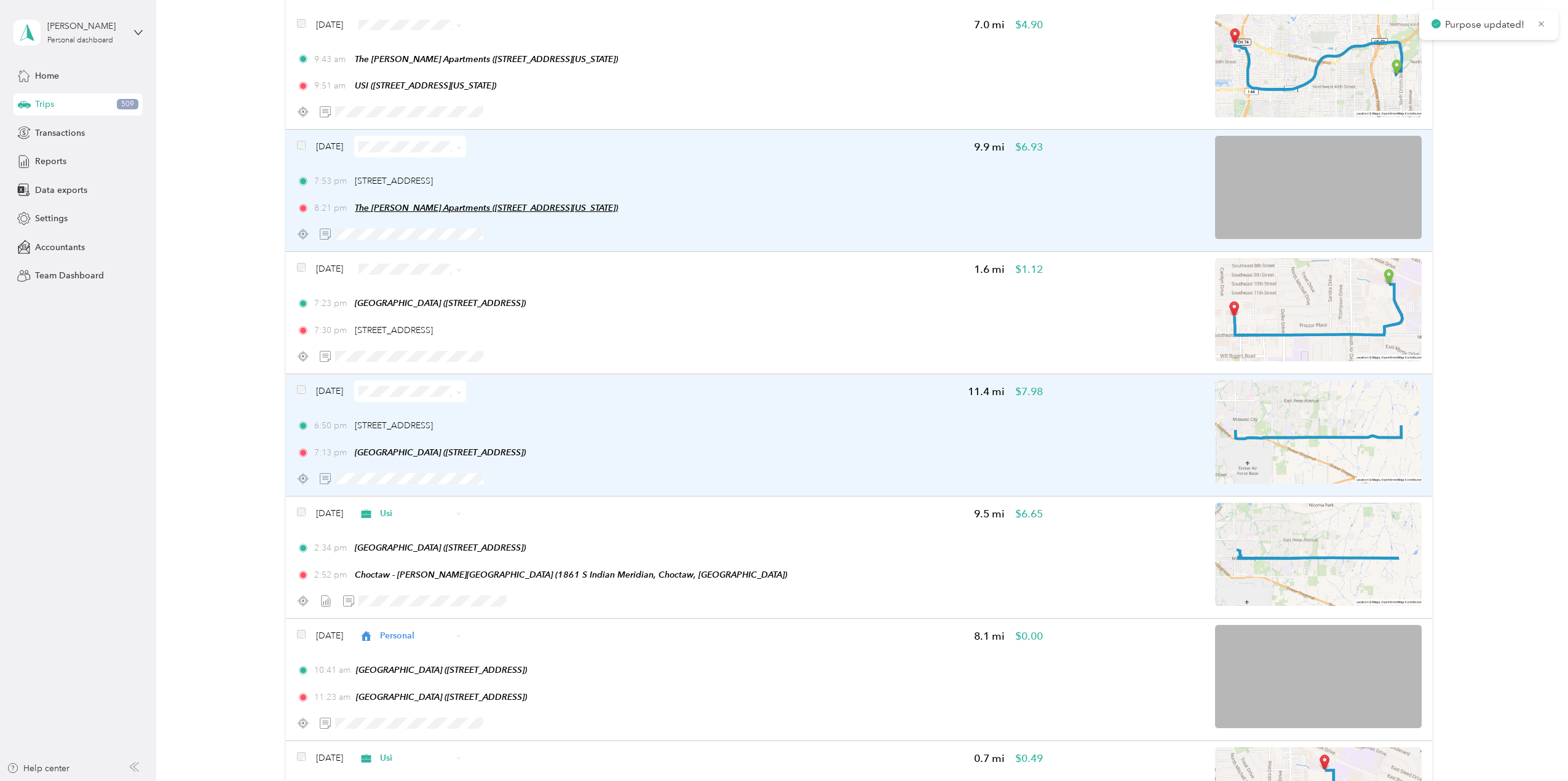
scroll to position [30, 0]
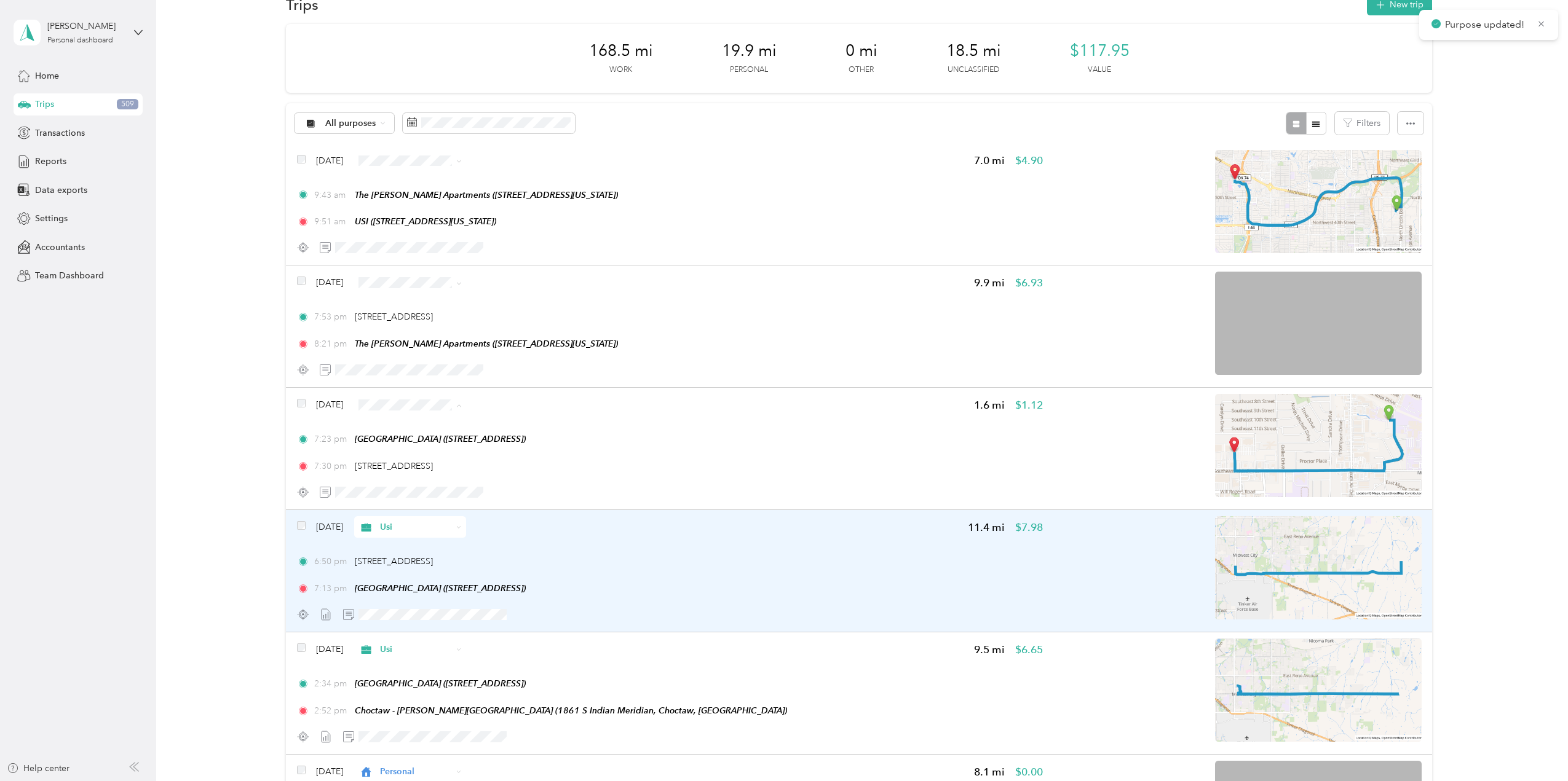
click at [415, 468] on span "Usi" at bounding box center [445, 471] width 73 height 13
click at [417, 350] on span "Usi" at bounding box center [445, 349] width 73 height 13
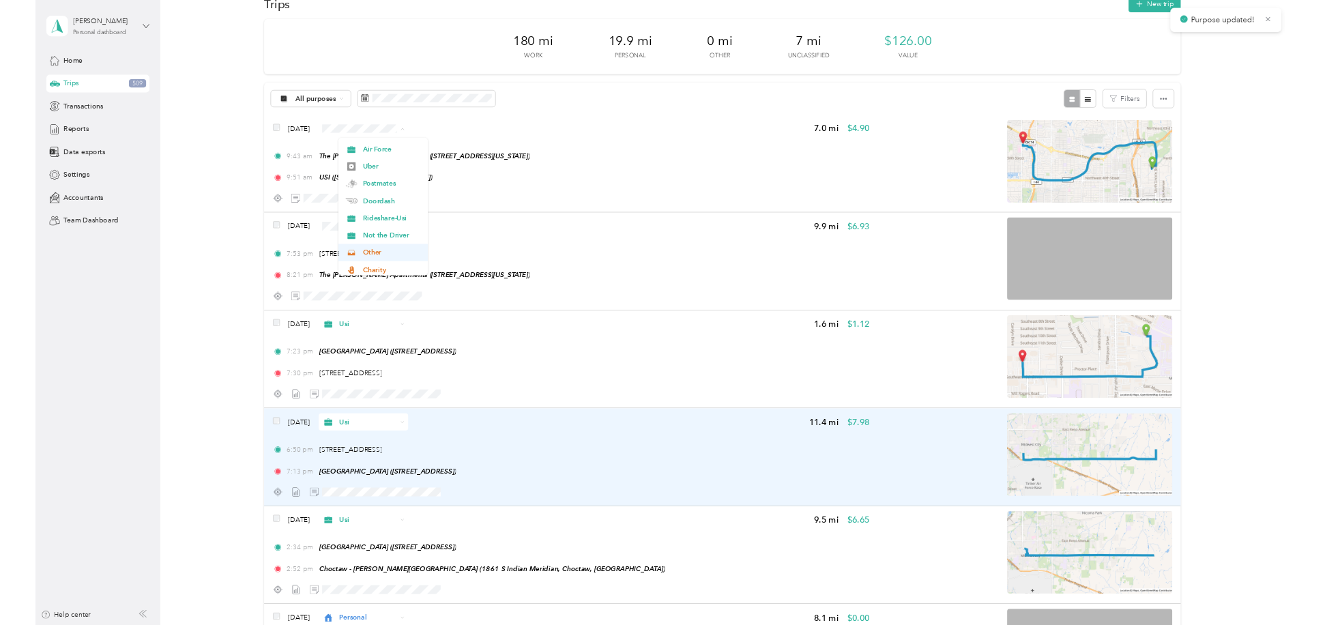
scroll to position [143, 0]
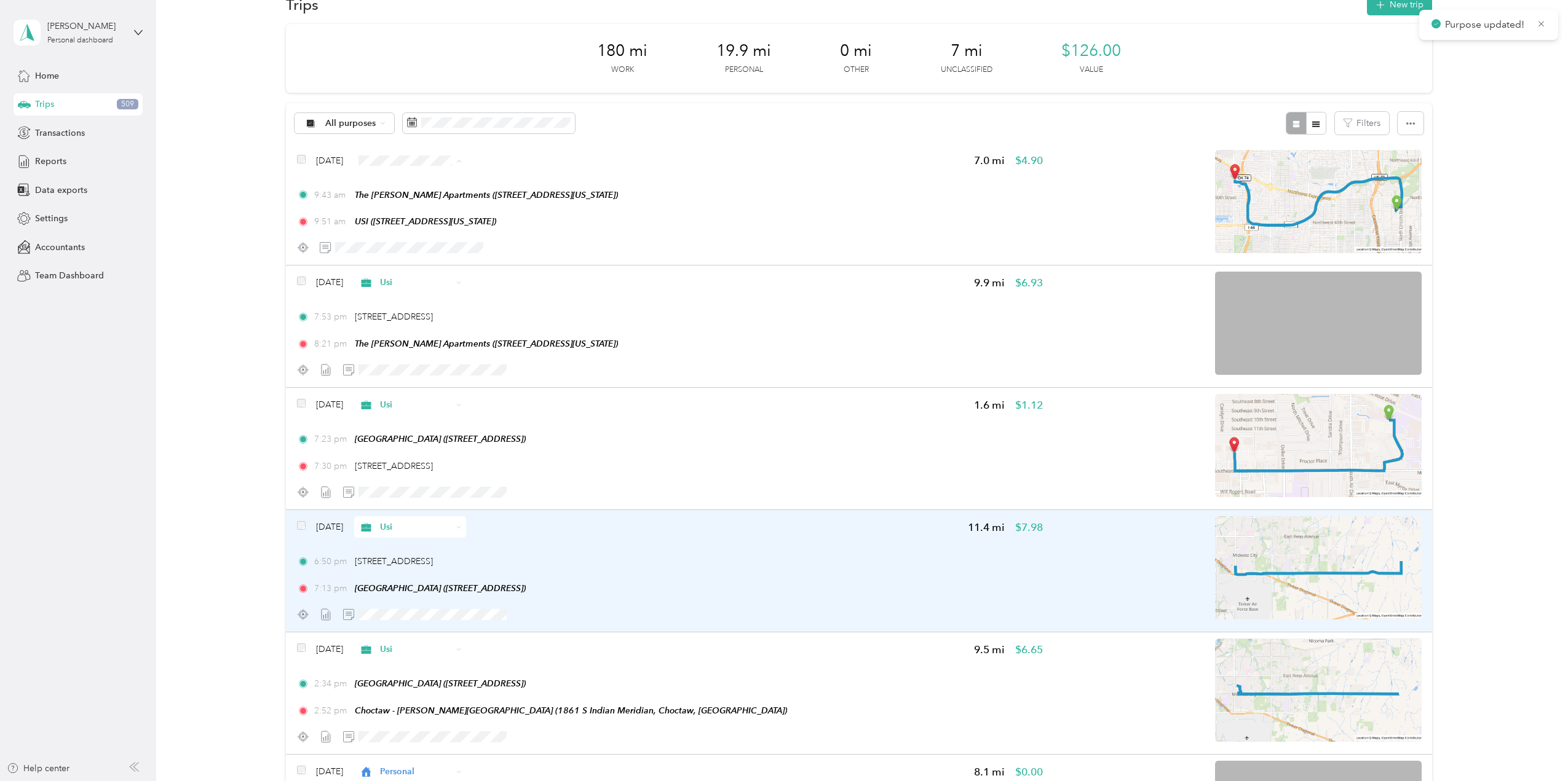
click at [422, 324] on li "Commute" at bounding box center [434, 333] width 112 height 22
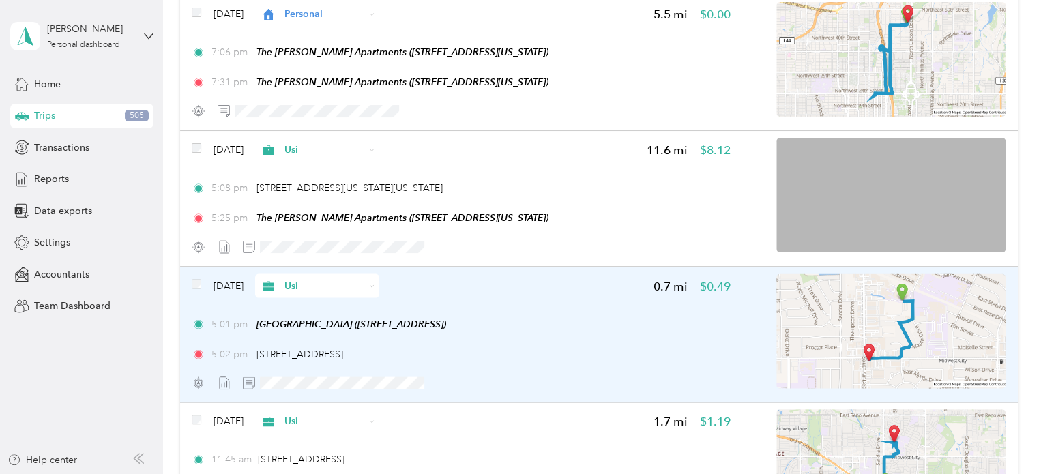
scroll to position [1262, 0]
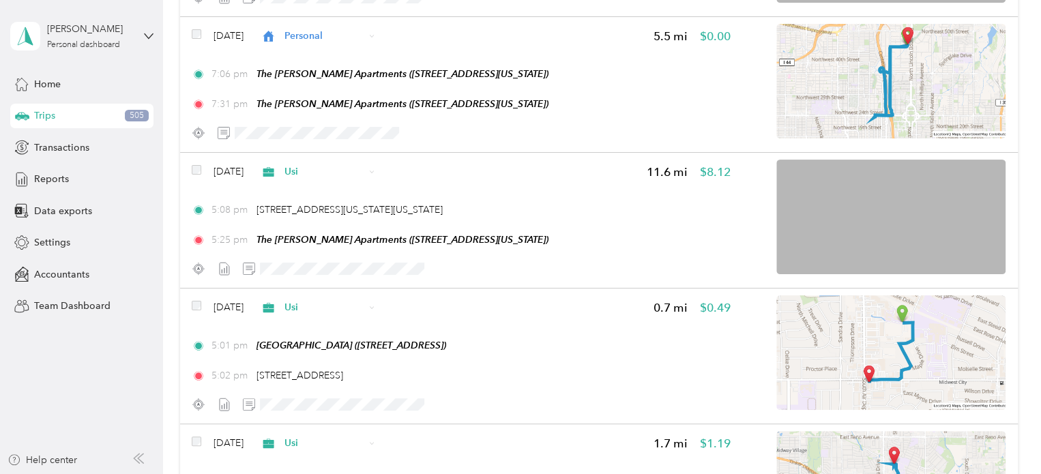
drag, startPoint x: 96, startPoint y: 384, endPoint x: 210, endPoint y: 383, distance: 114.7
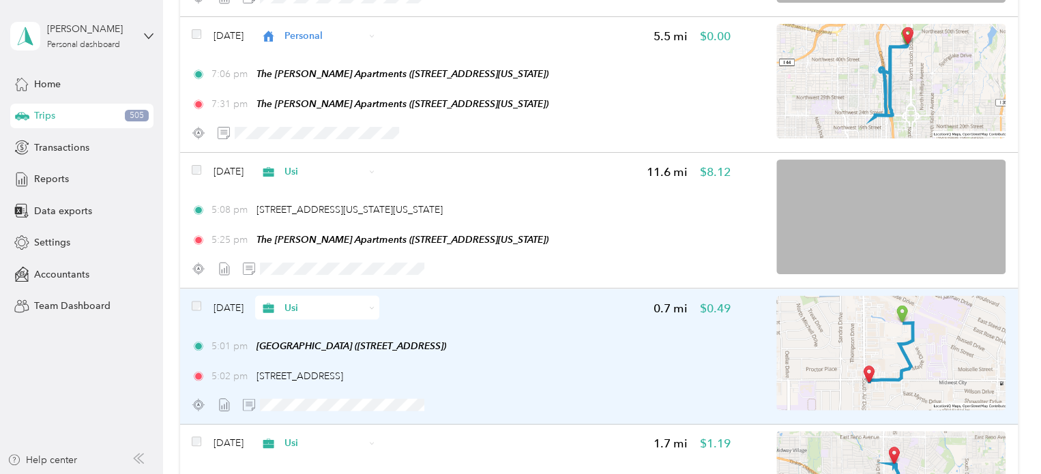
click at [96, 384] on aside "[PERSON_NAME] Personal dashboard Home Trips 505 Transactions Reports Data expor…" at bounding box center [81, 237] width 163 height 474
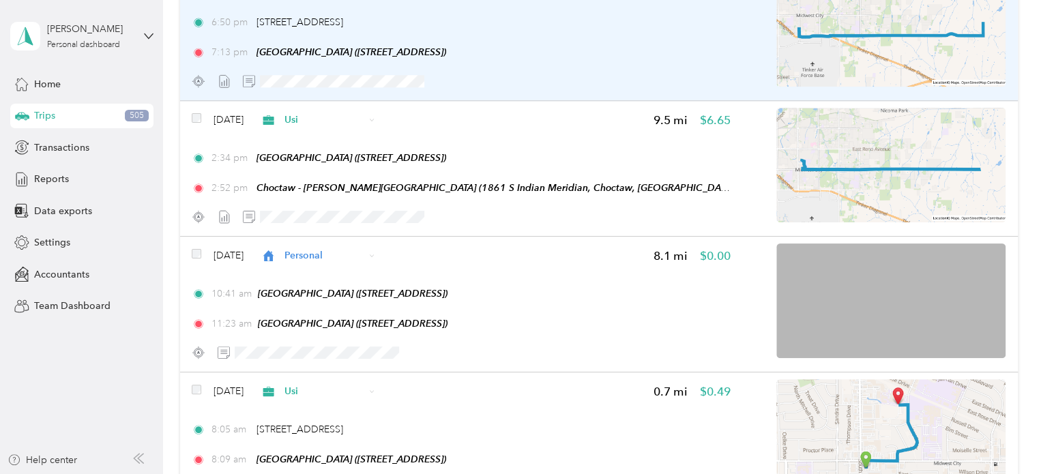
scroll to position [579, 0]
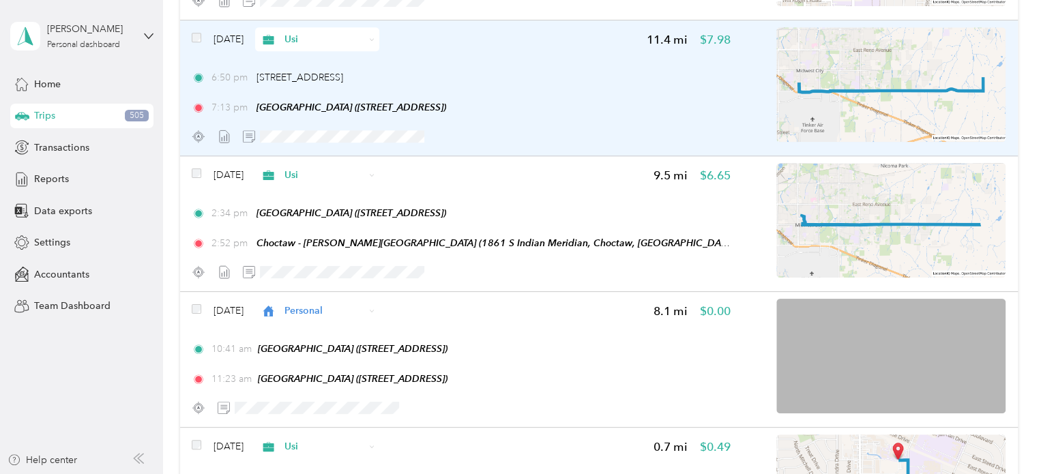
click at [72, 384] on aside "[PERSON_NAME] Personal dashboard Home Trips 505 Transactions Reports Data expor…" at bounding box center [81, 237] width 163 height 474
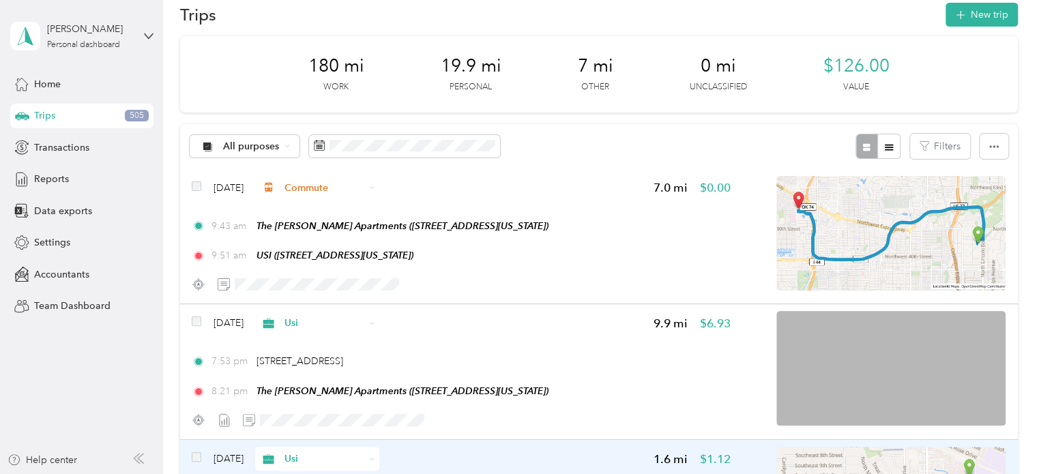
scroll to position [0, 0]
